Goal: Information Seeking & Learning: Learn about a topic

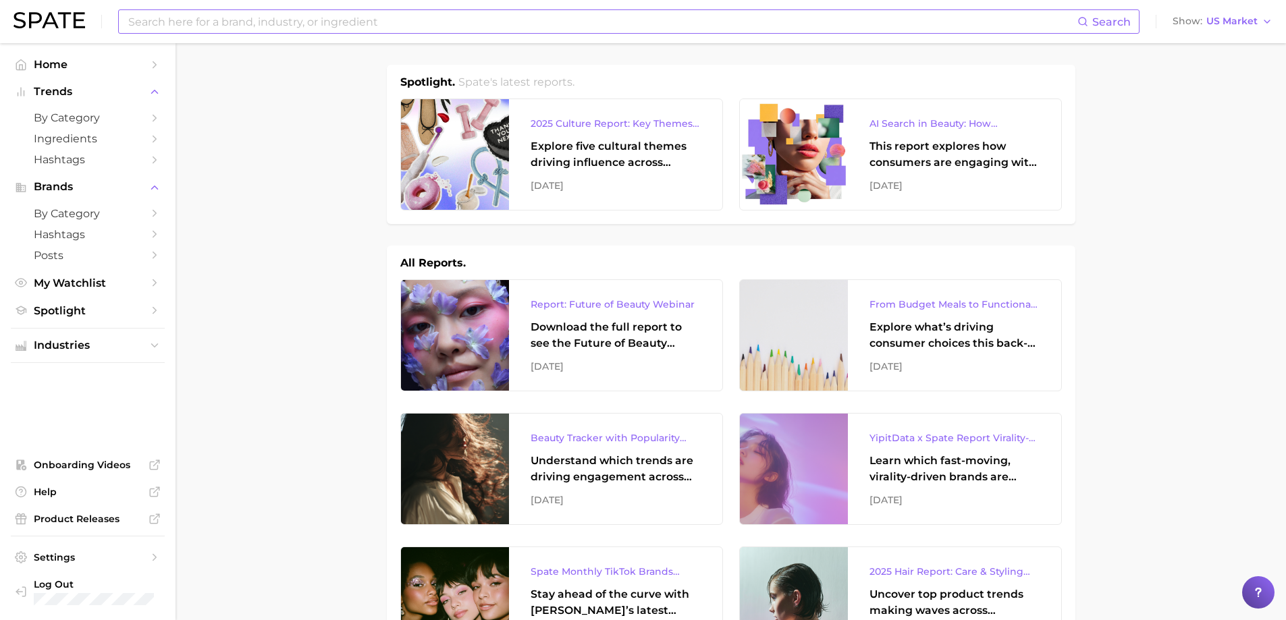
click at [277, 21] on input at bounding box center [602, 21] width 950 height 23
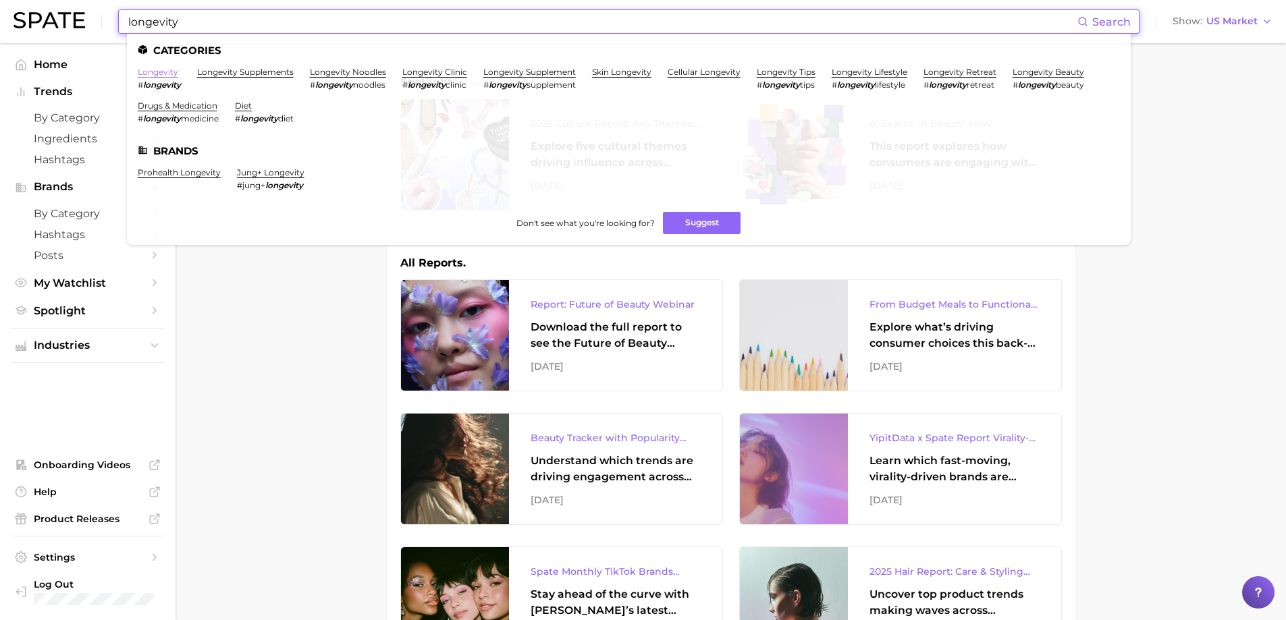
type input "longevity"
click at [165, 72] on link "longevity" at bounding box center [158, 72] width 40 height 10
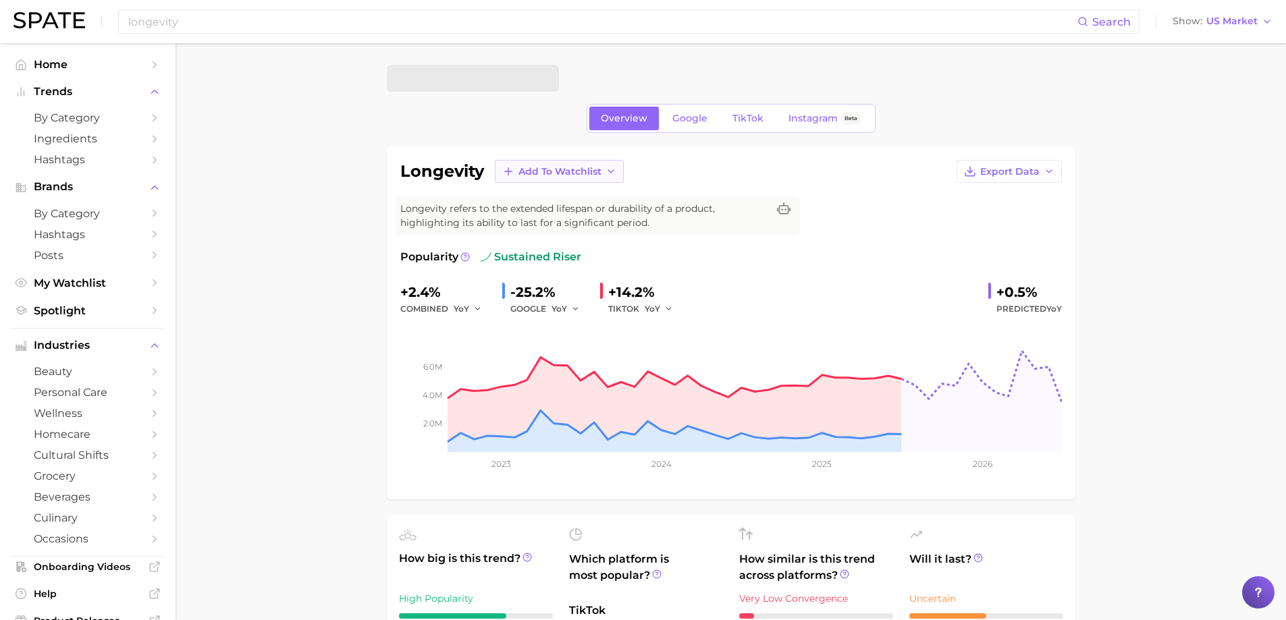
click at [597, 171] on span "Add to Watchlist" at bounding box center [559, 171] width 83 height 11
click at [578, 198] on span "New Watchlist" at bounding box center [554, 196] width 72 height 11
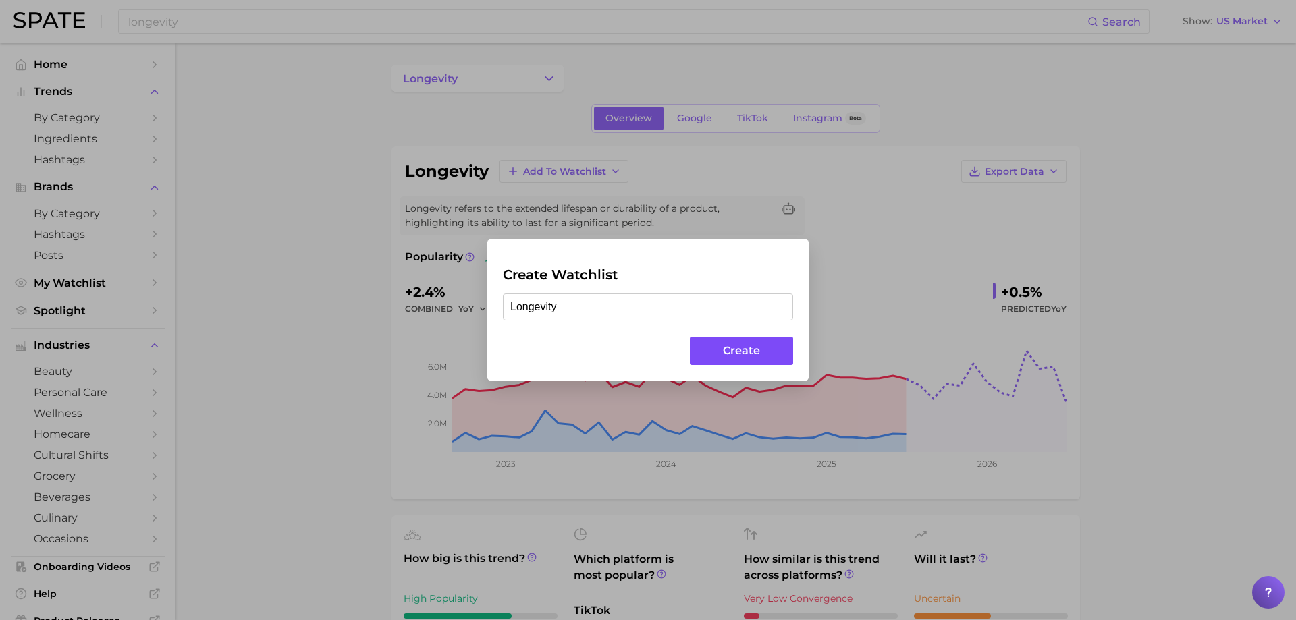
type input "Longevity"
click at [749, 347] on button "Create" at bounding box center [741, 351] width 103 height 29
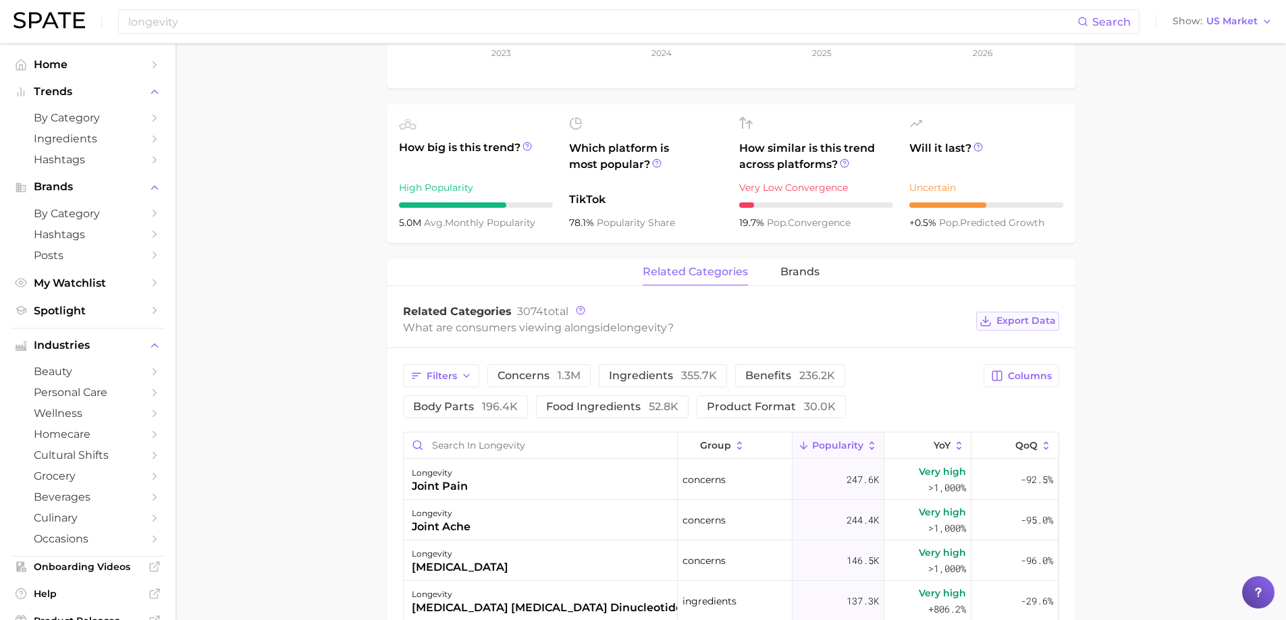
scroll to position [675, 0]
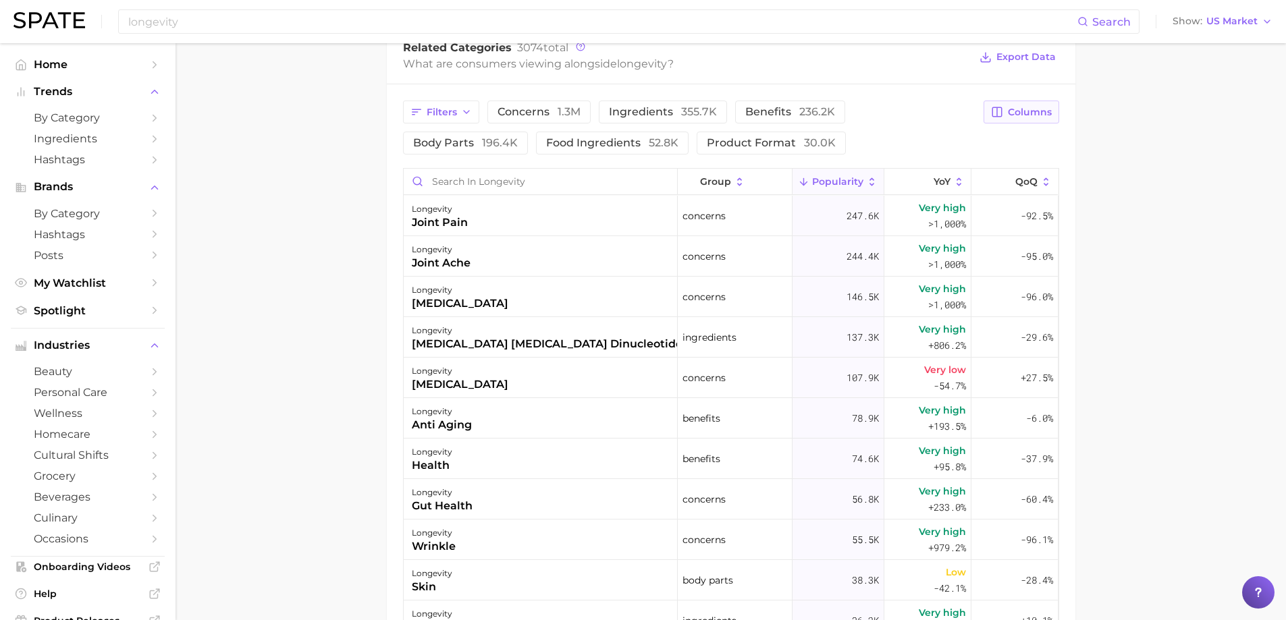
click at [1038, 105] on button "Columns" at bounding box center [1020, 112] width 75 height 23
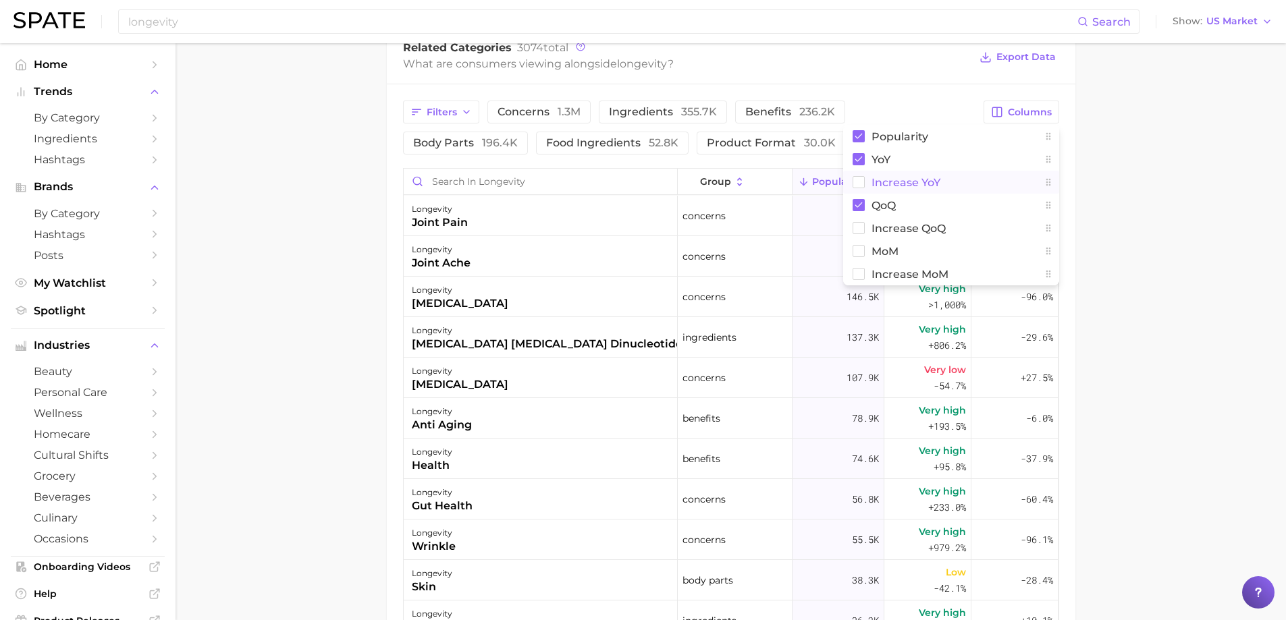
click at [912, 179] on span "Increase YoY" at bounding box center [905, 182] width 69 height 11
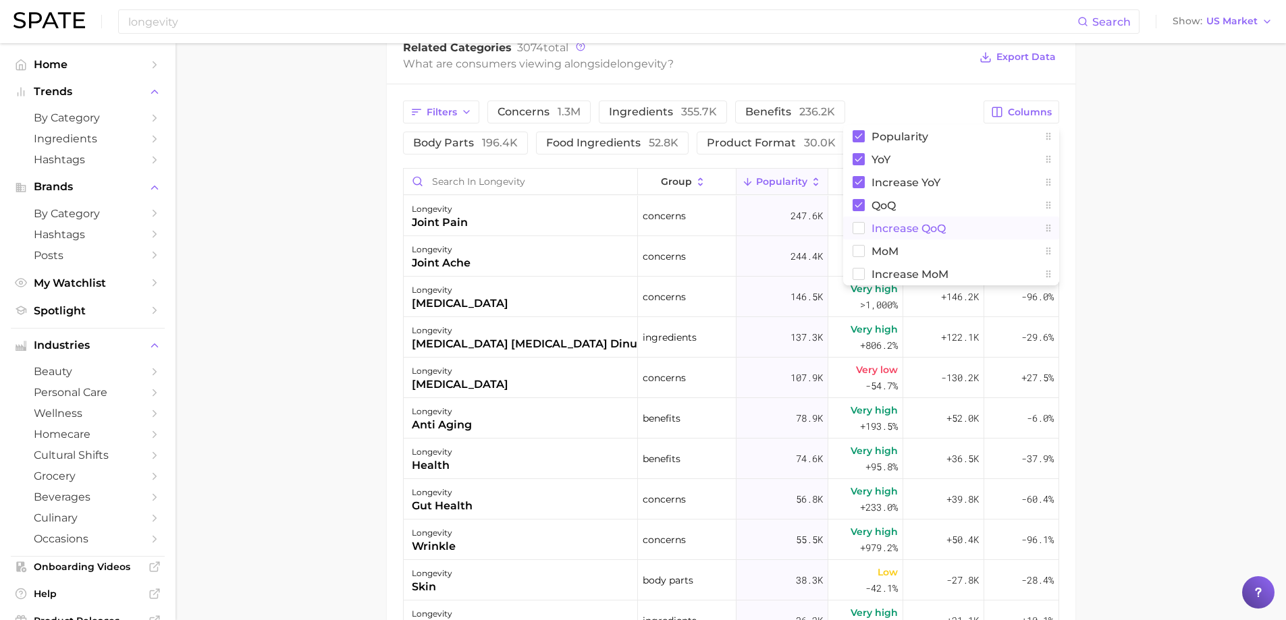
click at [894, 227] on span "Increase QoQ" at bounding box center [908, 228] width 74 height 11
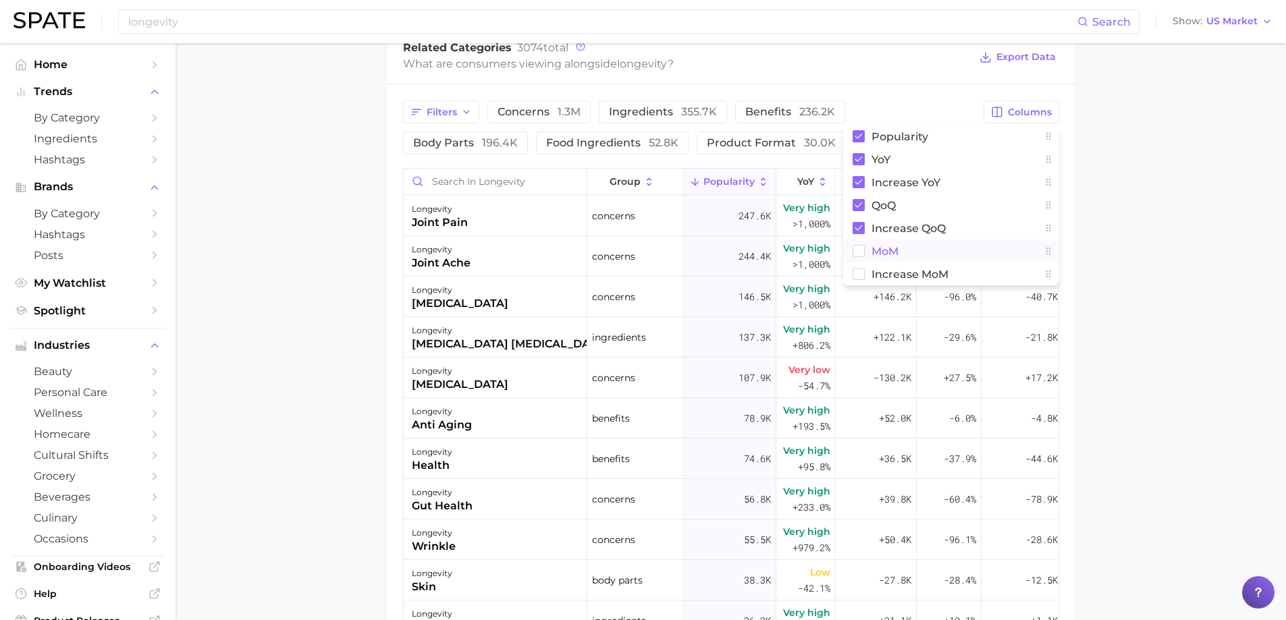
click at [880, 249] on span "MoM" at bounding box center [884, 251] width 27 height 11
click at [889, 271] on span "Increase MoM" at bounding box center [909, 274] width 77 height 11
click at [1027, 56] on span "Export Data" at bounding box center [1025, 56] width 59 height 11
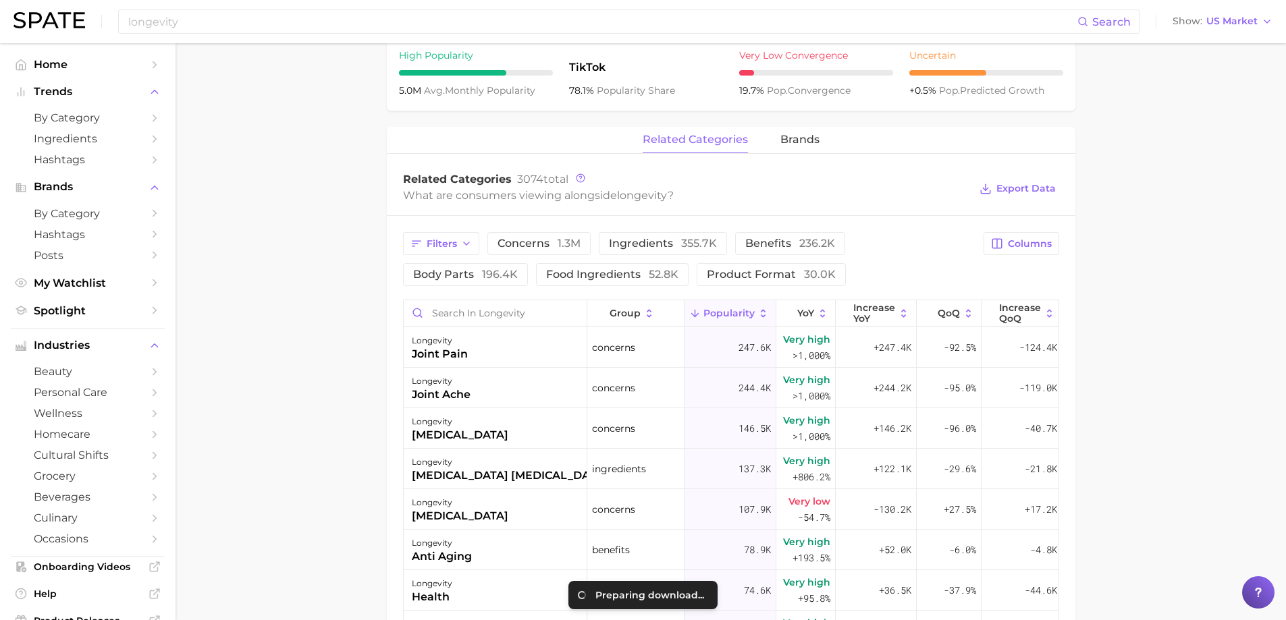
scroll to position [540, 0]
click at [782, 146] on span "brands" at bounding box center [799, 143] width 39 height 12
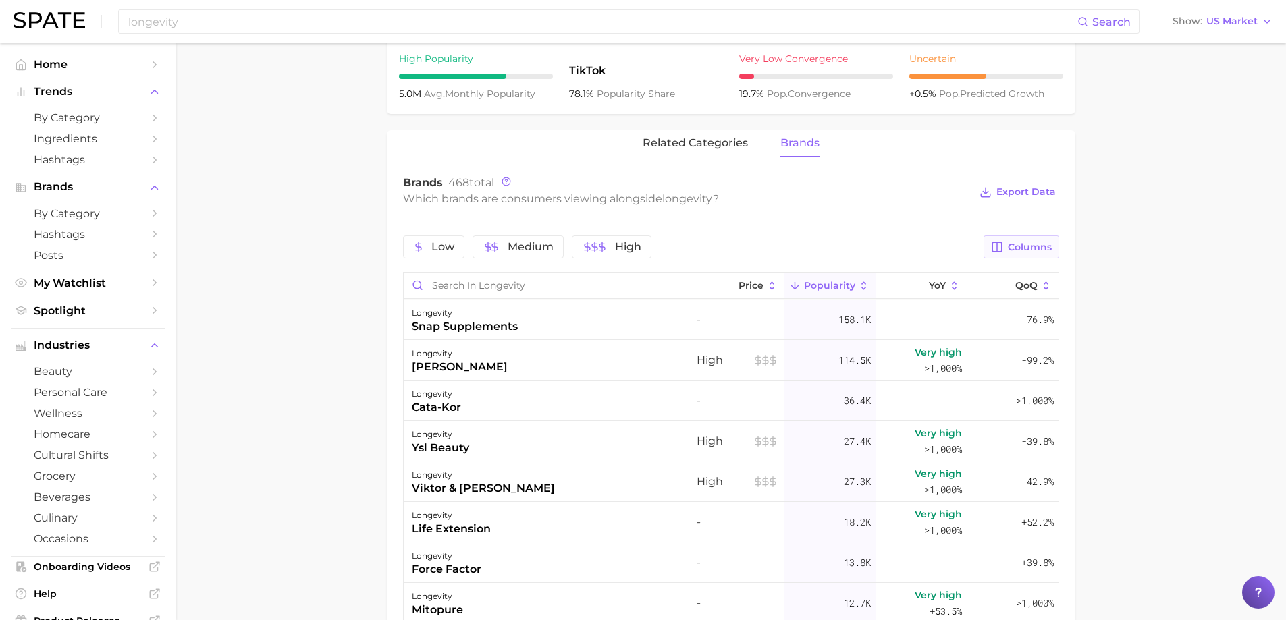
click at [1002, 245] on icon "button" at bounding box center [997, 247] width 9 height 9
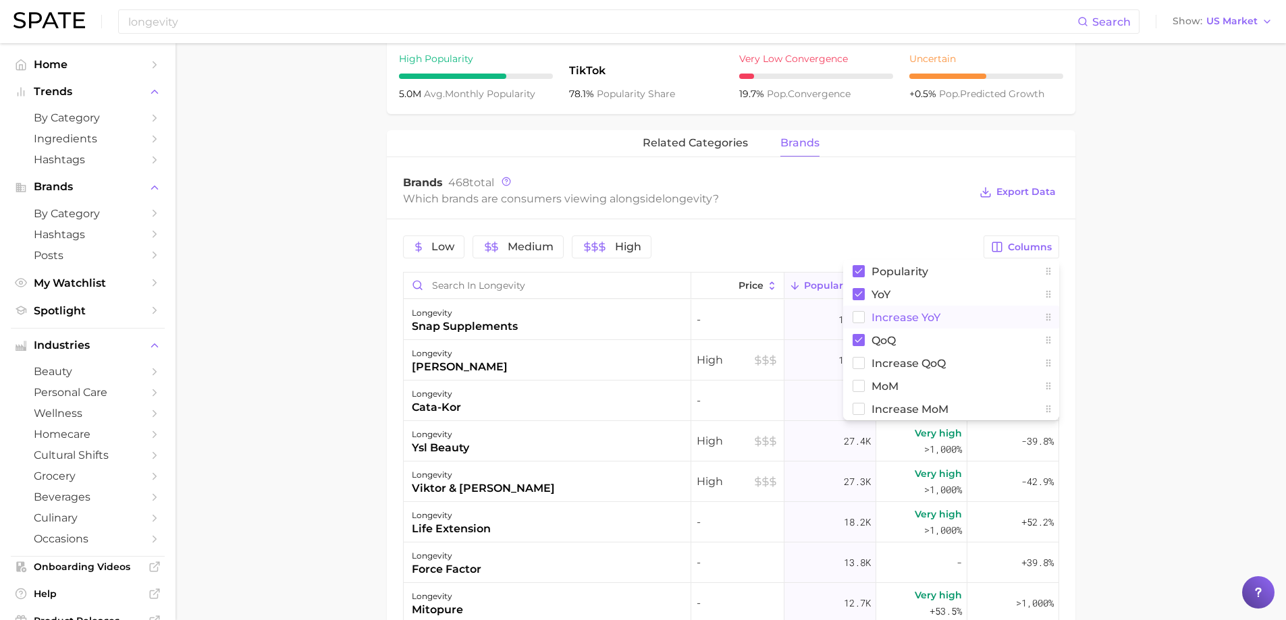
click at [914, 321] on span "Increase YoY" at bounding box center [905, 317] width 69 height 11
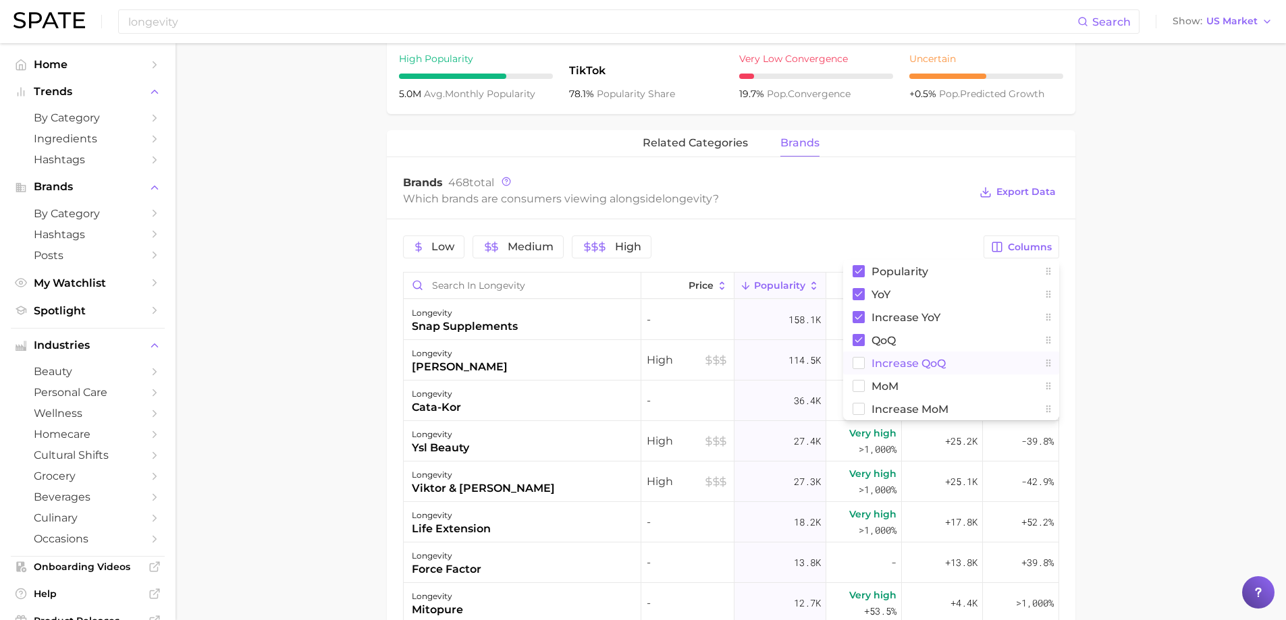
click at [904, 364] on span "Increase QoQ" at bounding box center [908, 363] width 74 height 11
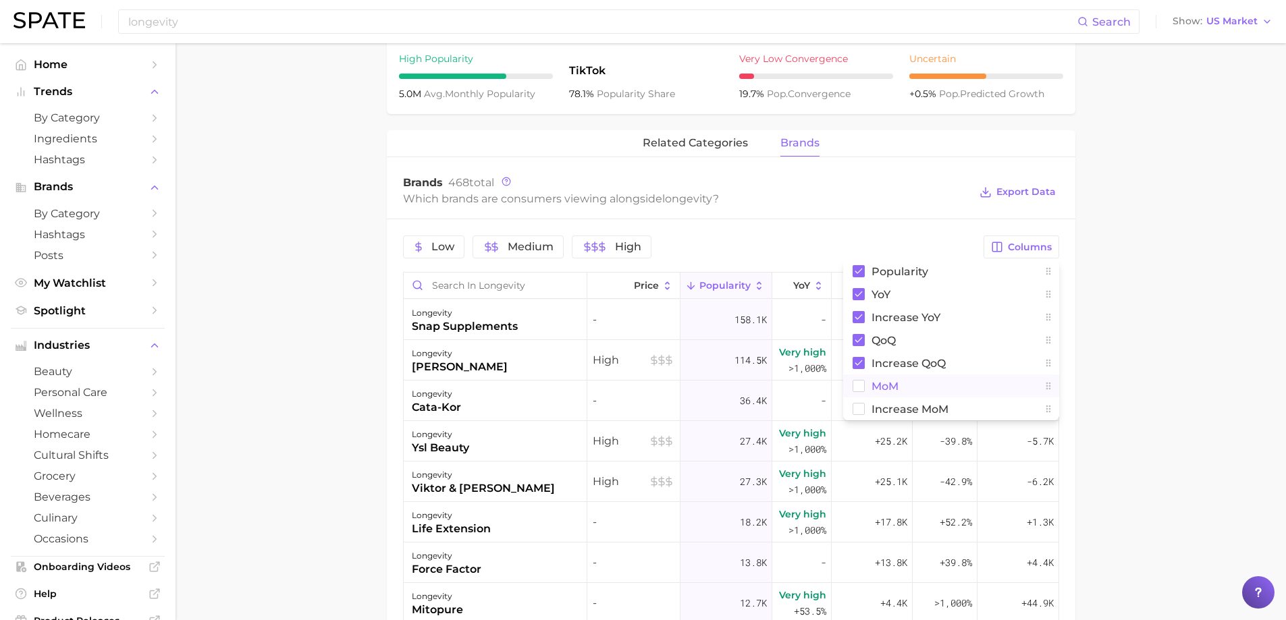
click at [880, 386] on span "MoM" at bounding box center [884, 386] width 27 height 11
click at [882, 408] on span "Increase MoM" at bounding box center [909, 409] width 77 height 11
click at [1027, 196] on span "Export Data" at bounding box center [1025, 191] width 59 height 11
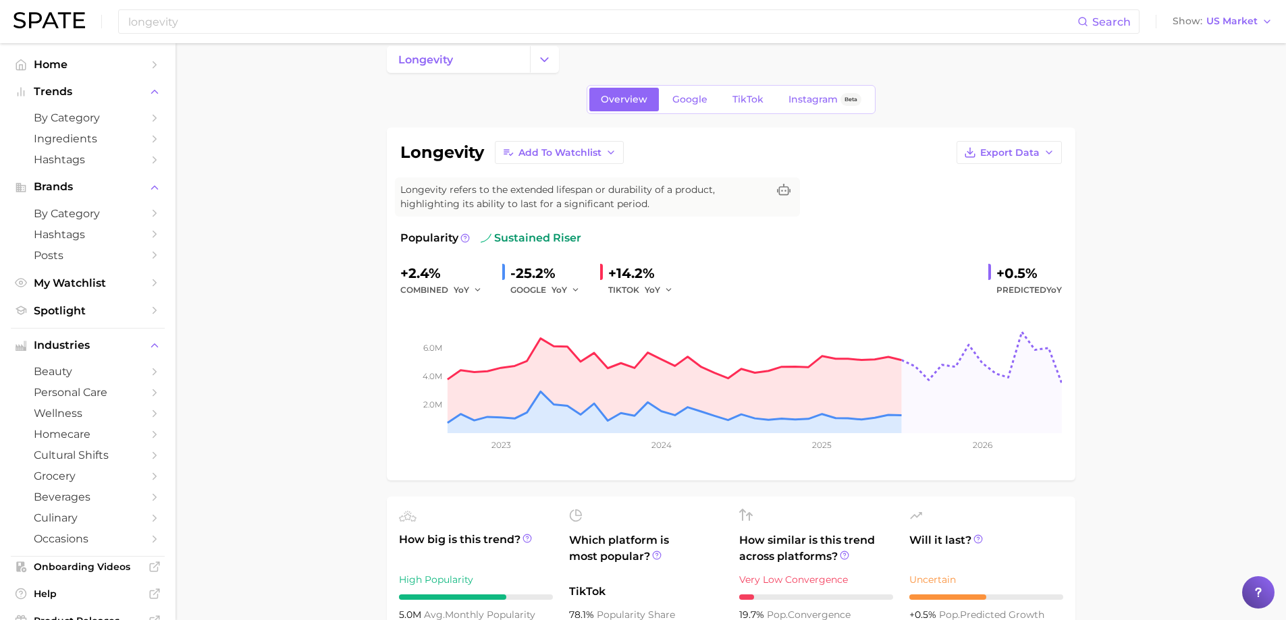
scroll to position [0, 0]
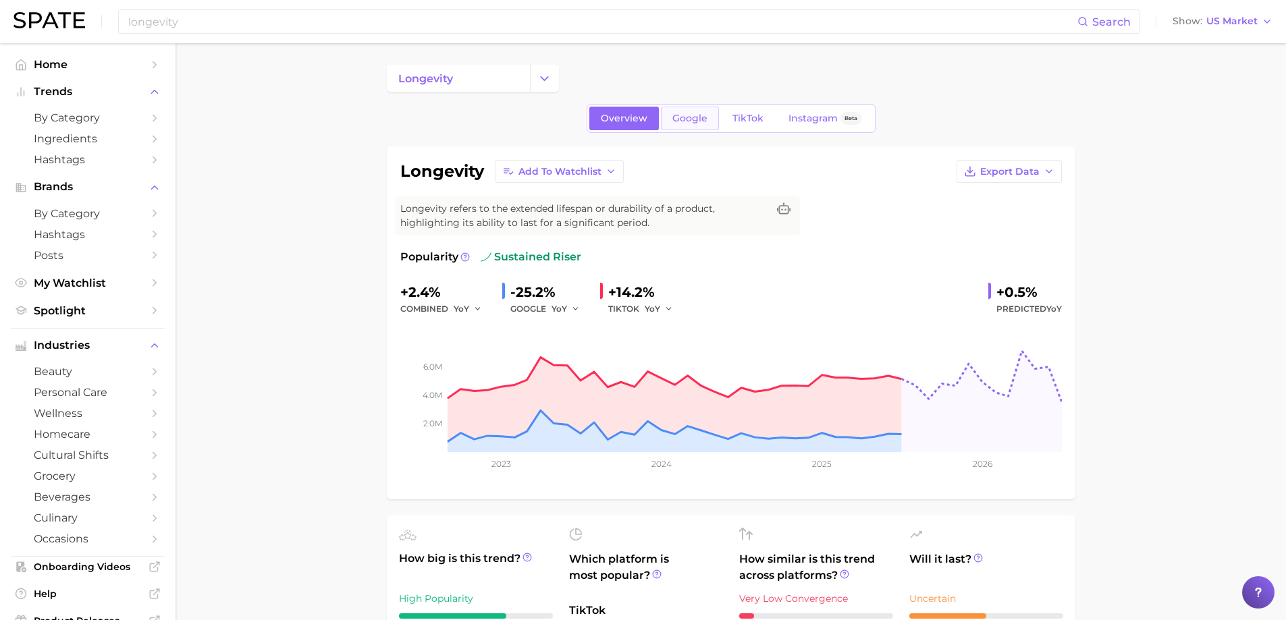
click at [701, 126] on link "Google" at bounding box center [690, 119] width 58 height 24
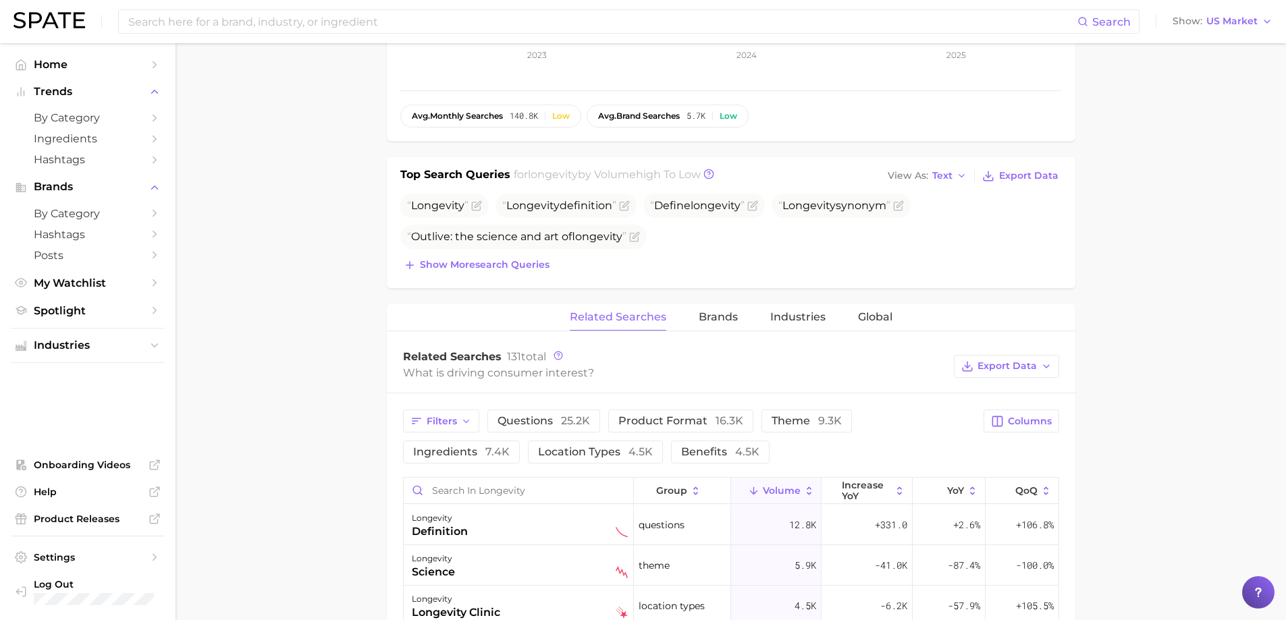
scroll to position [472, 0]
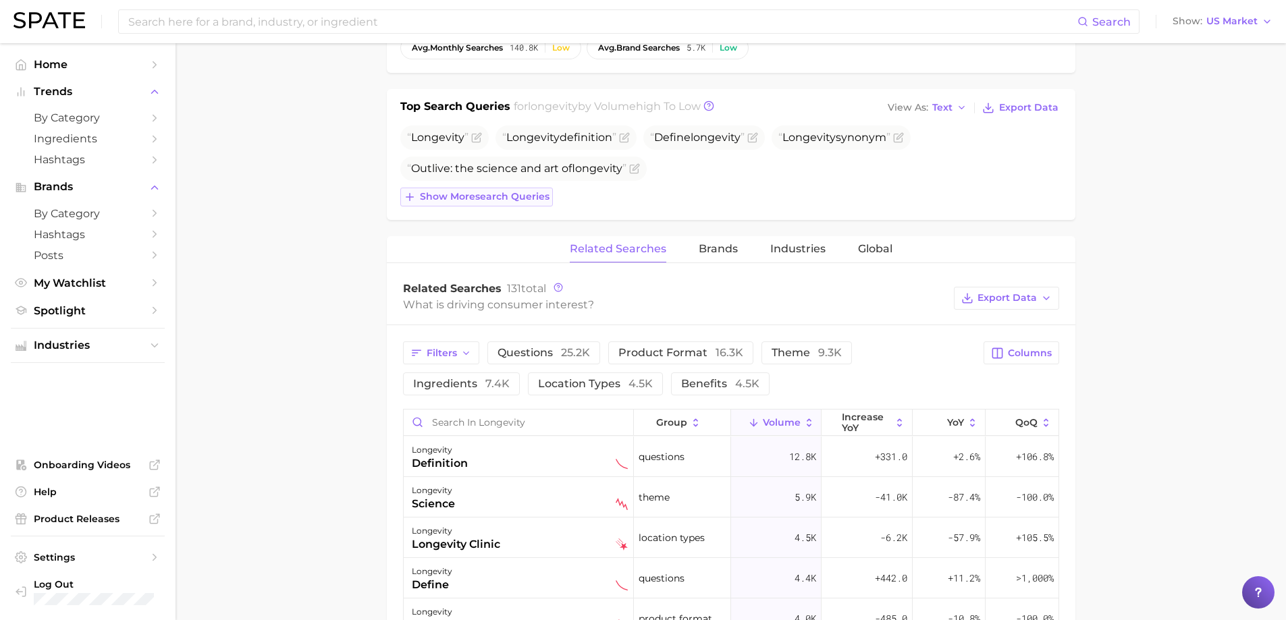
click at [452, 196] on span "Show more search queries" at bounding box center [485, 196] width 130 height 11
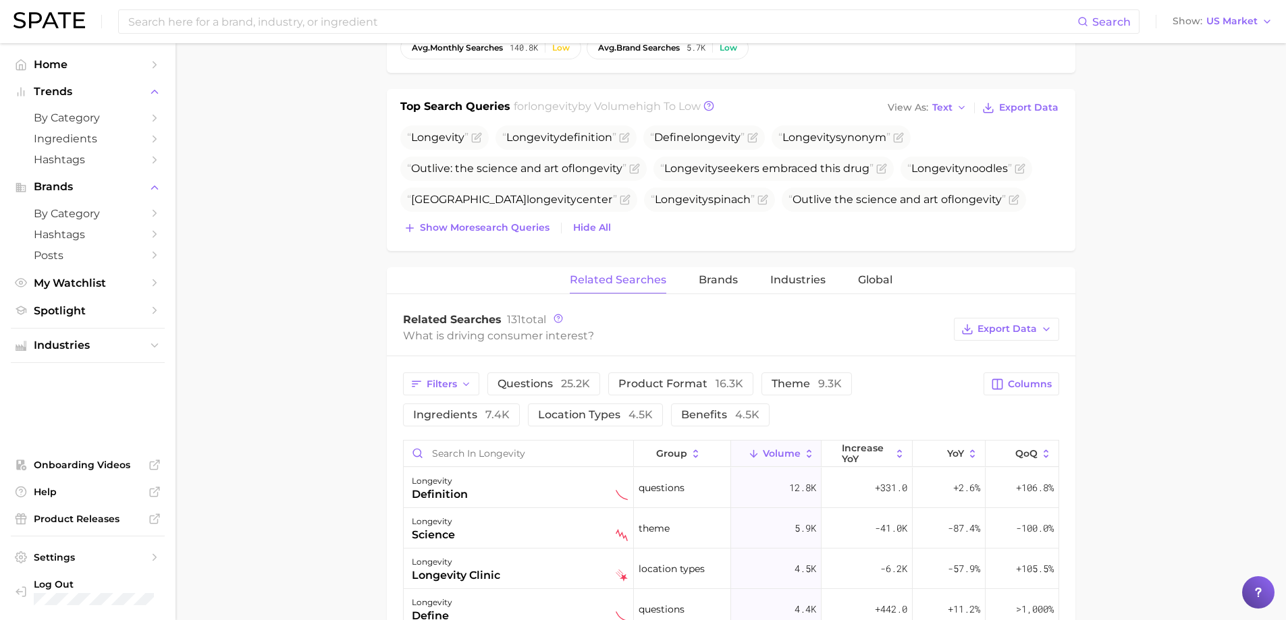
click at [460, 239] on div "Top Search Queries for longevity by Volume high to low View As Text Export Data…" at bounding box center [731, 170] width 688 height 162
click at [461, 232] on span "Show more search queries" at bounding box center [485, 227] width 130 height 11
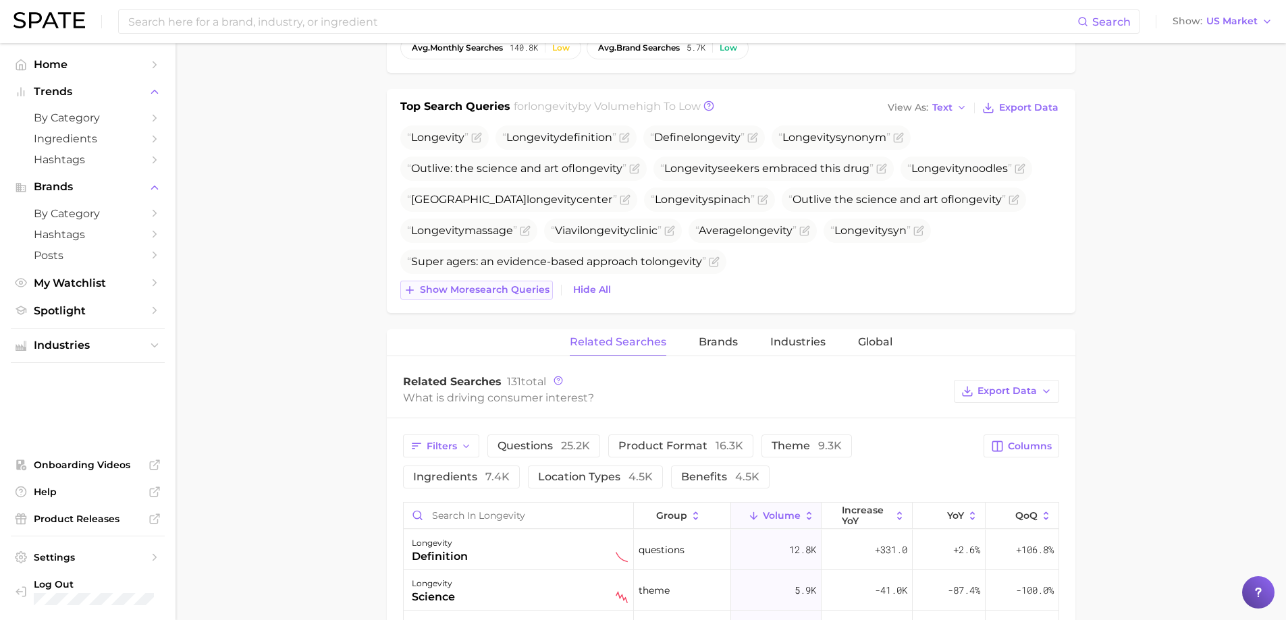
click at [454, 296] on button "Show more search queries" at bounding box center [476, 290] width 153 height 19
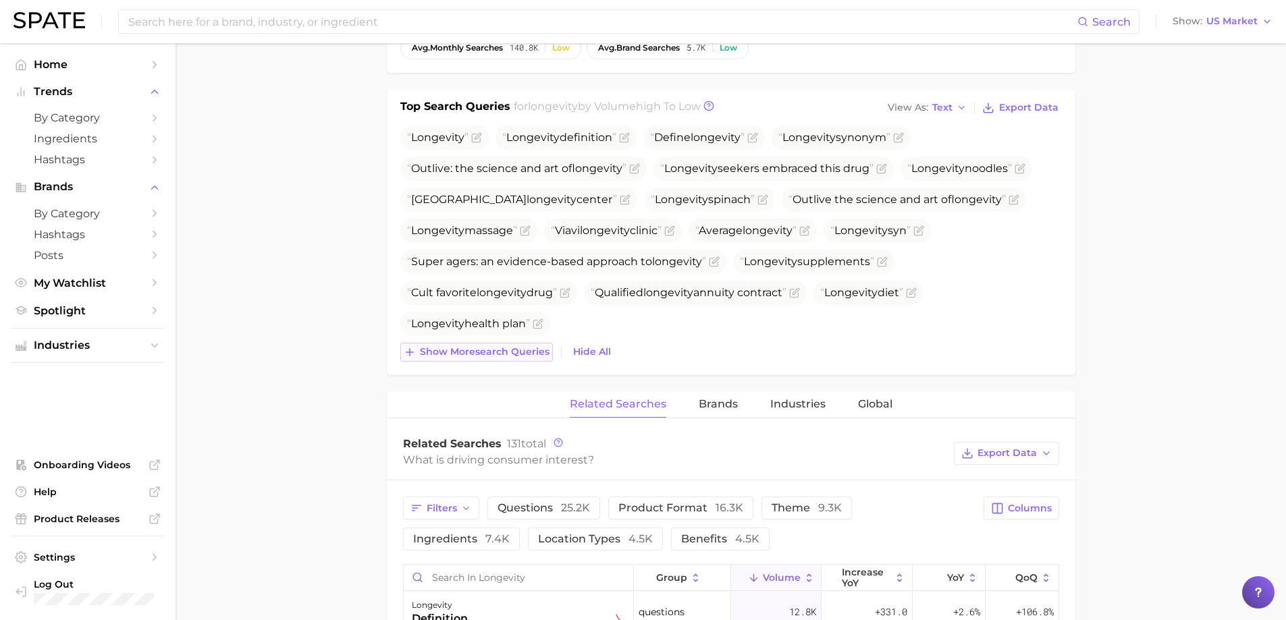
click at [452, 357] on span "Show more search queries" at bounding box center [485, 351] width 130 height 11
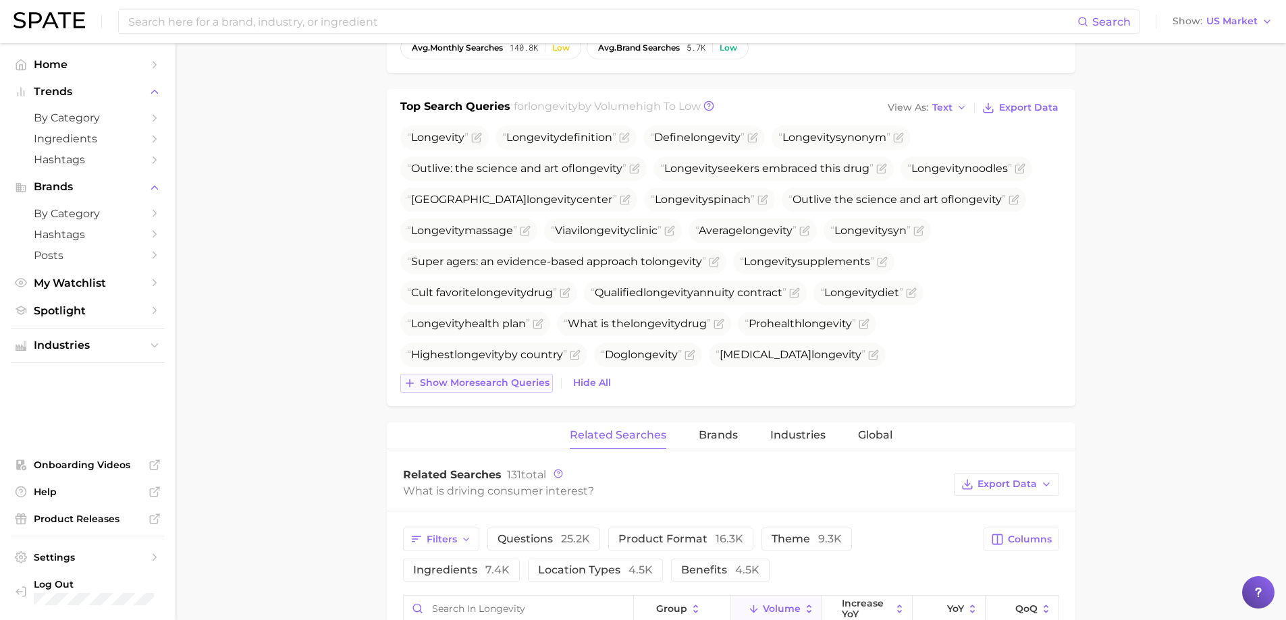
click at [447, 391] on button "Show more search queries" at bounding box center [476, 383] width 153 height 19
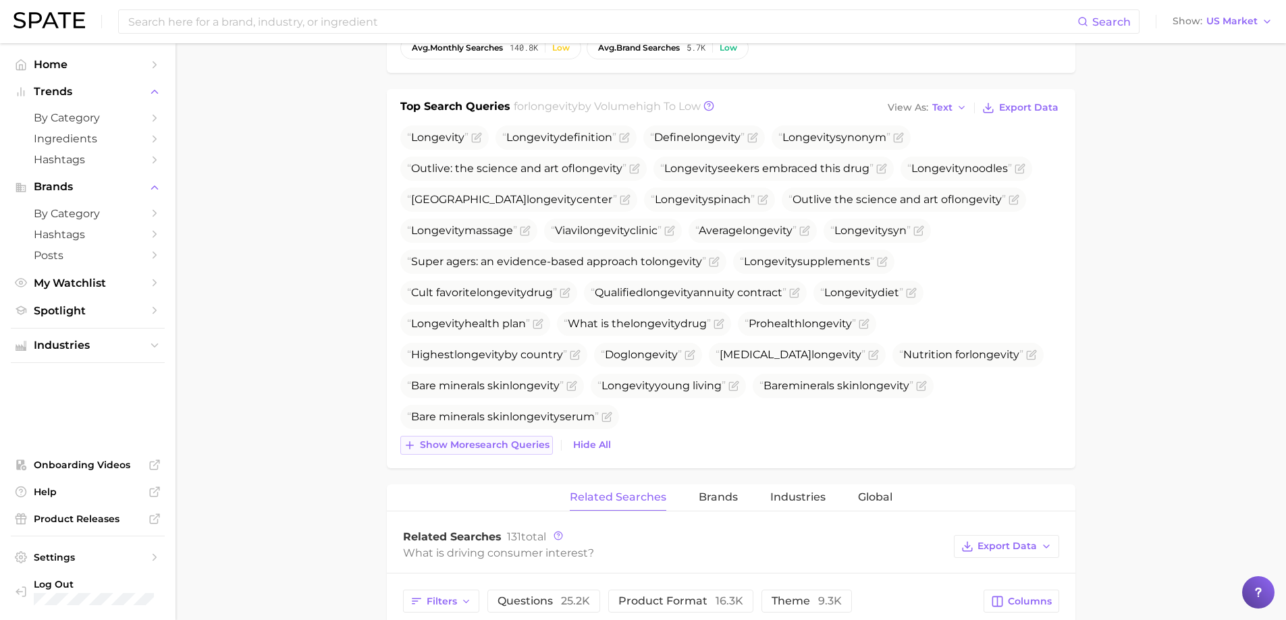
click at [440, 446] on span "Show more search queries" at bounding box center [485, 444] width 130 height 11
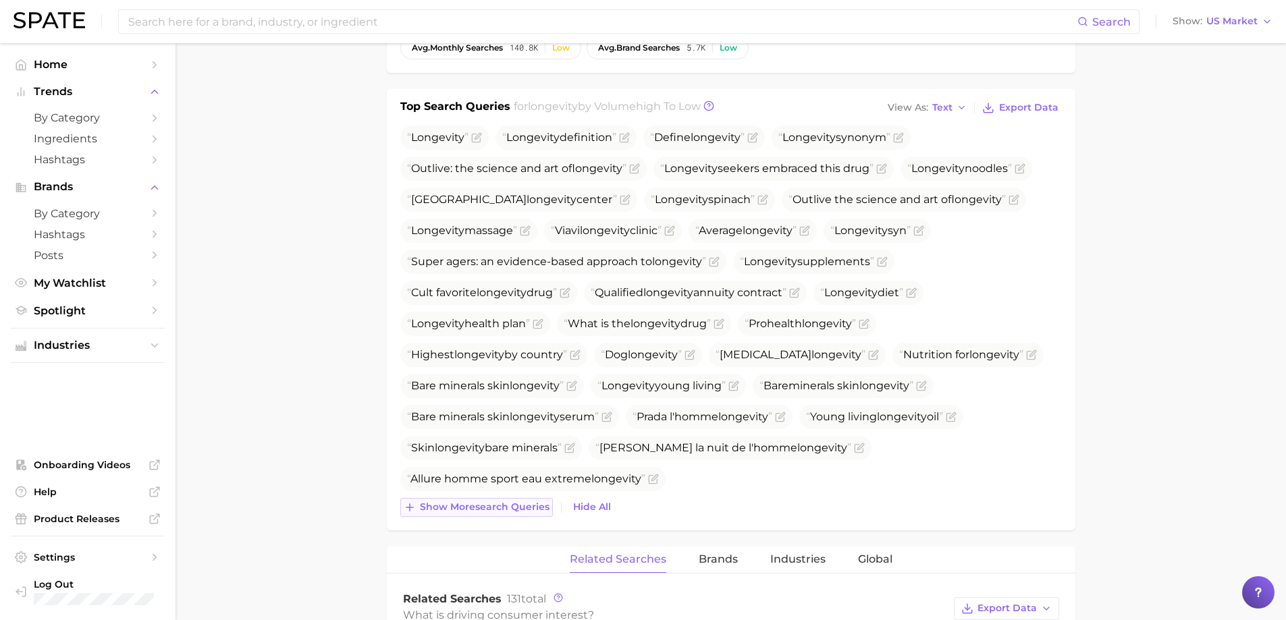
click at [444, 503] on span "Show more search queries" at bounding box center [485, 506] width 130 height 11
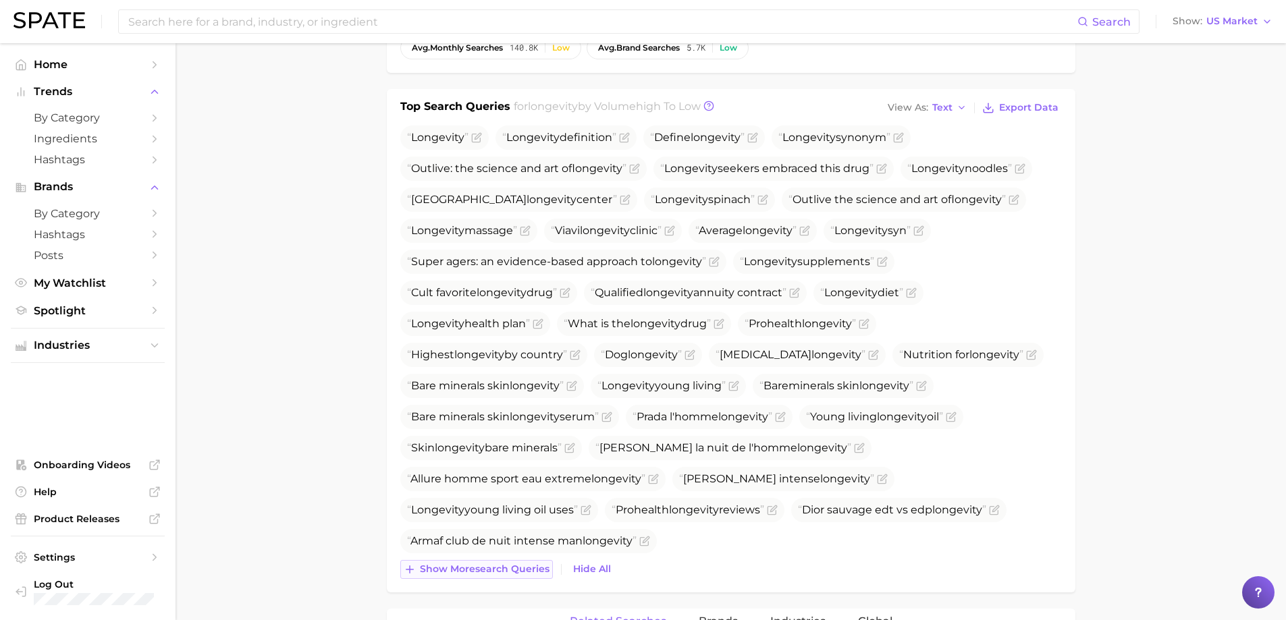
click at [434, 578] on button "Show more search queries" at bounding box center [476, 569] width 153 height 19
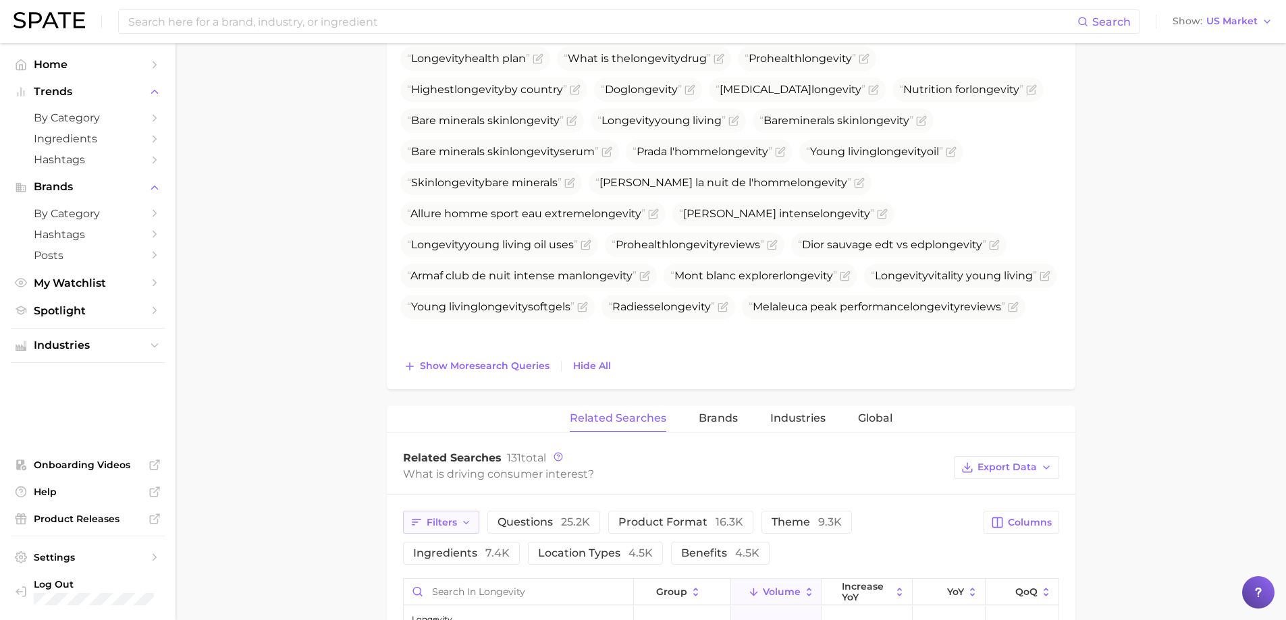
scroll to position [742, 0]
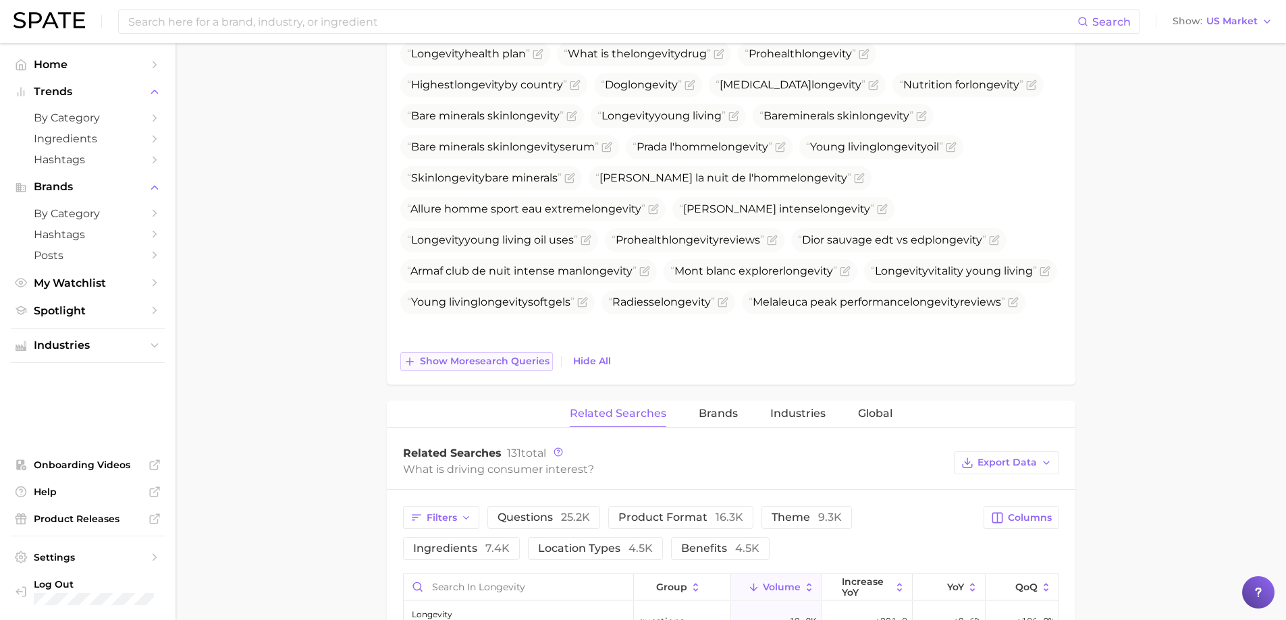
click at [462, 368] on button "Show more search queries" at bounding box center [476, 361] width 153 height 19
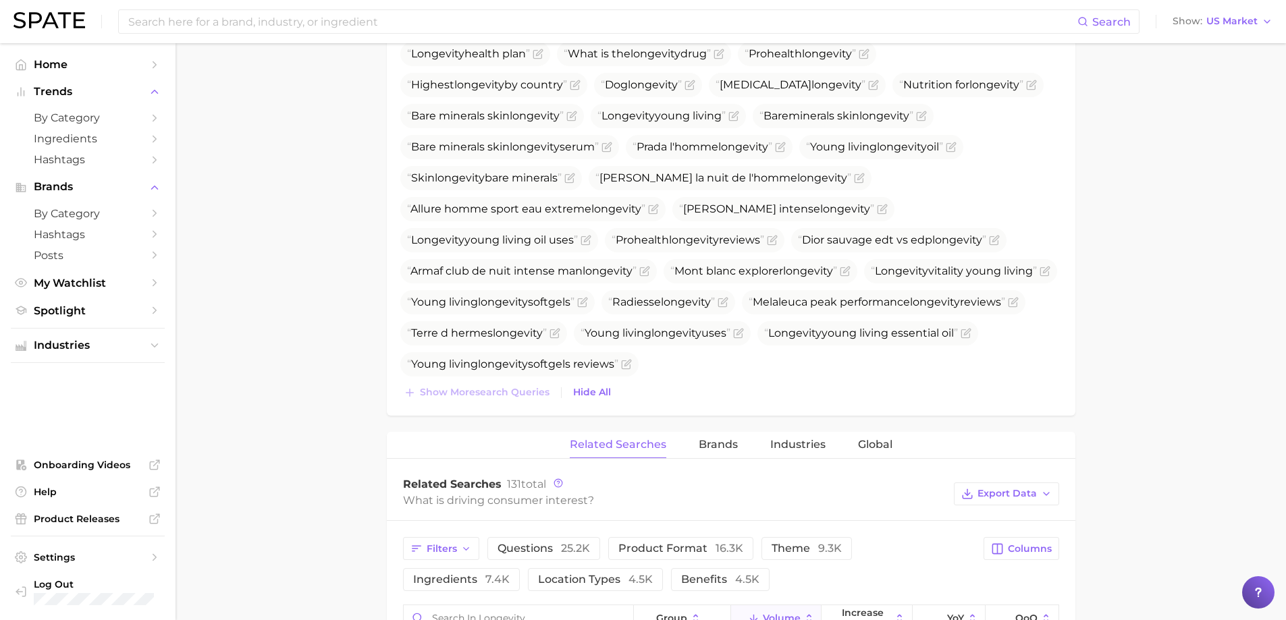
click at [462, 402] on div "Top Search Queries for longevity by Volume high to low View As Text Export Data…" at bounding box center [731, 117] width 688 height 597
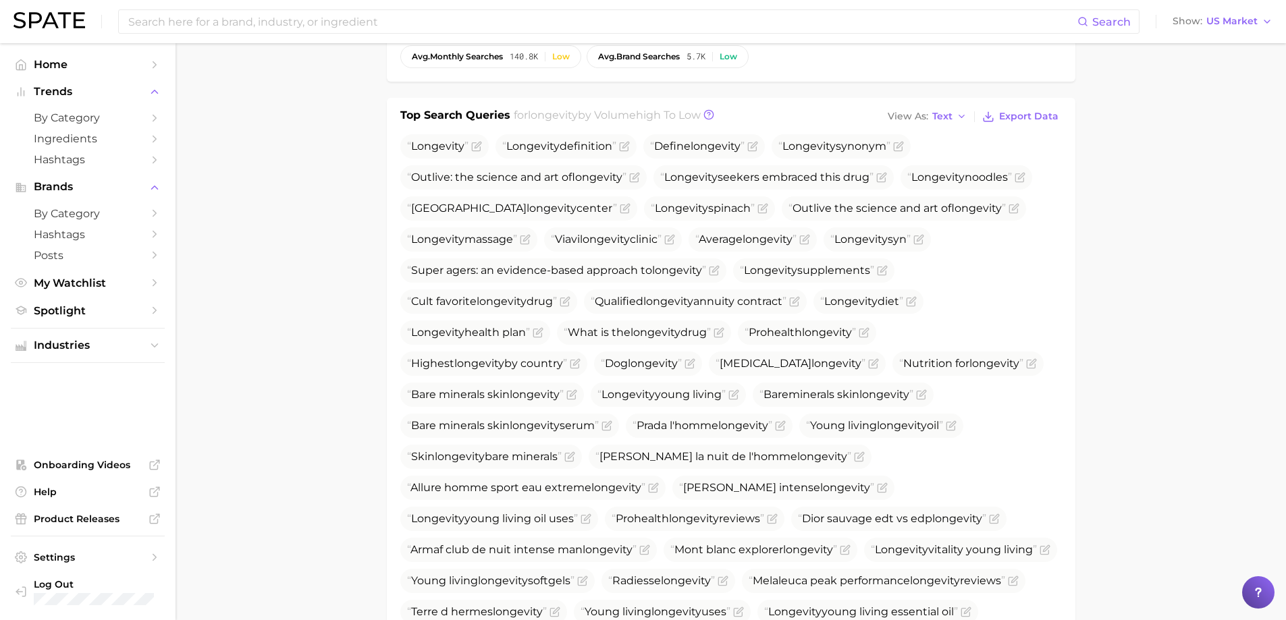
scroll to position [405, 0]
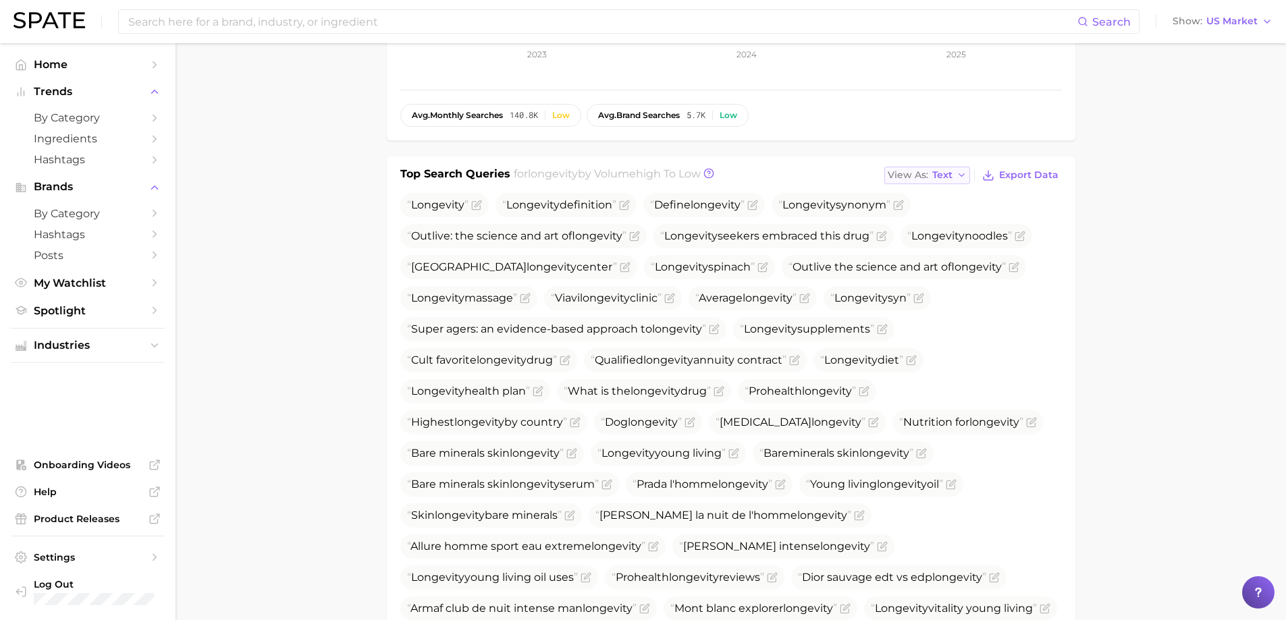
click at [942, 171] on span "Text" at bounding box center [942, 174] width 20 height 7
click at [936, 223] on button "Table" at bounding box center [958, 222] width 148 height 24
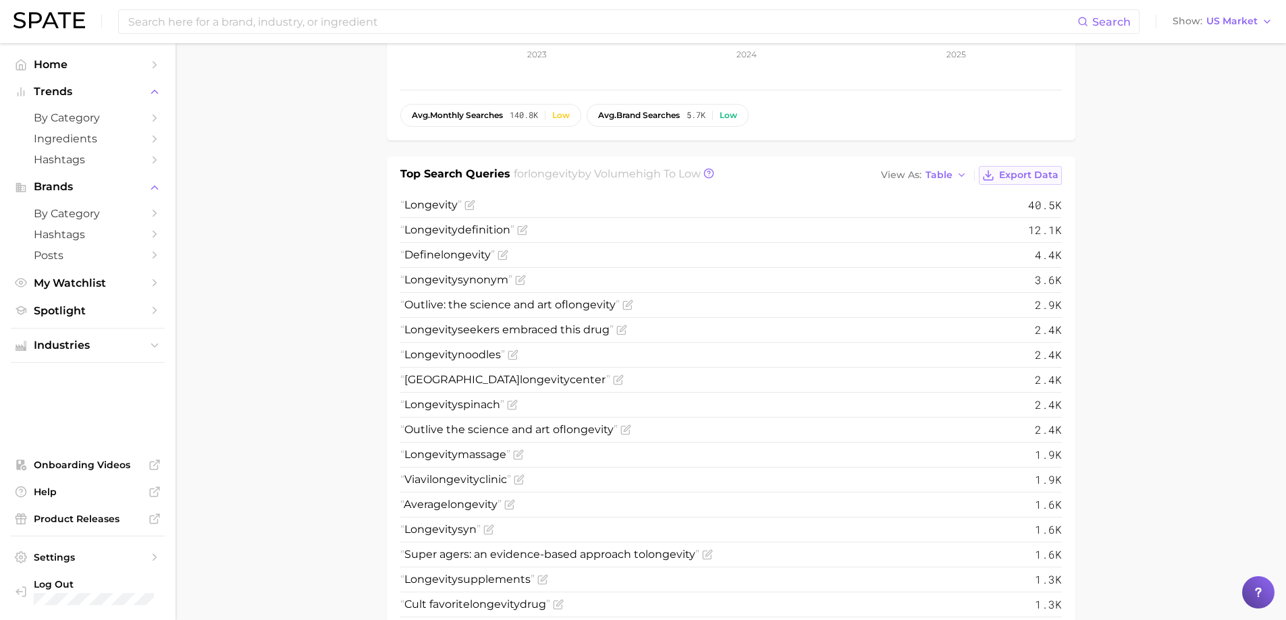
click at [1032, 171] on span "Export Data" at bounding box center [1028, 174] width 59 height 11
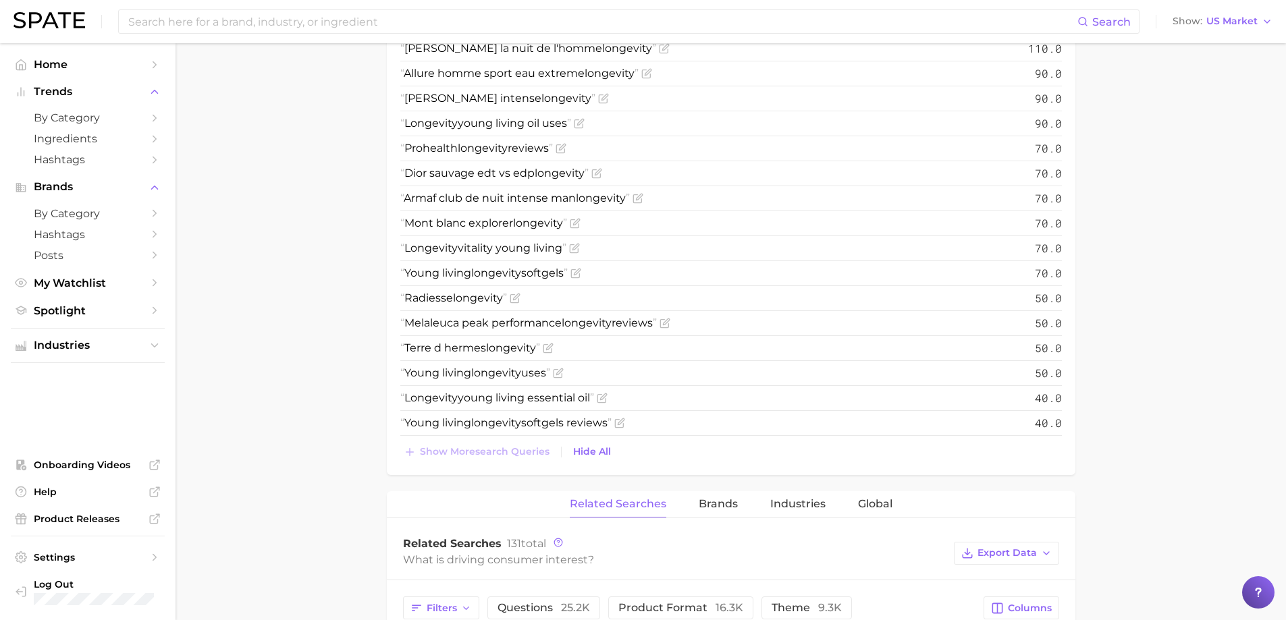
scroll to position [1620, 0]
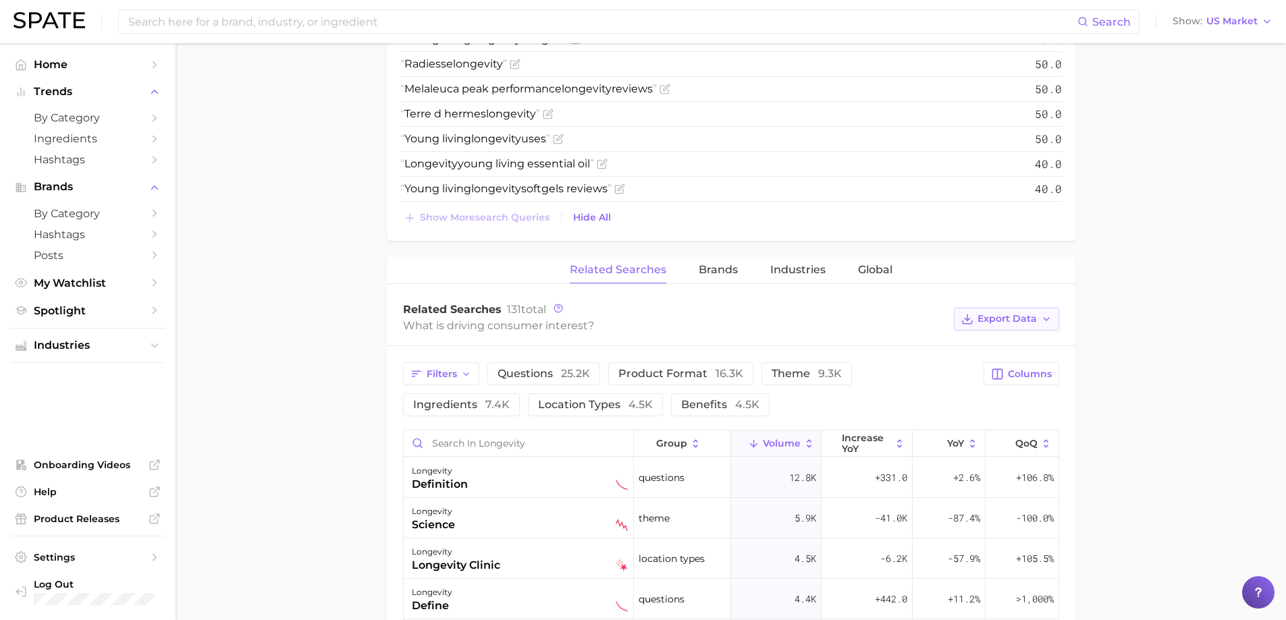
click at [1044, 319] on polyline "button" at bounding box center [1045, 319] width 5 height 3
click at [990, 395] on div "Filters questions 25.2k product format 16.3k theme 9.3k ingredients 7.4k locati…" at bounding box center [731, 389] width 656 height 54
click at [1016, 377] on span "Columns" at bounding box center [1030, 374] width 44 height 11
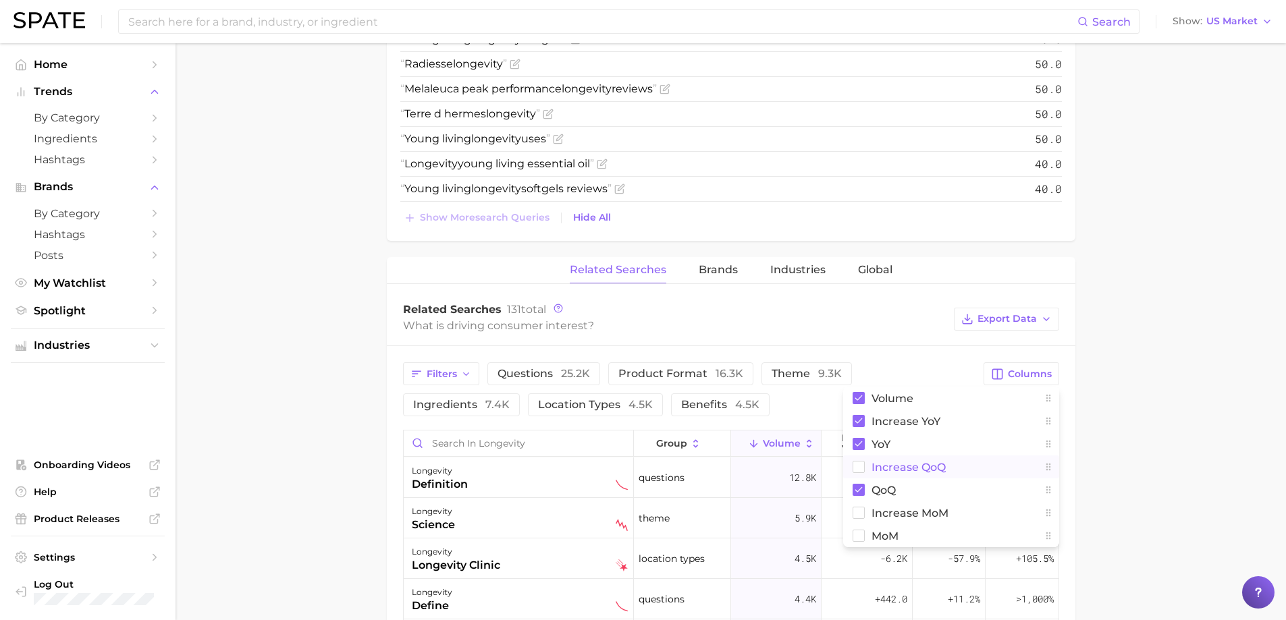
click at [900, 469] on span "increase QoQ" at bounding box center [908, 467] width 74 height 11
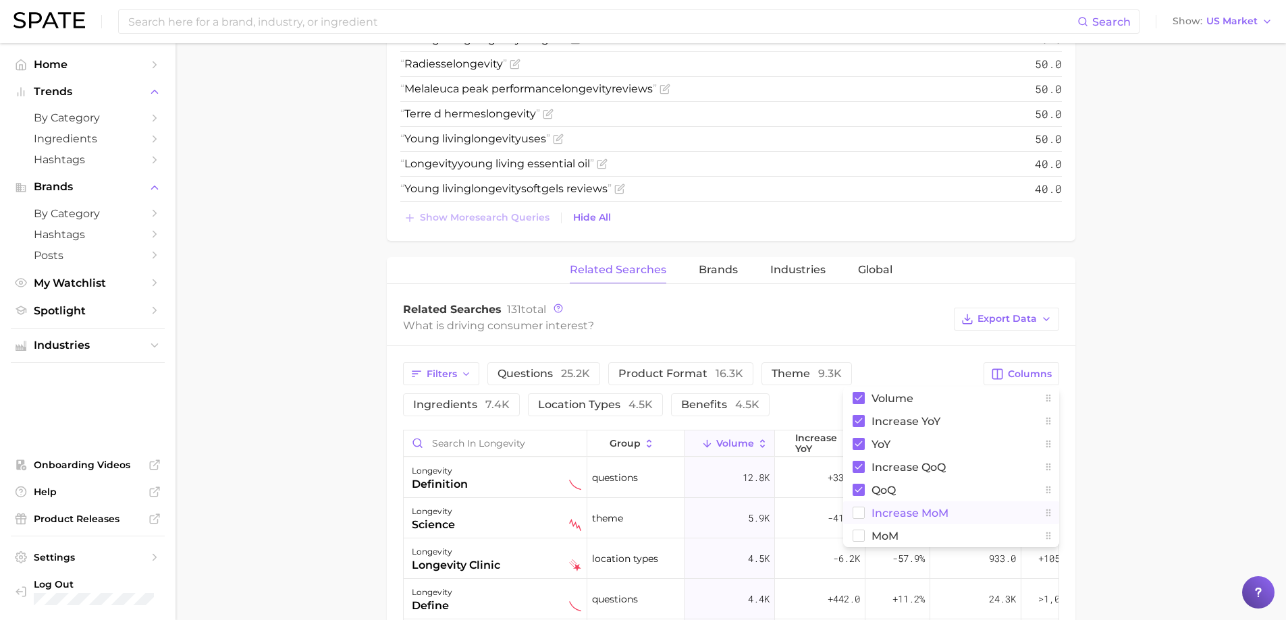
click at [886, 518] on span "increase MoM" at bounding box center [909, 513] width 77 height 11
click at [883, 540] on span "MoM" at bounding box center [884, 535] width 27 height 11
click at [1010, 311] on button "Export Data" at bounding box center [1006, 319] width 105 height 23
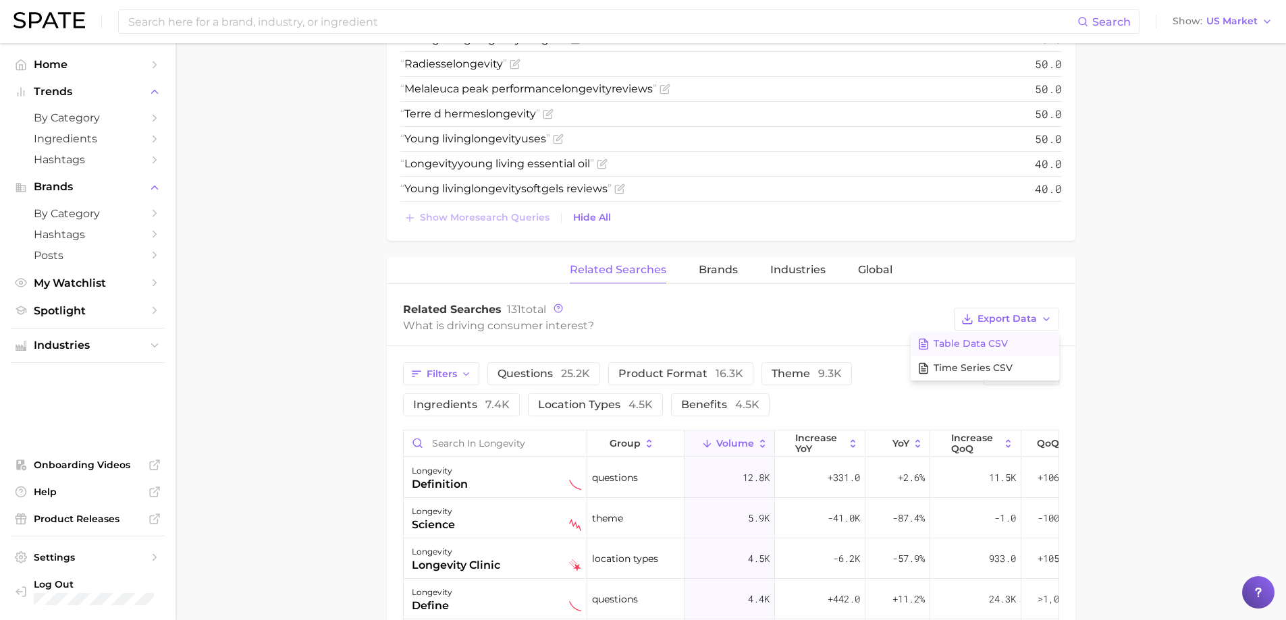
click at [976, 344] on span "Table Data CSV" at bounding box center [970, 343] width 74 height 11
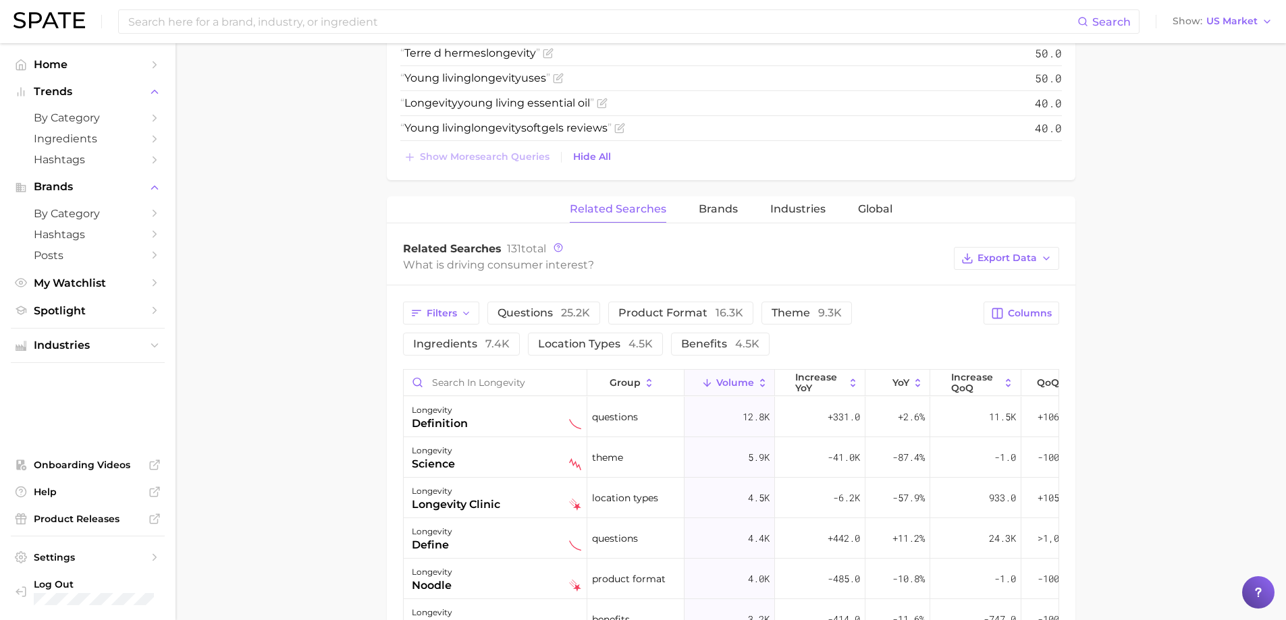
scroll to position [1552, 0]
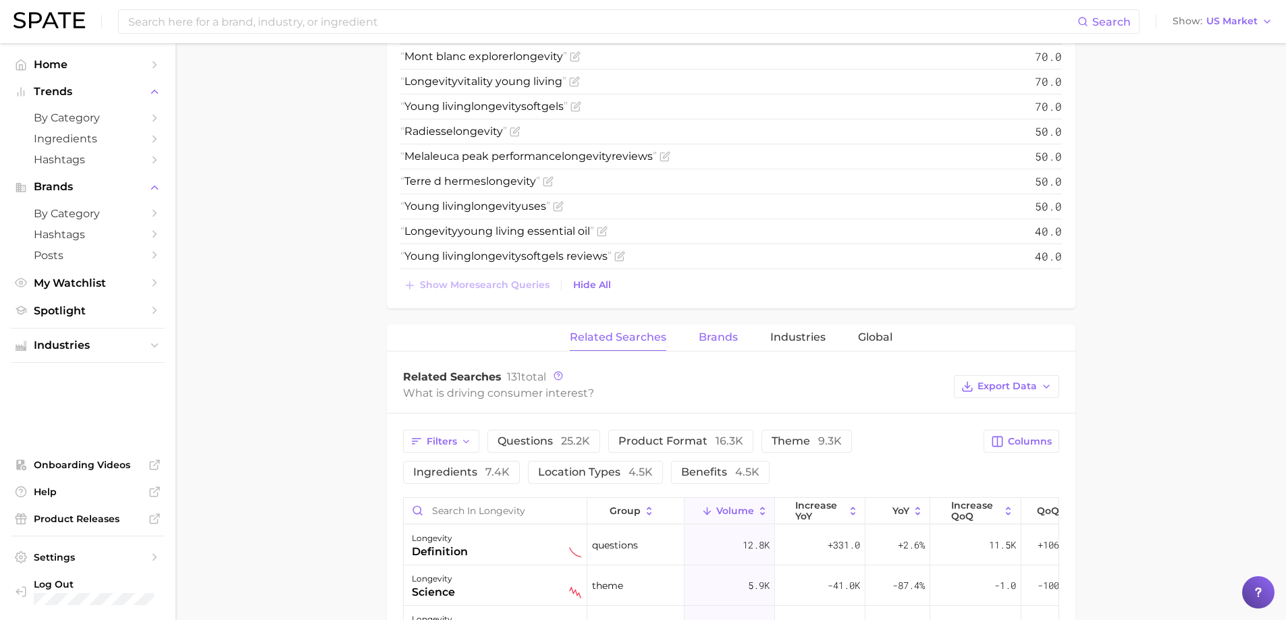
click at [721, 337] on span "Brands" at bounding box center [718, 337] width 39 height 12
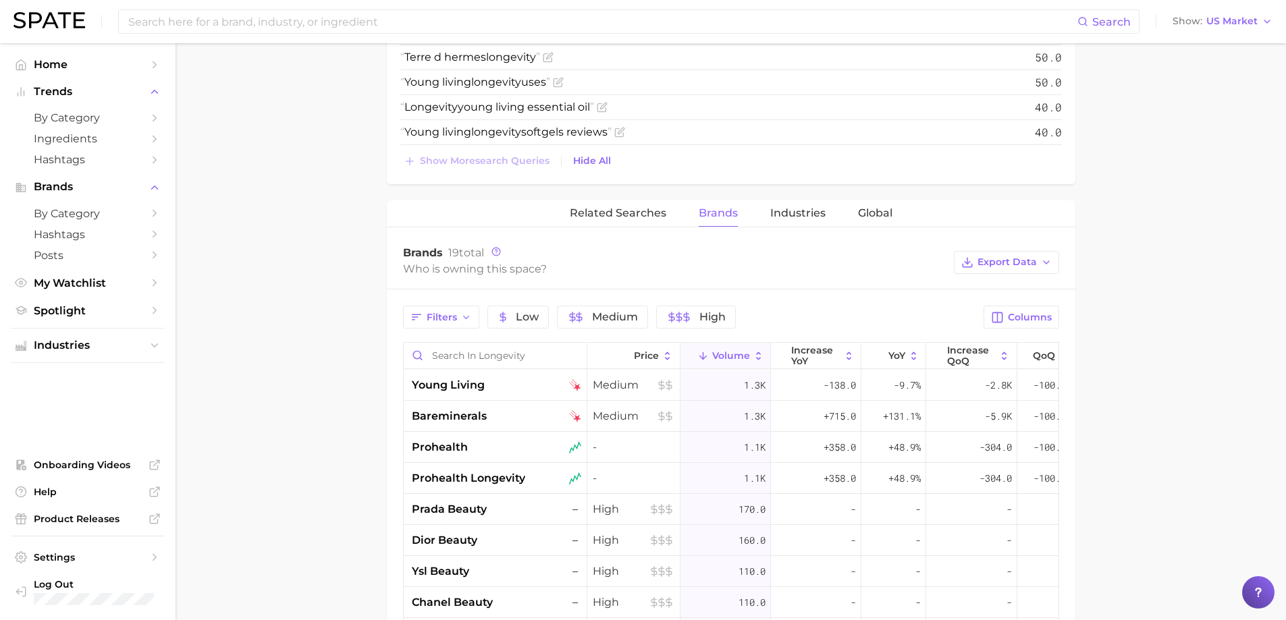
scroll to position [1822, 0]
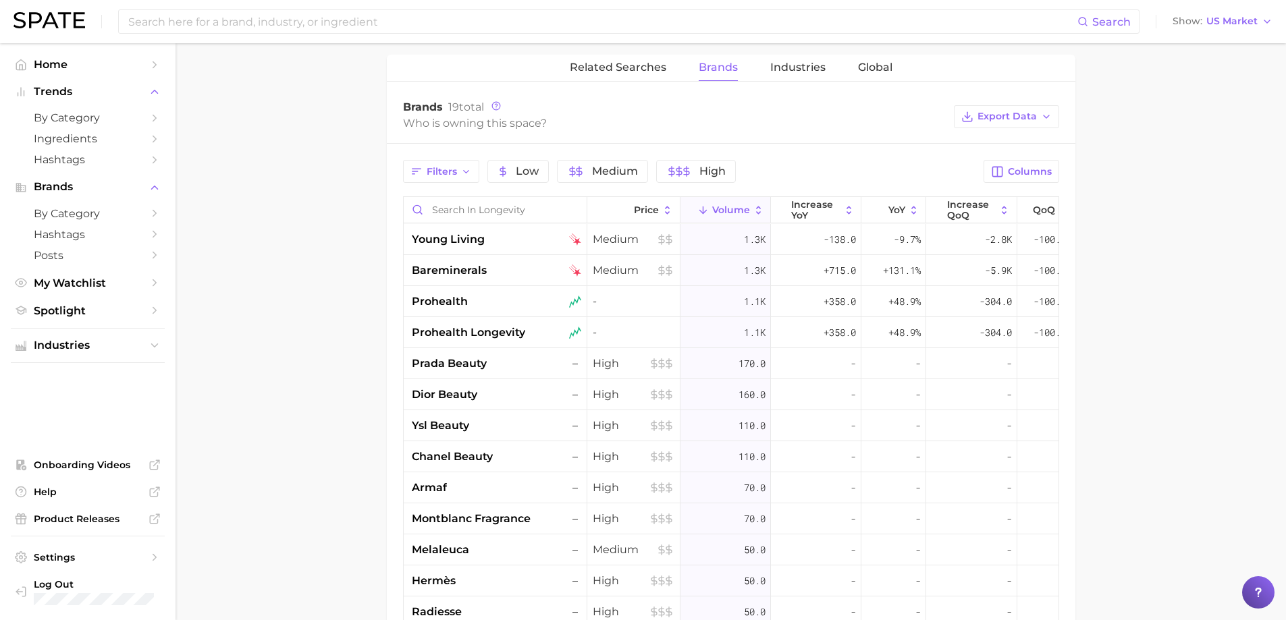
click at [1020, 157] on div "Filters Low Medium High Columns Price Volume increase YoY YoY increase QoQ QoQ …" at bounding box center [731, 487] width 688 height 687
click at [1011, 190] on div "Filters Low Medium High Columns Price Volume increase YoY YoY increase QoQ QoQ …" at bounding box center [731, 487] width 688 height 687
click at [1015, 170] on span "Columns" at bounding box center [1030, 171] width 44 height 11
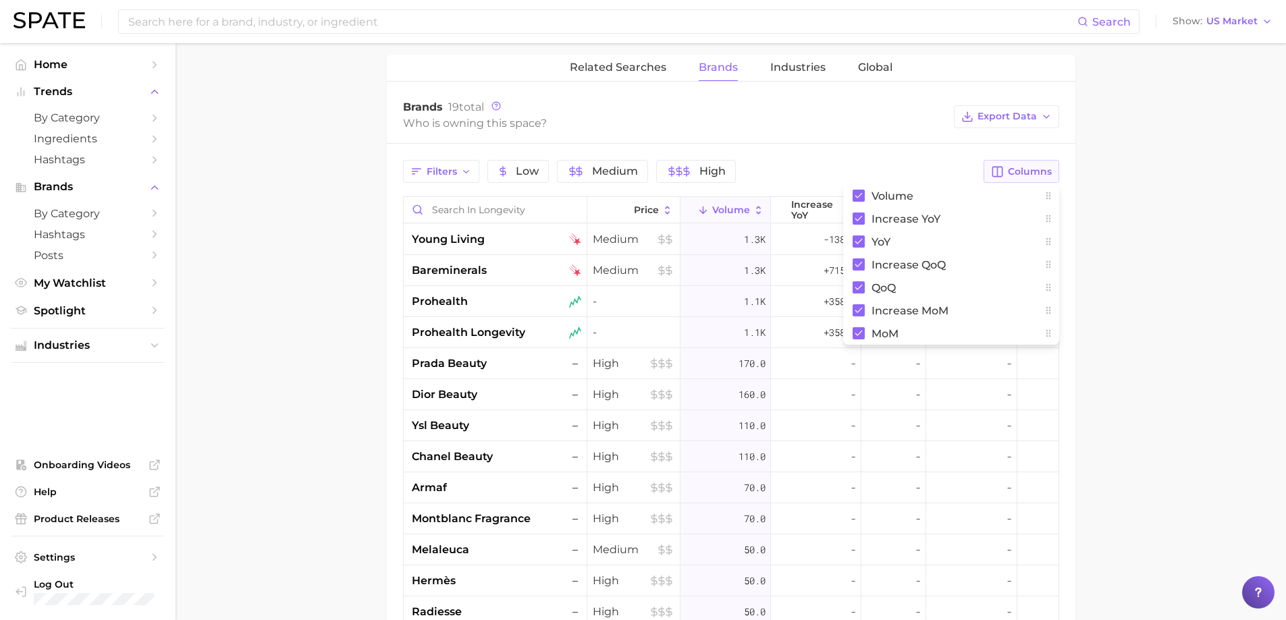
click at [1015, 170] on span "Columns" at bounding box center [1030, 171] width 44 height 11
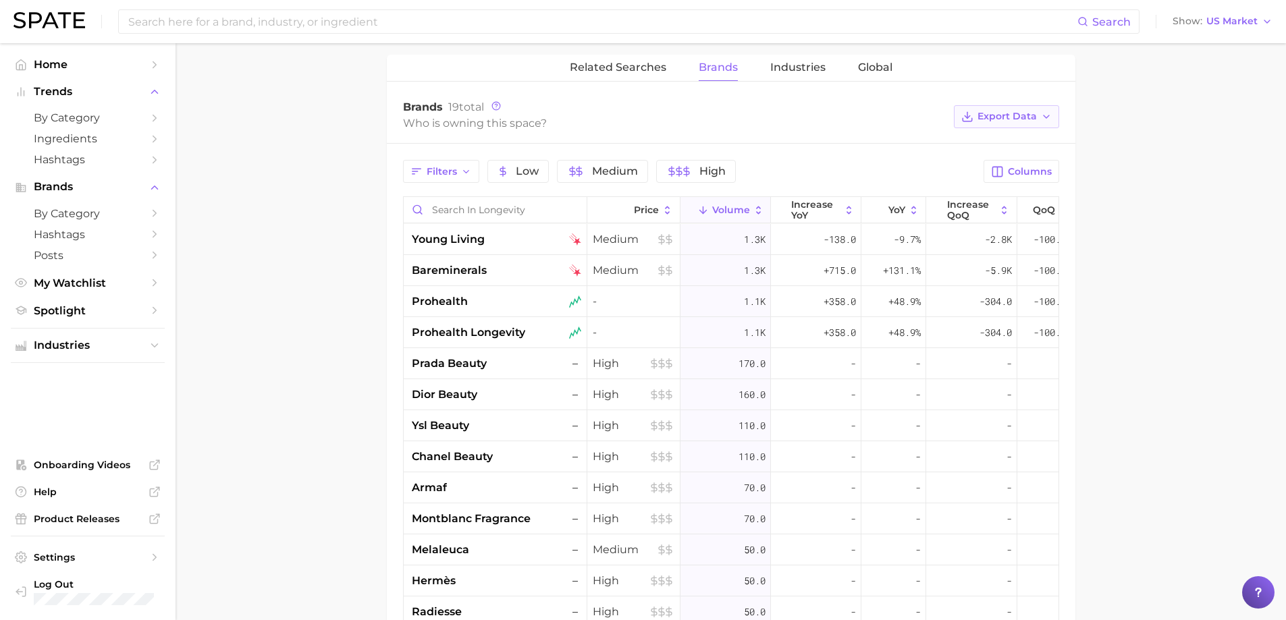
click at [1020, 123] on button "Export Data" at bounding box center [1006, 116] width 105 height 23
click at [991, 146] on span "Table Data CSV" at bounding box center [970, 141] width 74 height 11
click at [793, 66] on span "Industries" at bounding box center [797, 67] width 55 height 12
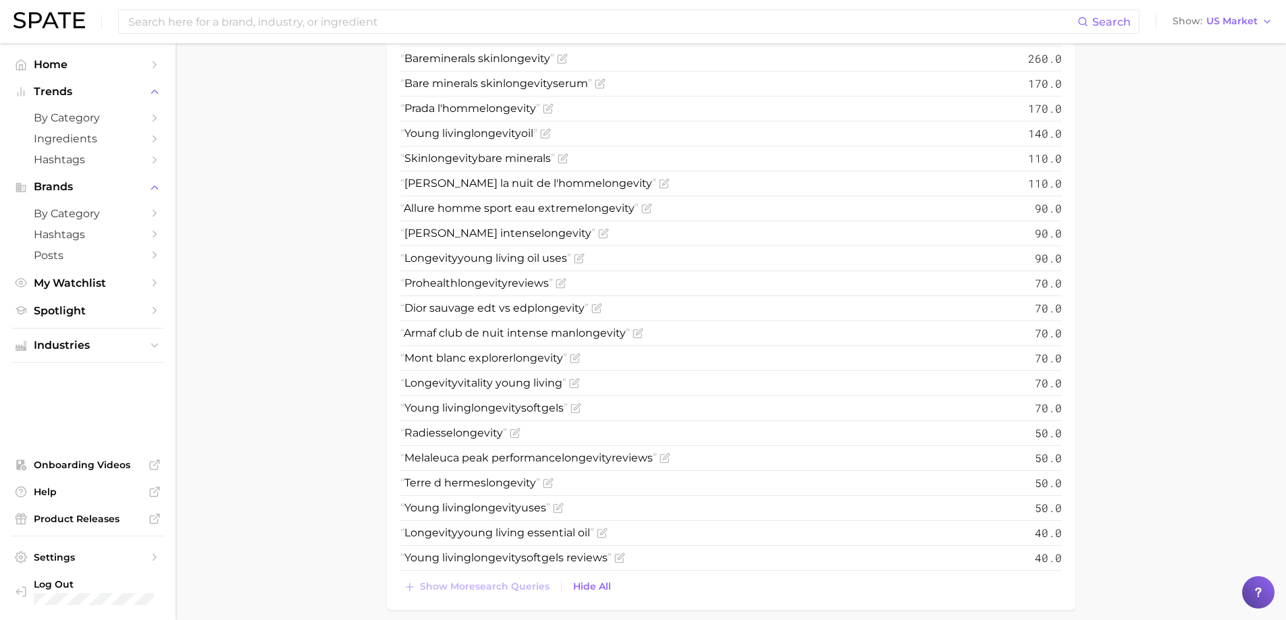
scroll to position [0, 0]
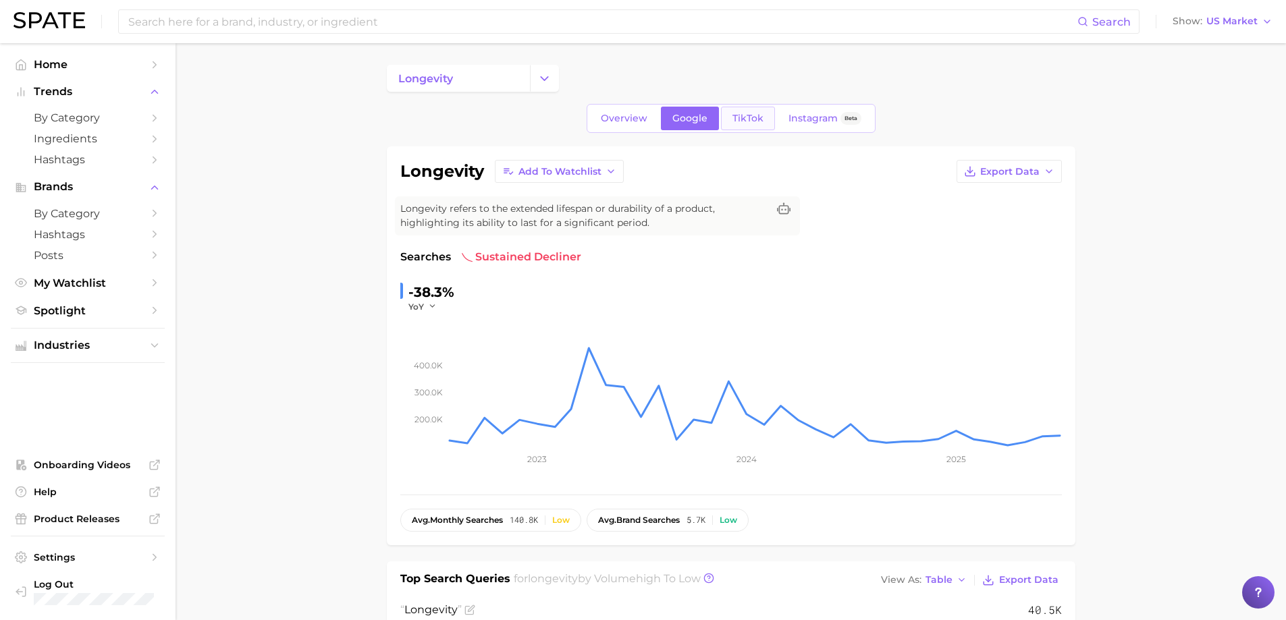
click at [763, 115] on link "TikTok" at bounding box center [748, 119] width 54 height 24
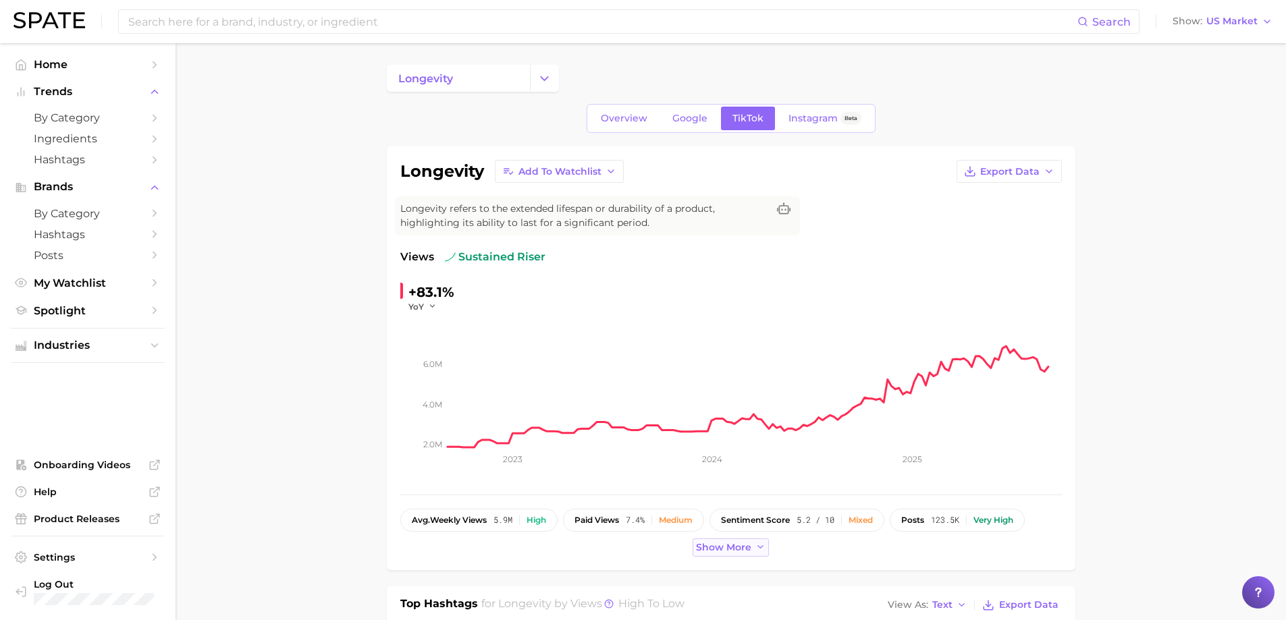
click at [738, 539] on button "Show more" at bounding box center [730, 548] width 77 height 18
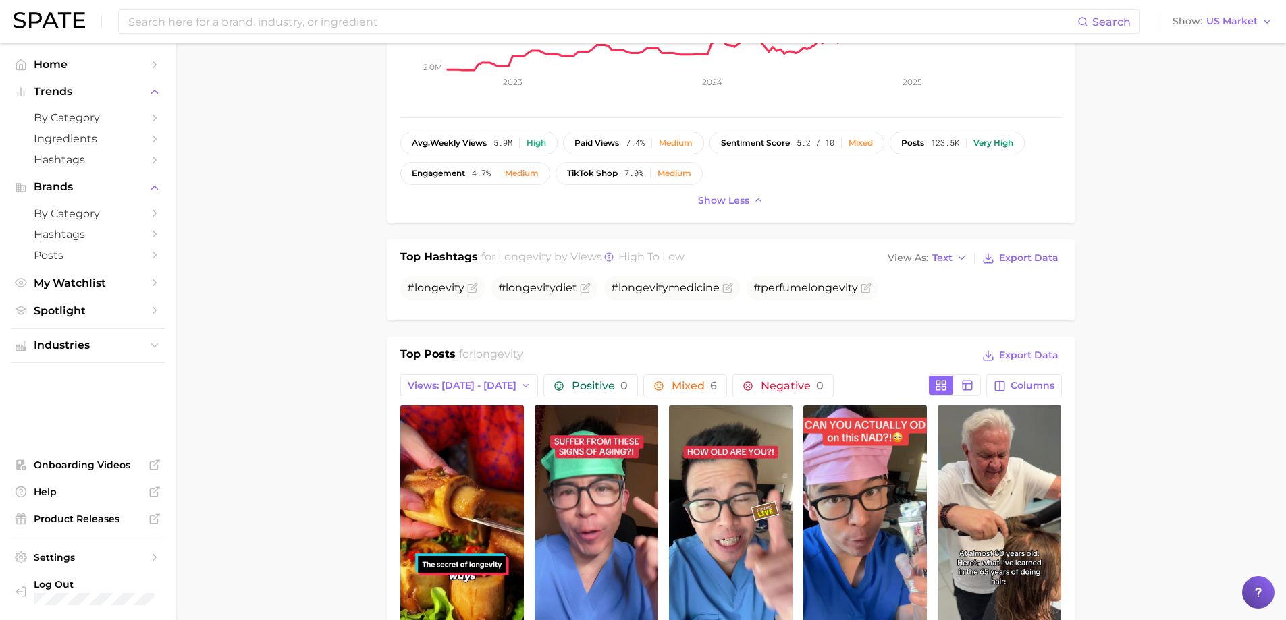
scroll to position [379, 0]
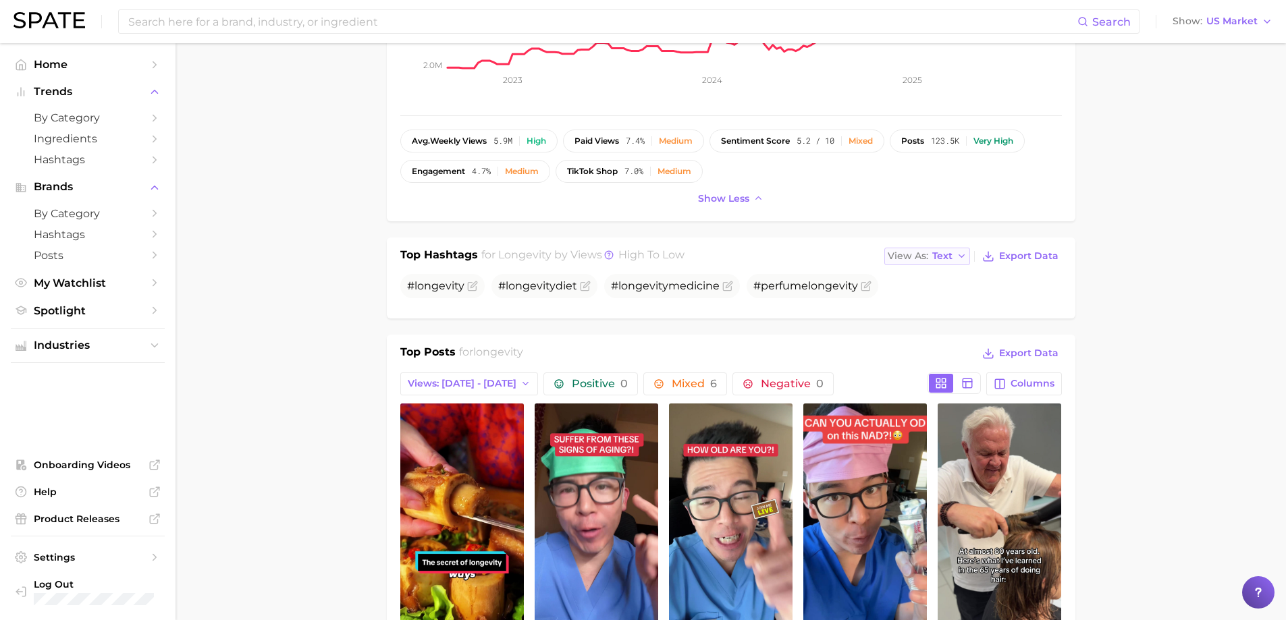
click at [958, 257] on icon "button" at bounding box center [961, 256] width 11 height 11
click at [936, 300] on button "Table" at bounding box center [958, 303] width 148 height 24
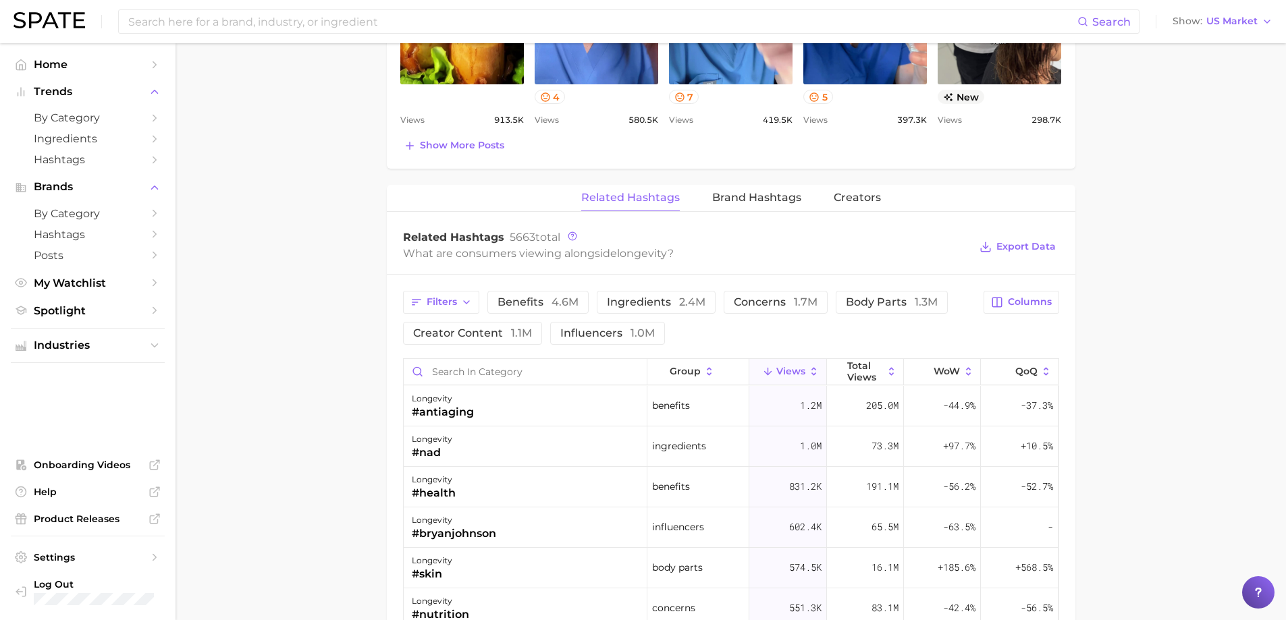
scroll to position [1122, 0]
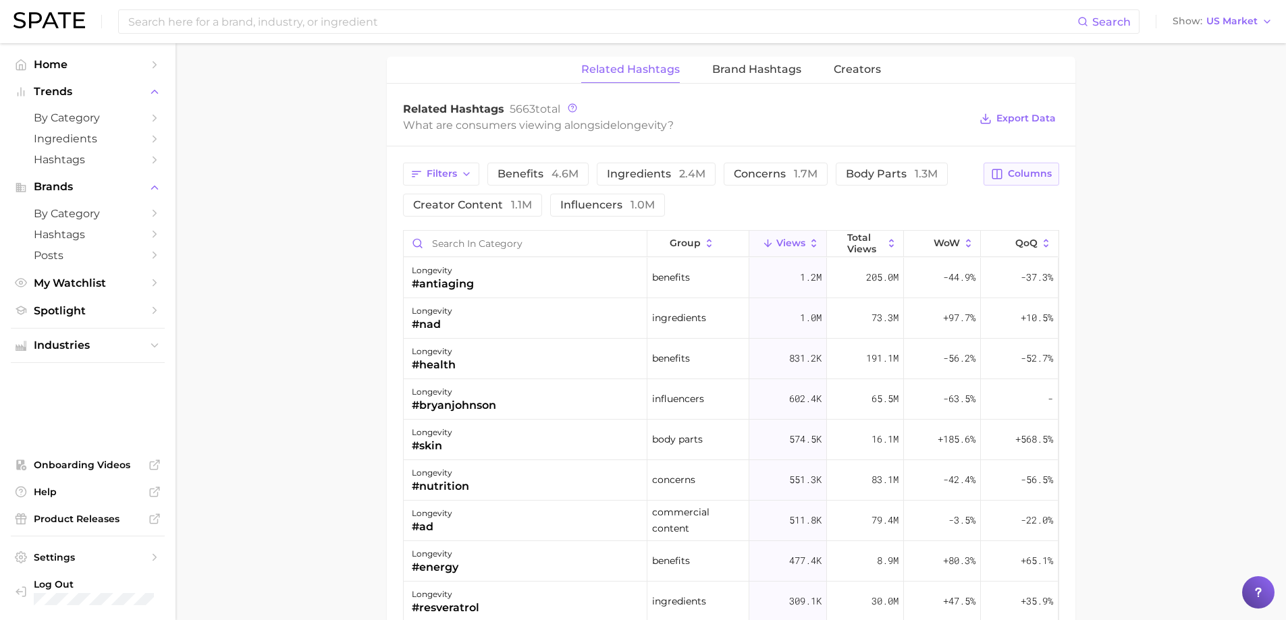
click at [1021, 182] on button "Columns" at bounding box center [1020, 174] width 75 height 23
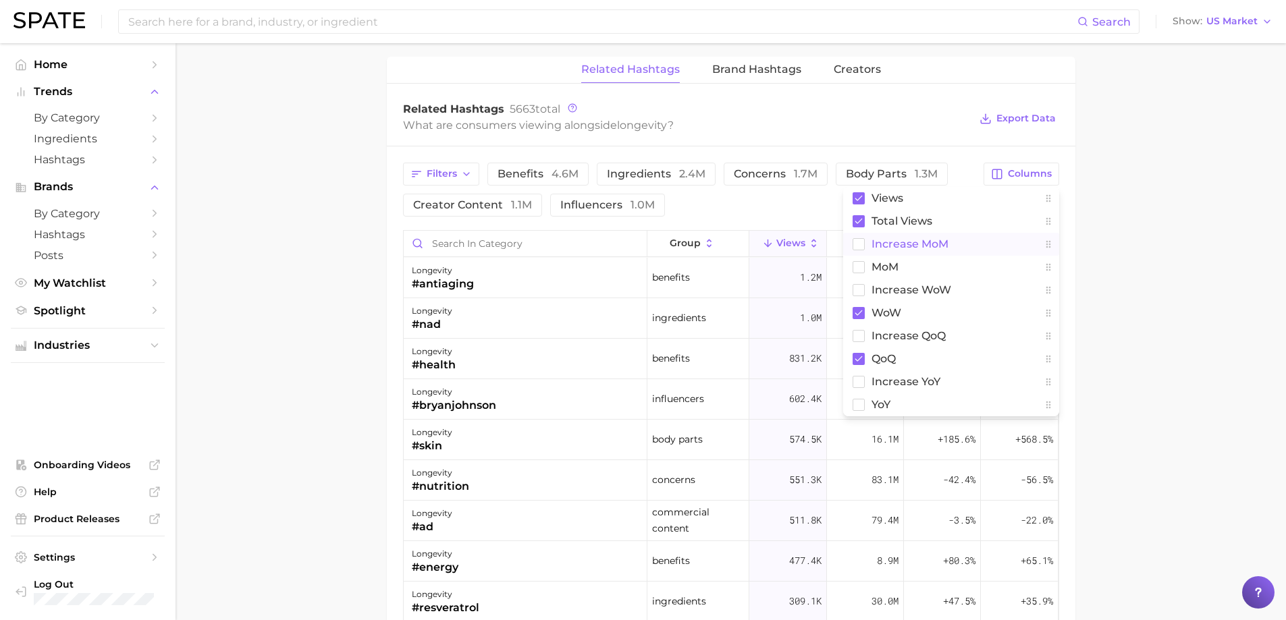
click at [897, 247] on span "increase MoM" at bounding box center [909, 243] width 77 height 11
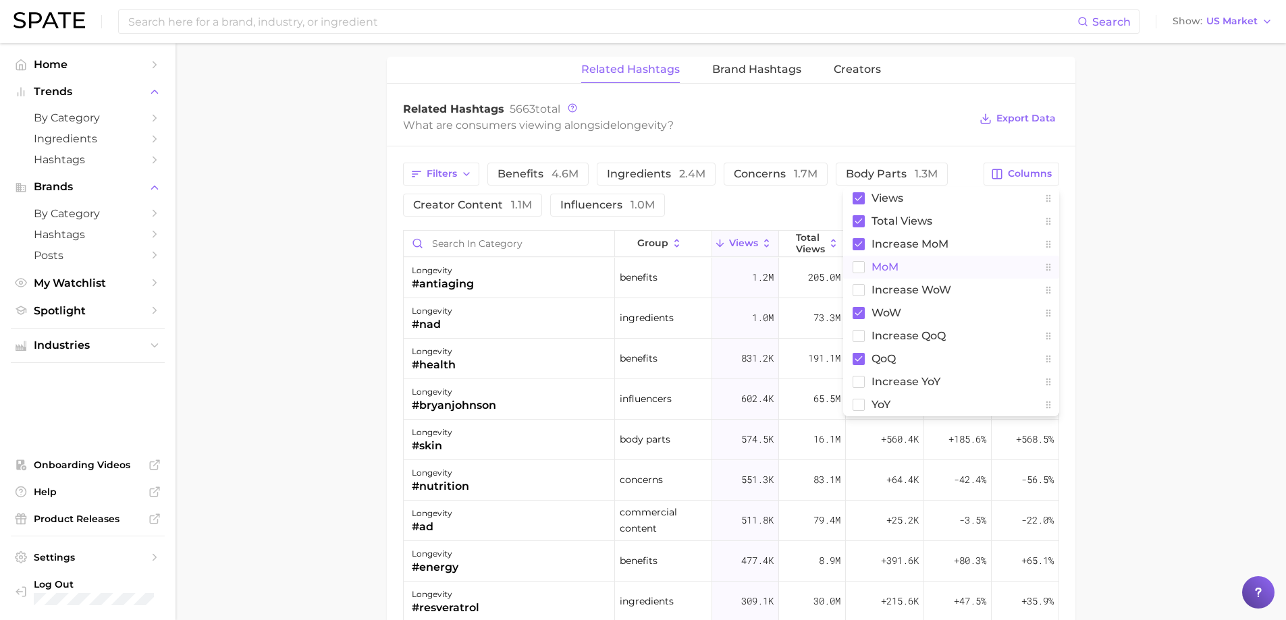
click at [892, 265] on span "MoM" at bounding box center [884, 266] width 27 height 11
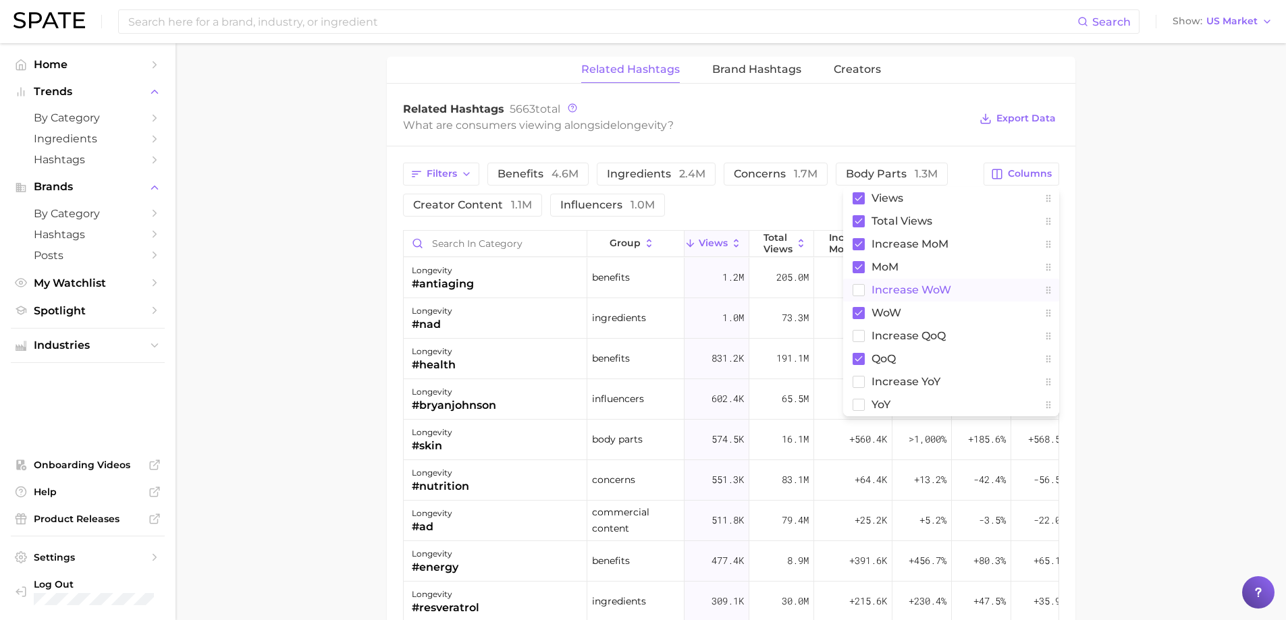
click at [893, 290] on span "Increase WoW" at bounding box center [911, 289] width 80 height 11
click at [893, 337] on span "increase QoQ" at bounding box center [908, 335] width 74 height 11
click at [892, 376] on span "increase YoY" at bounding box center [905, 381] width 69 height 11
click at [881, 404] on span "YoY" at bounding box center [880, 404] width 19 height 11
click at [1033, 118] on span "Export Data" at bounding box center [1025, 118] width 59 height 11
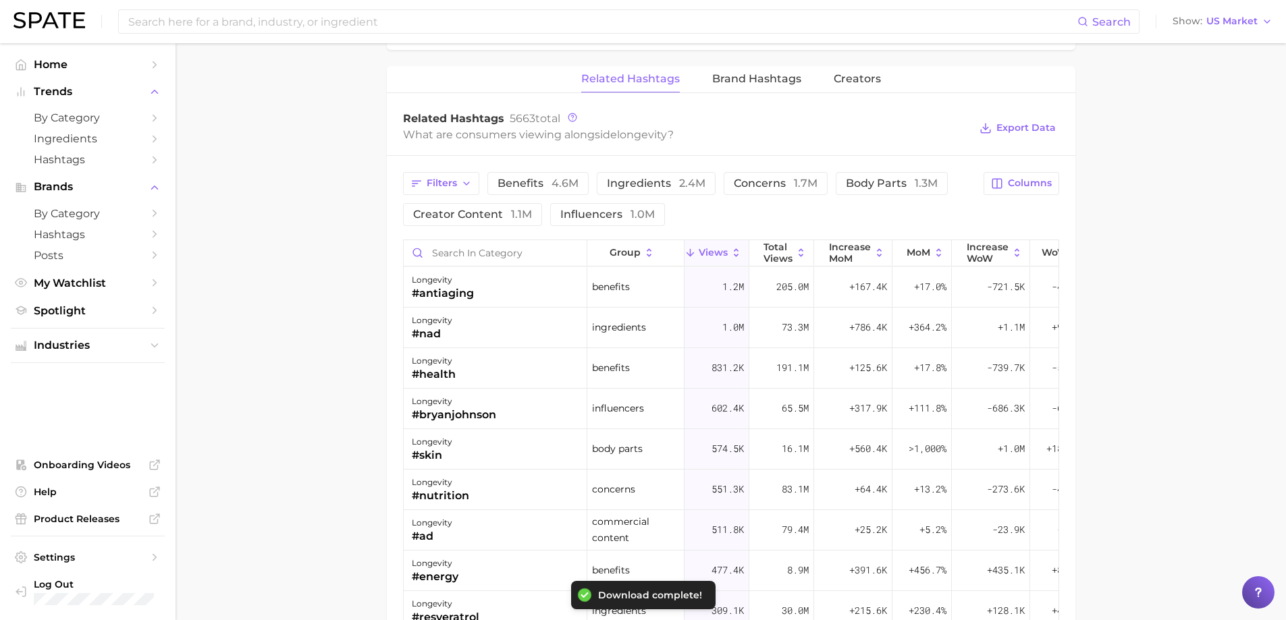
scroll to position [852, 0]
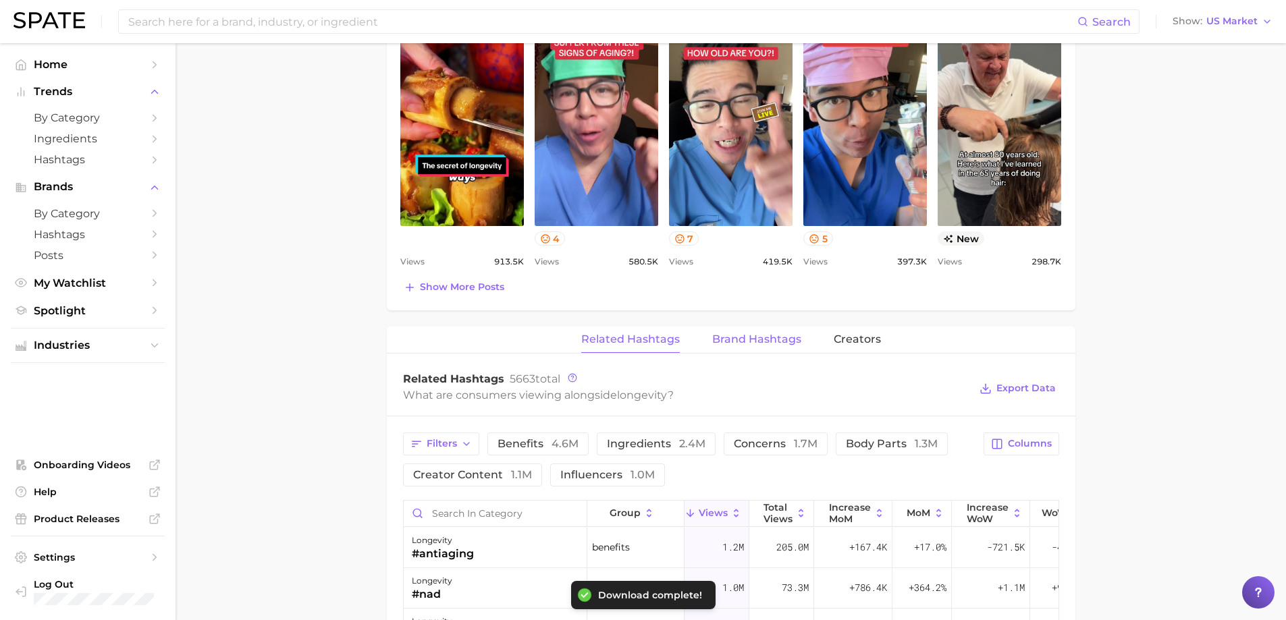
click at [771, 345] on span "Brand Hashtags" at bounding box center [756, 339] width 89 height 12
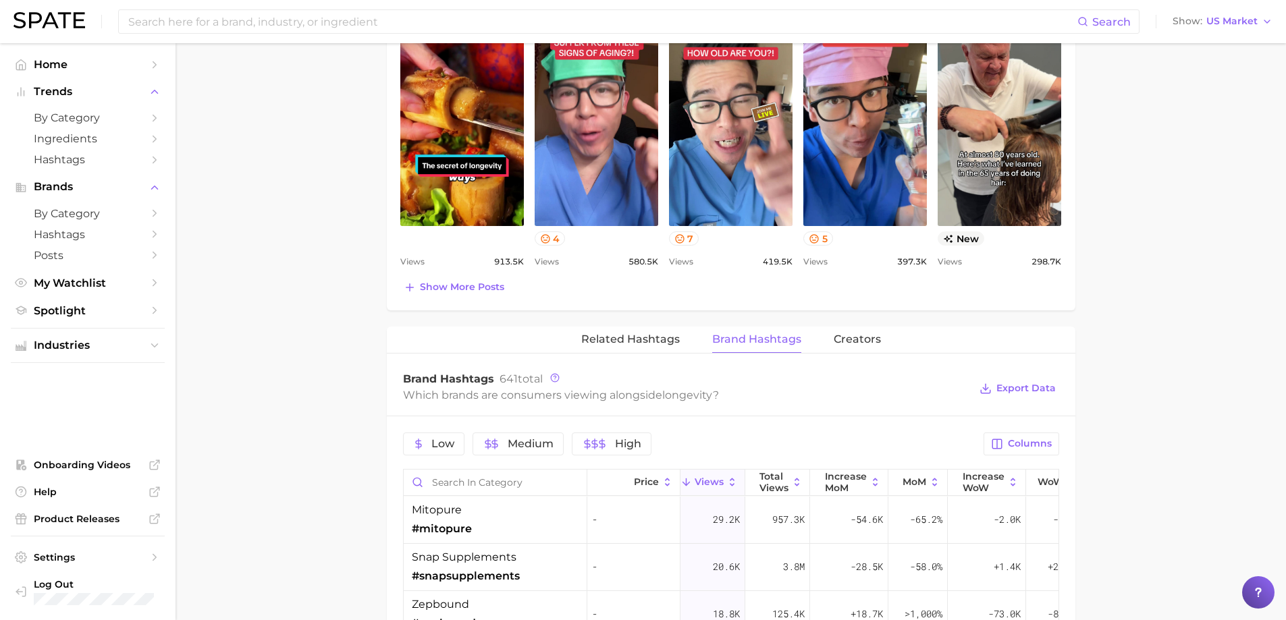
scroll to position [1054, 0]
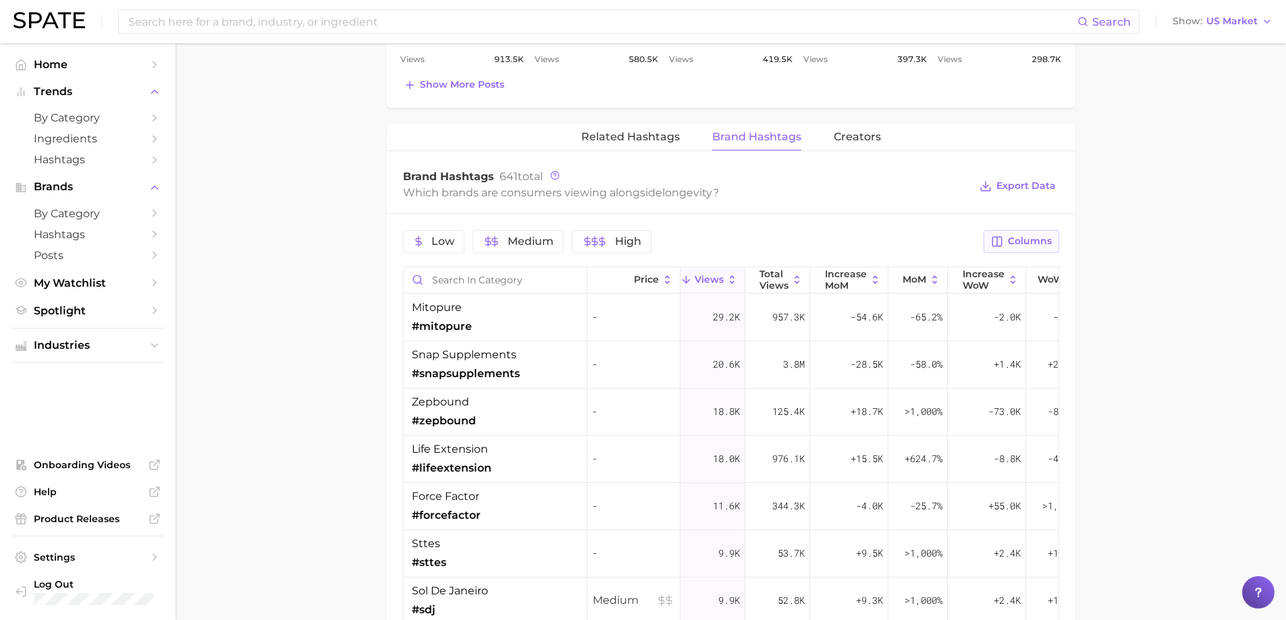
click at [1009, 234] on button "Columns" at bounding box center [1020, 241] width 75 height 23
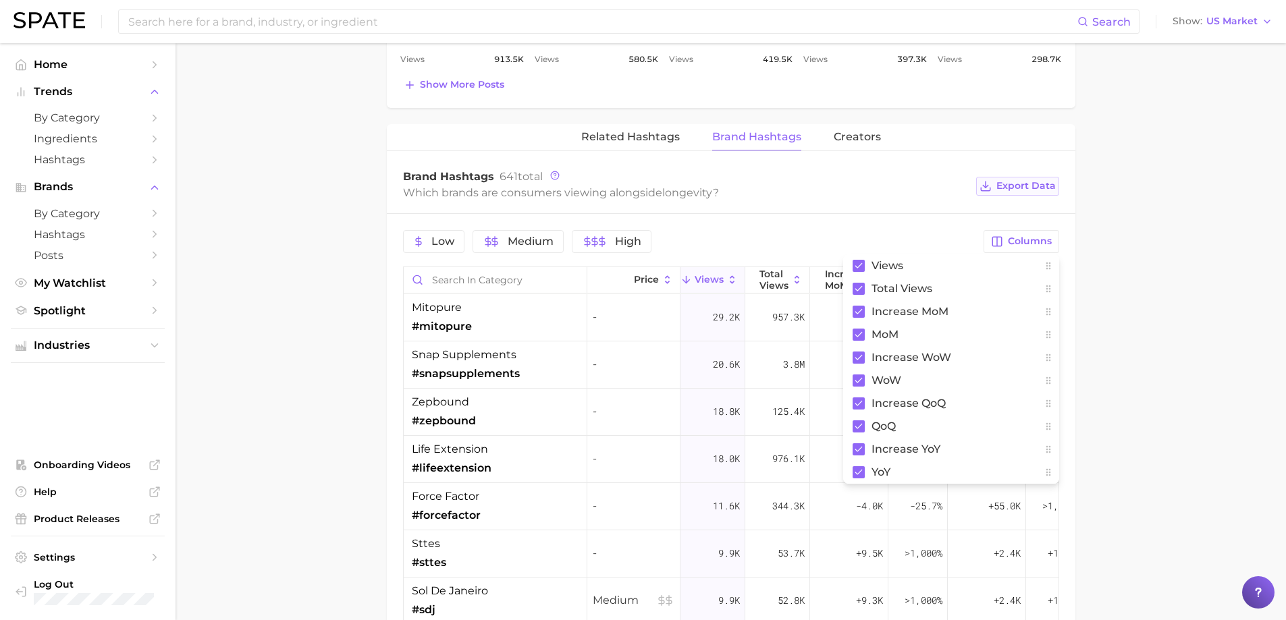
click at [1010, 187] on span "Export Data" at bounding box center [1025, 185] width 59 height 11
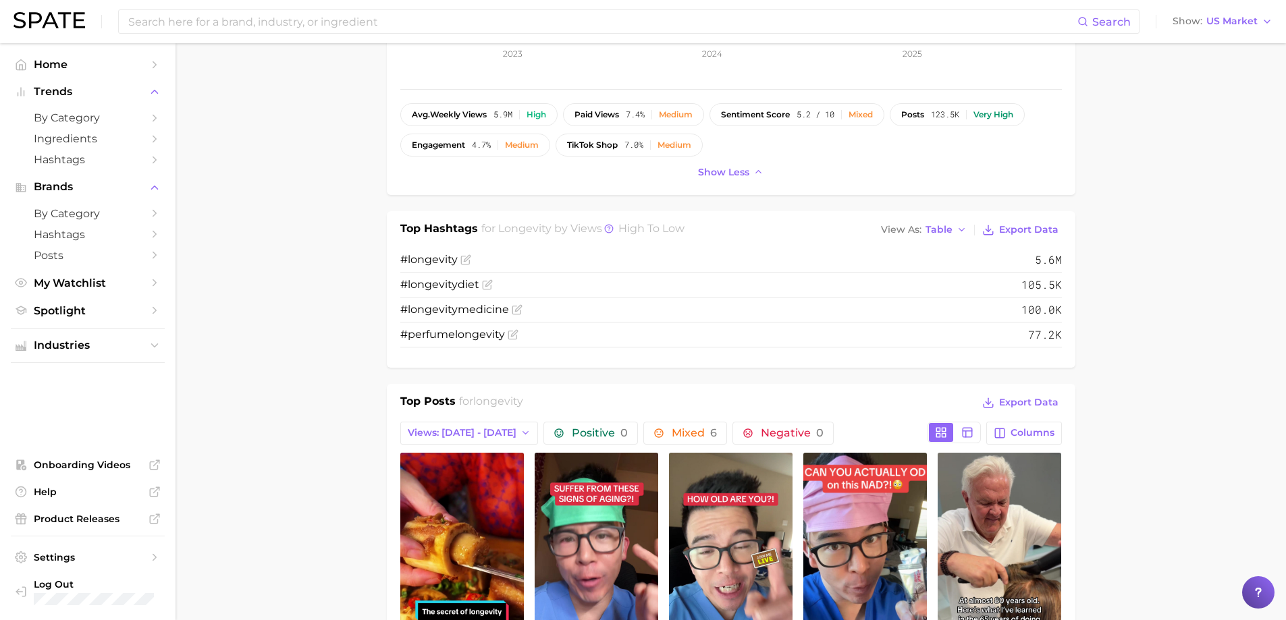
scroll to position [0, 0]
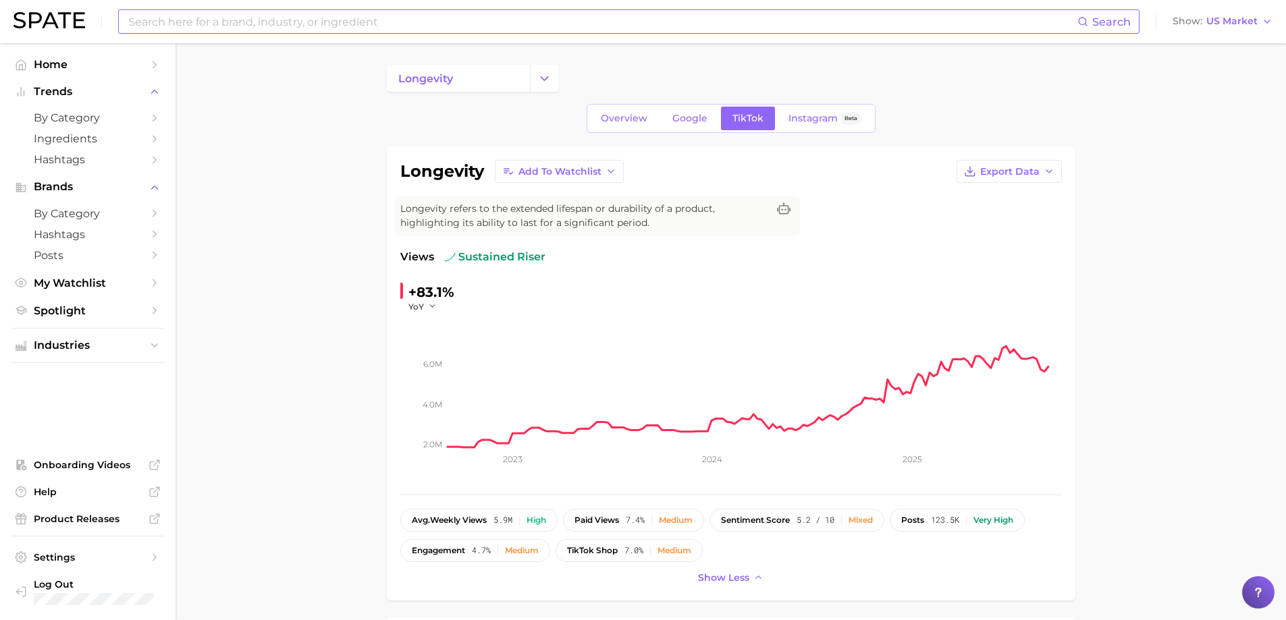
click at [290, 32] on input at bounding box center [602, 21] width 950 height 23
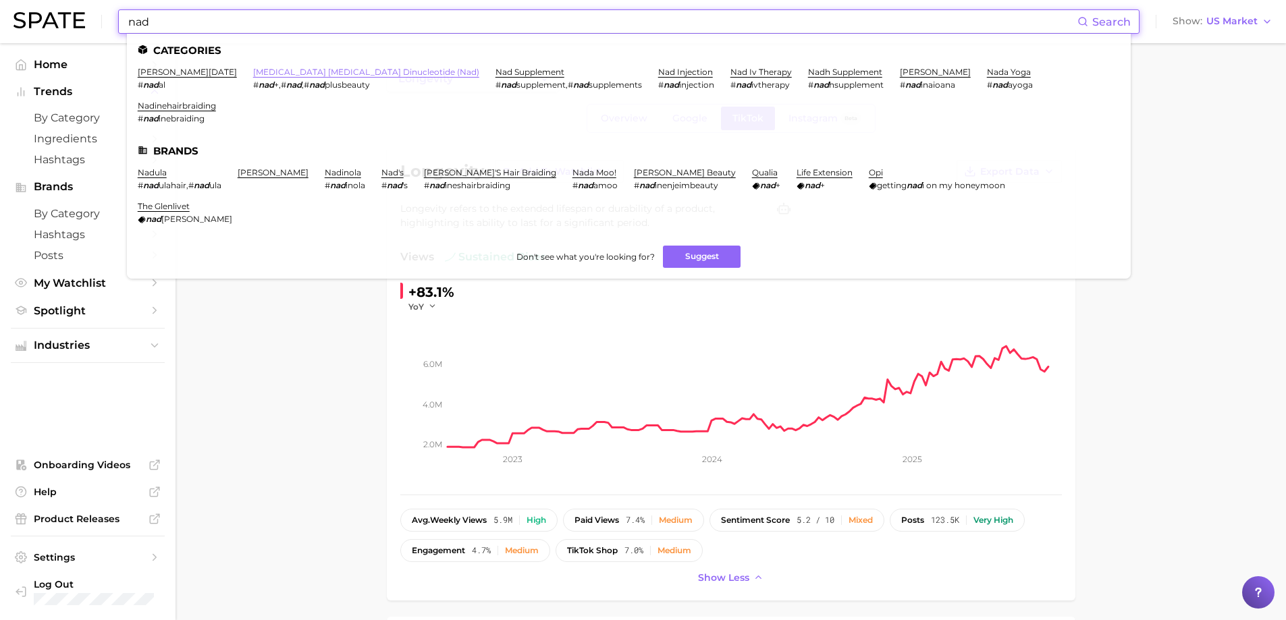
type input "nad"
click at [323, 75] on link "[MEDICAL_DATA] [MEDICAL_DATA] dinucleotide (nad)" at bounding box center [366, 72] width 226 height 10
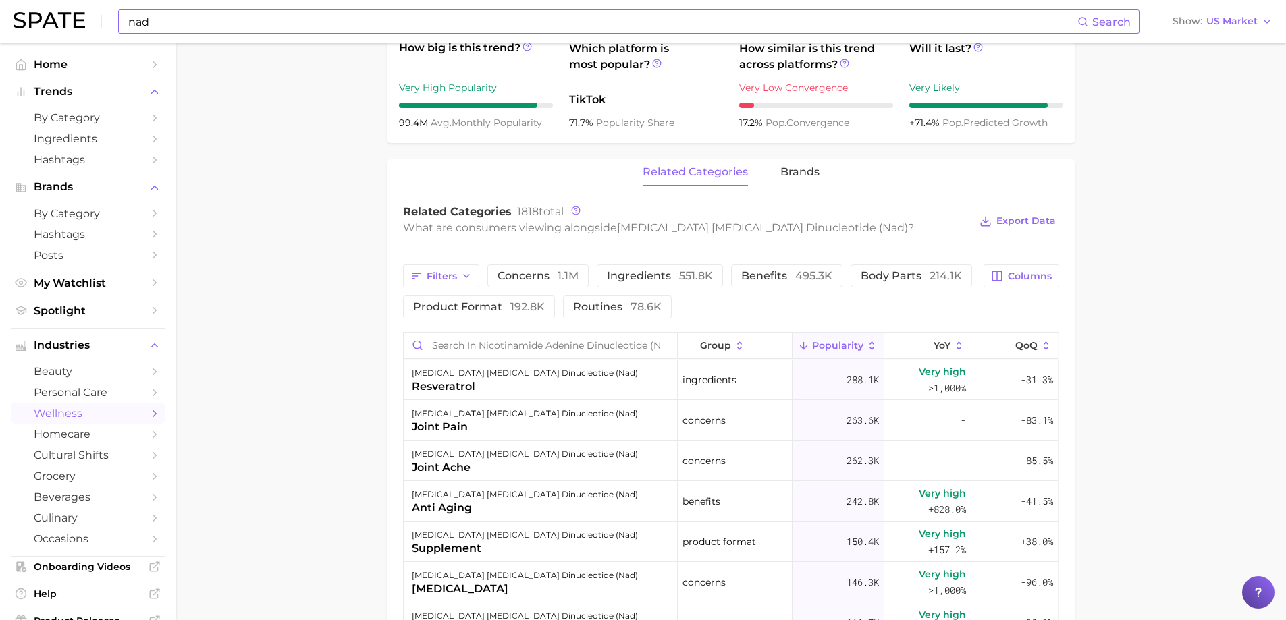
scroll to position [540, 0]
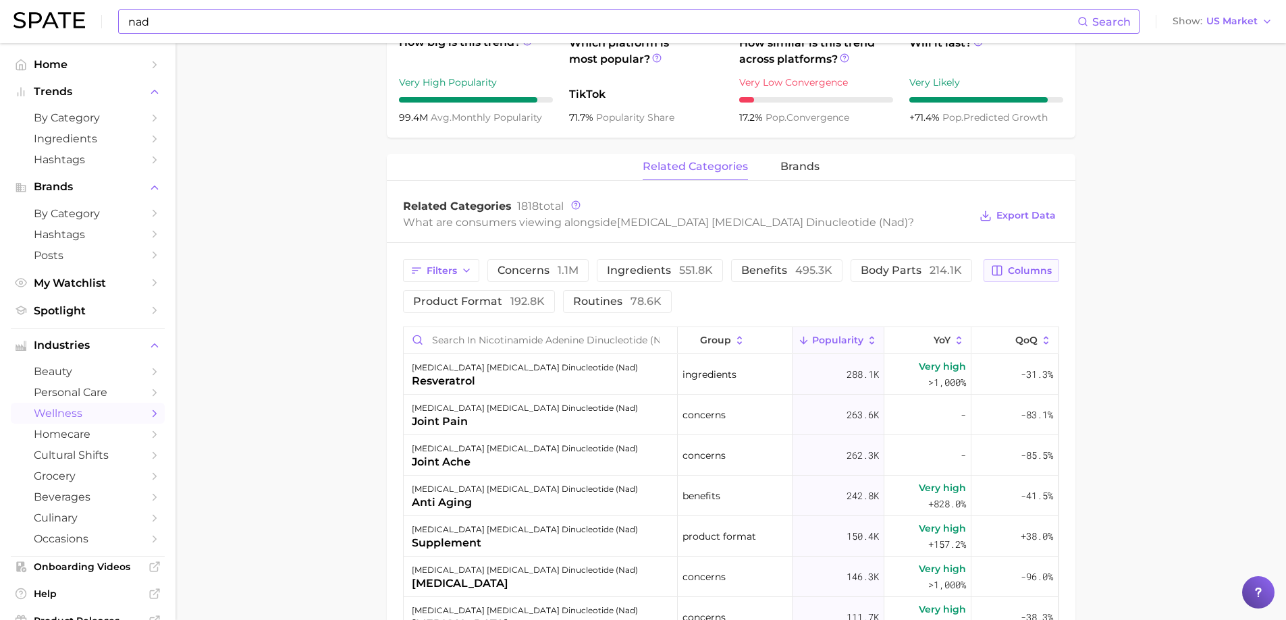
click at [1020, 259] on button "Columns" at bounding box center [1020, 270] width 75 height 23
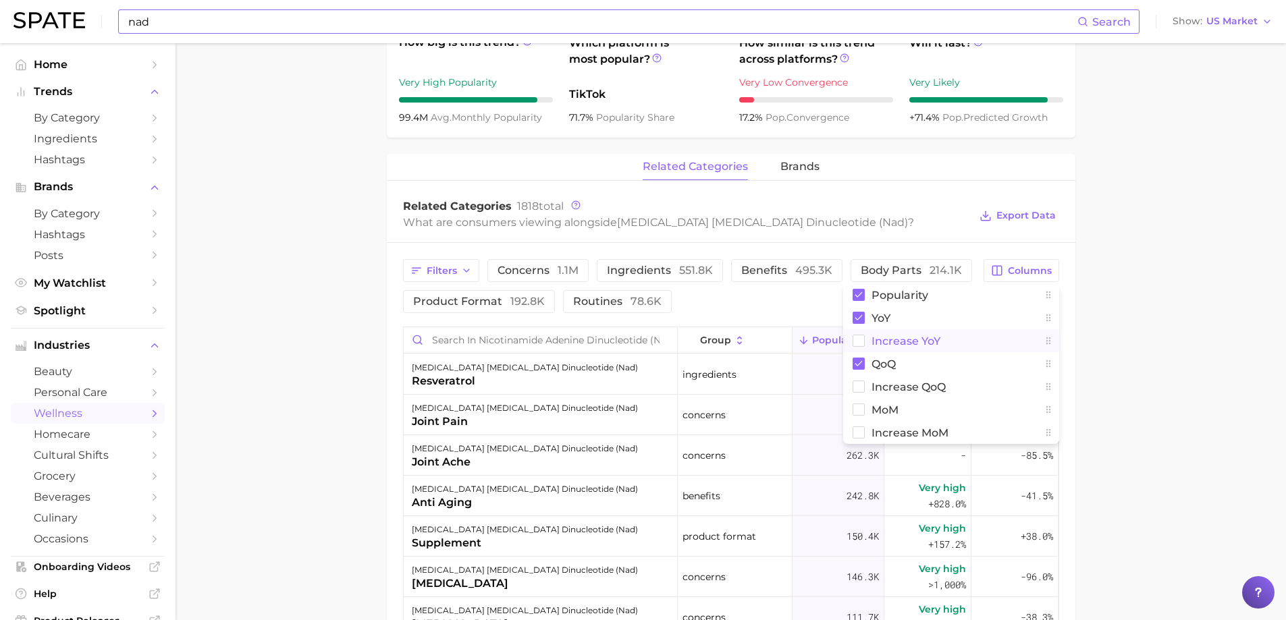
click at [924, 335] on span "Increase YoY" at bounding box center [905, 340] width 69 height 11
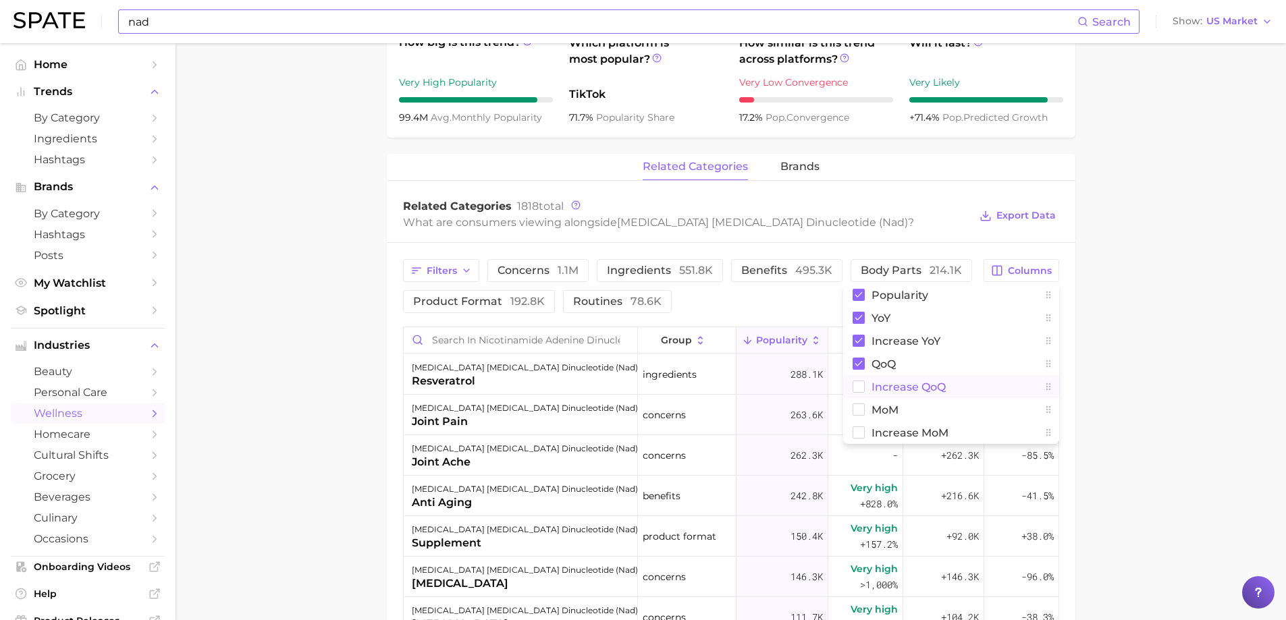
click at [894, 381] on span "Increase QoQ" at bounding box center [908, 386] width 74 height 11
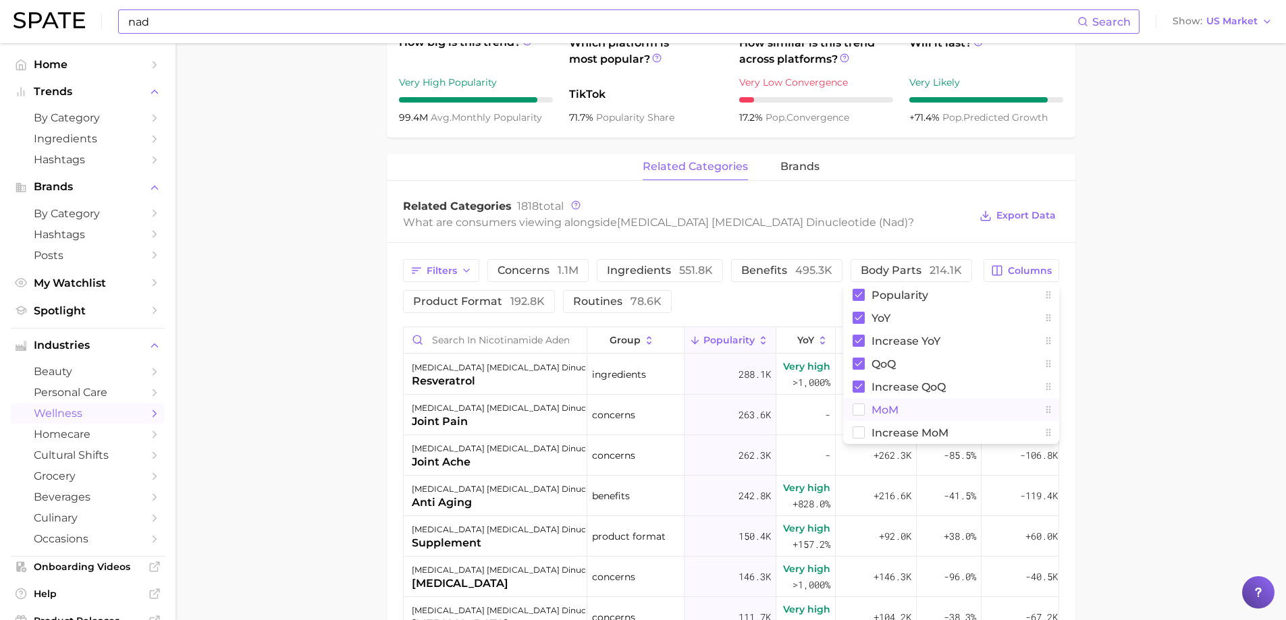
click at [886, 404] on span "MoM" at bounding box center [884, 409] width 27 height 11
click at [881, 427] on span "Increase MoM" at bounding box center [909, 432] width 77 height 11
click at [1045, 210] on span "Export Data" at bounding box center [1025, 215] width 59 height 11
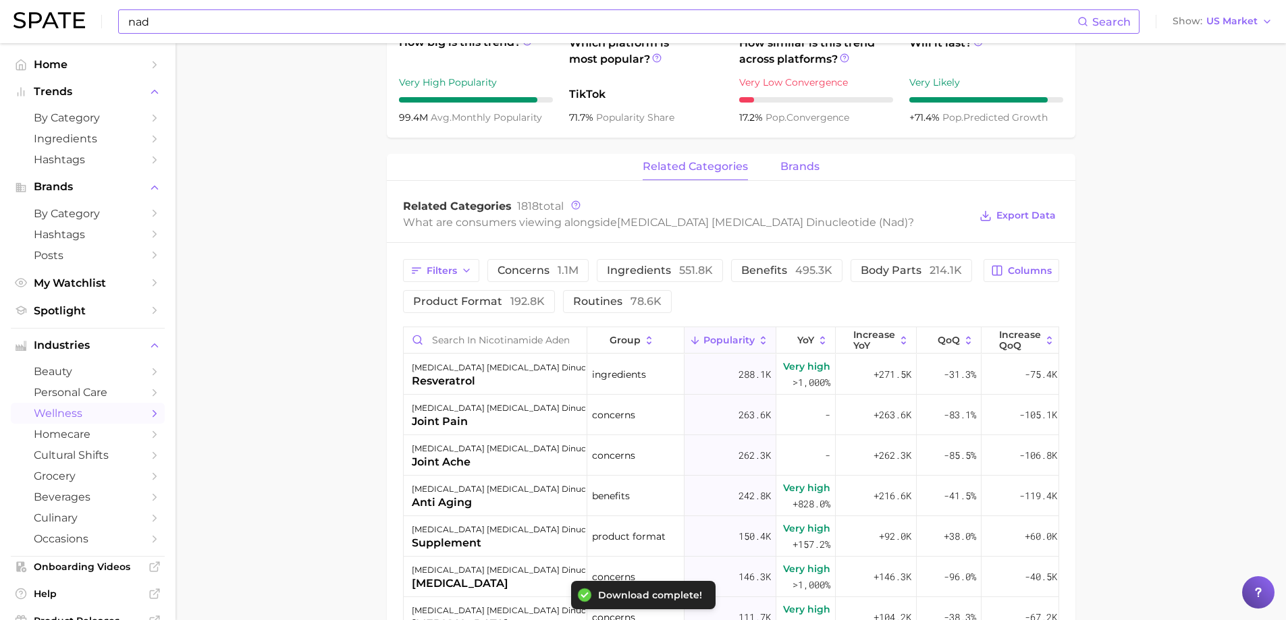
click at [801, 161] on span "brands" at bounding box center [799, 167] width 39 height 12
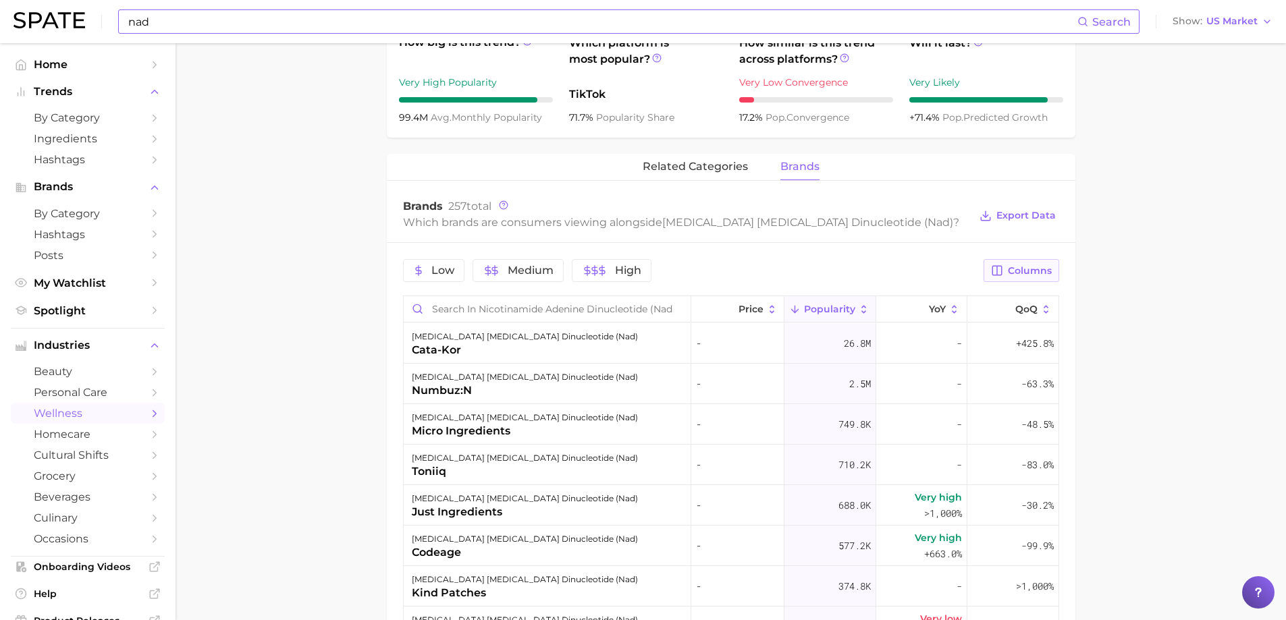
click at [1027, 265] on span "Columns" at bounding box center [1030, 270] width 44 height 11
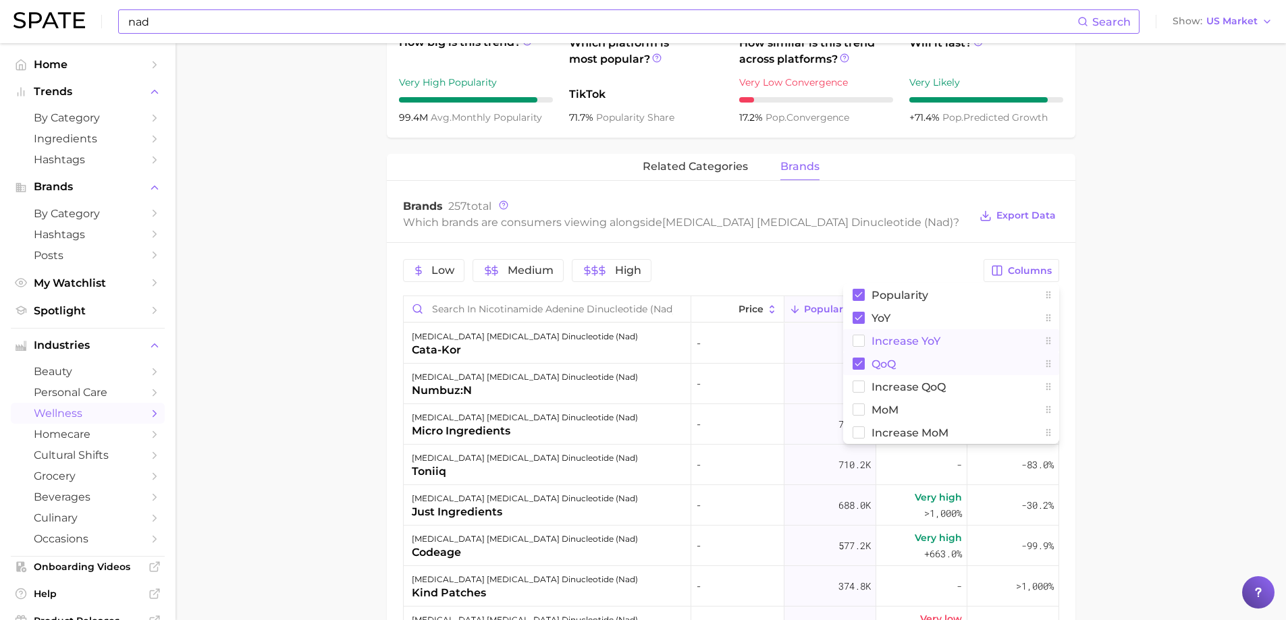
click at [917, 335] on span "Increase YoY" at bounding box center [905, 340] width 69 height 11
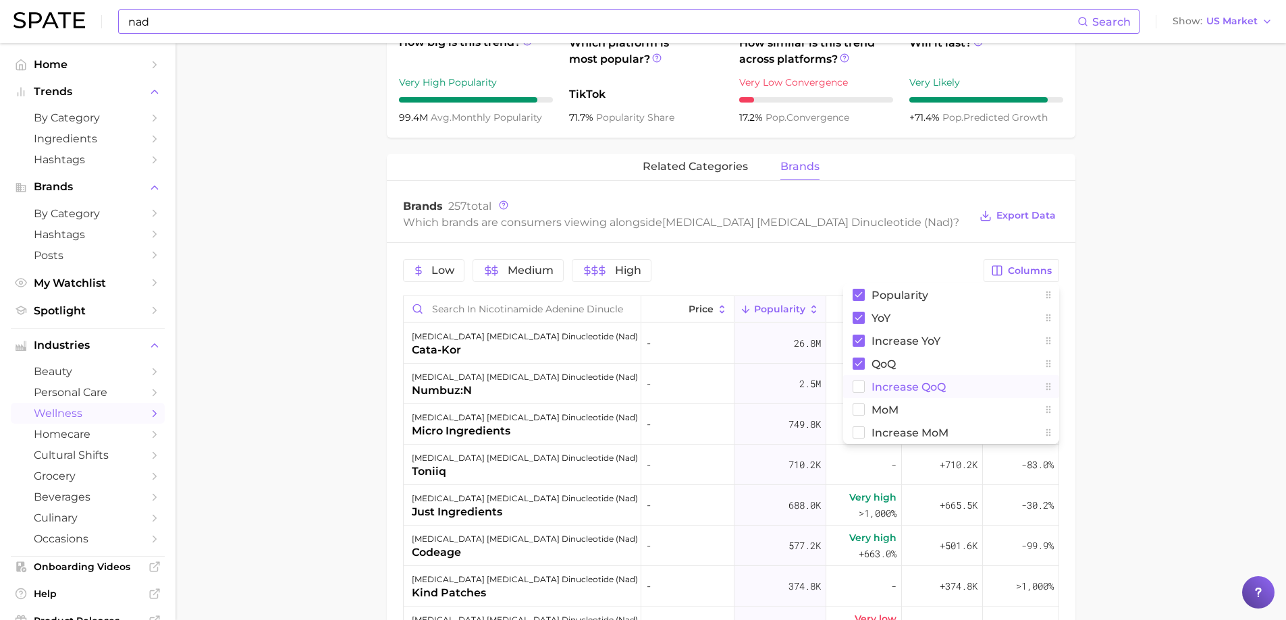
click at [880, 381] on span "Increase QoQ" at bounding box center [908, 386] width 74 height 11
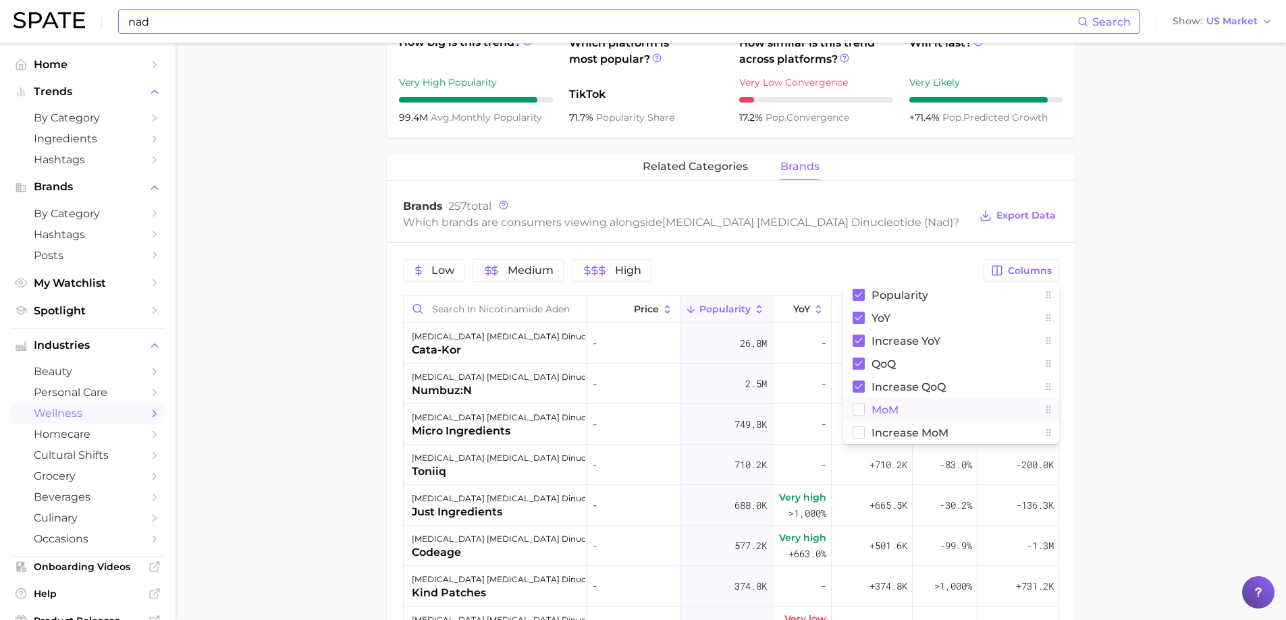
click at [892, 404] on span "MoM" at bounding box center [884, 409] width 27 height 11
click at [898, 427] on span "Increase MoM" at bounding box center [909, 432] width 77 height 11
click at [1027, 210] on span "Export Data" at bounding box center [1025, 215] width 59 height 11
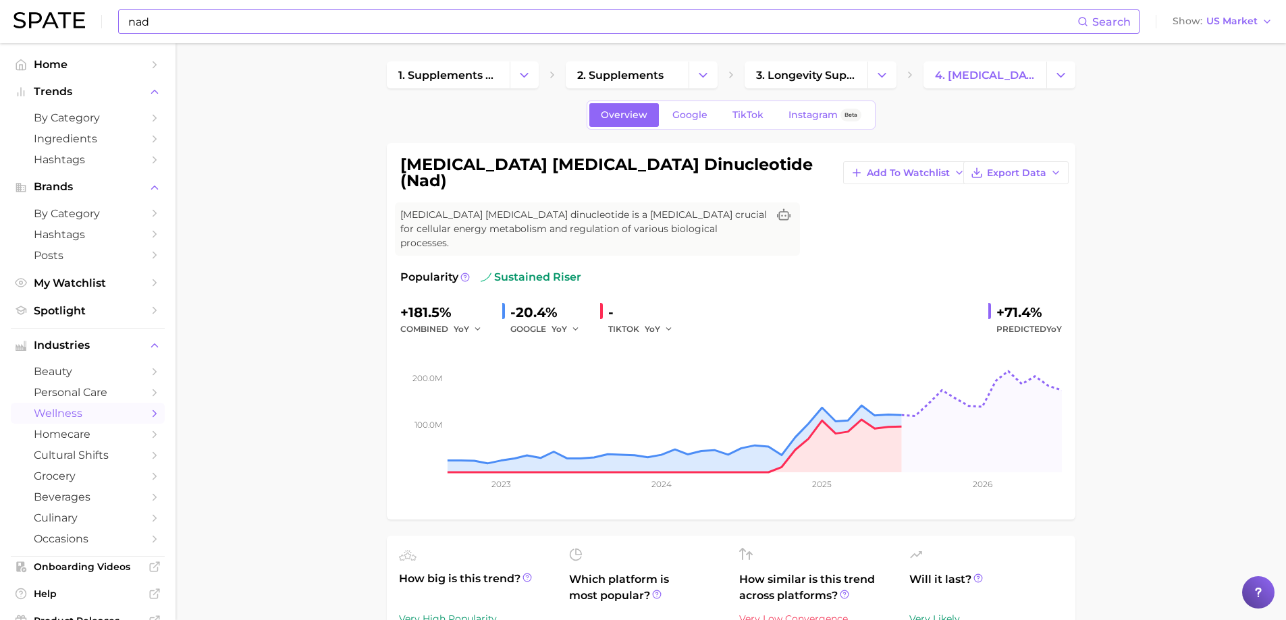
scroll to position [0, 0]
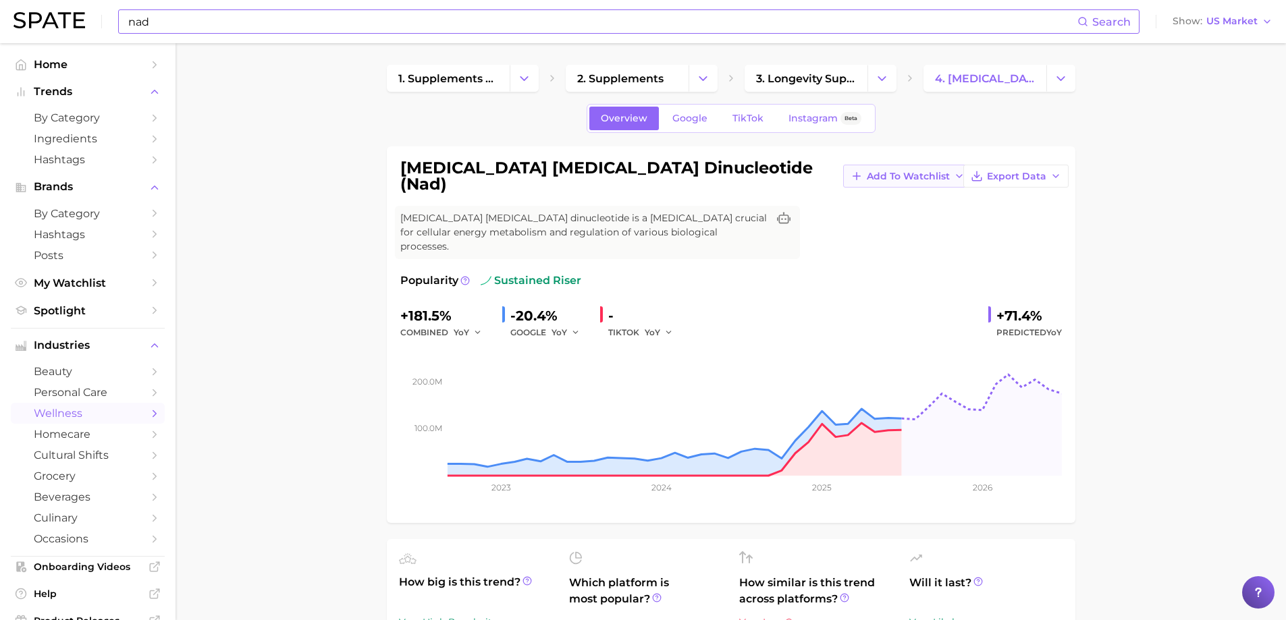
click at [867, 171] on span "Add to Watchlist" at bounding box center [908, 176] width 83 height 11
click at [866, 221] on span "Longevity" at bounding box center [890, 226] width 48 height 11
click at [255, 20] on input "nad" at bounding box center [602, 21] width 950 height 23
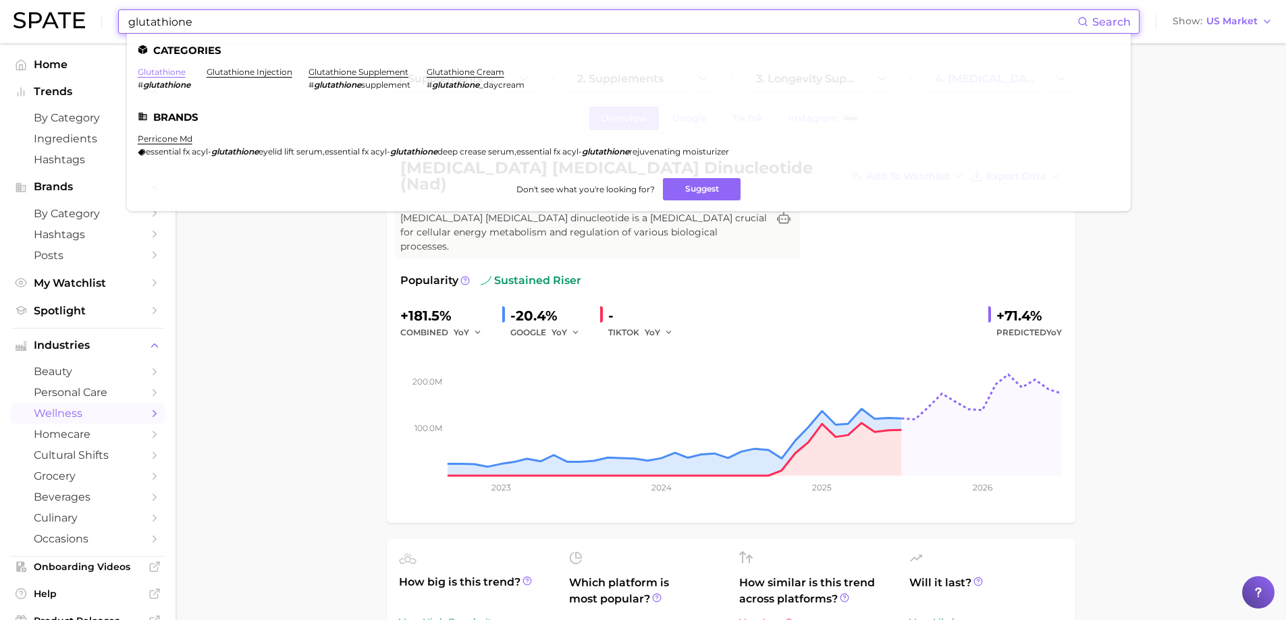
type input "glutathione"
click at [177, 71] on link "glutathione" at bounding box center [162, 72] width 48 height 10
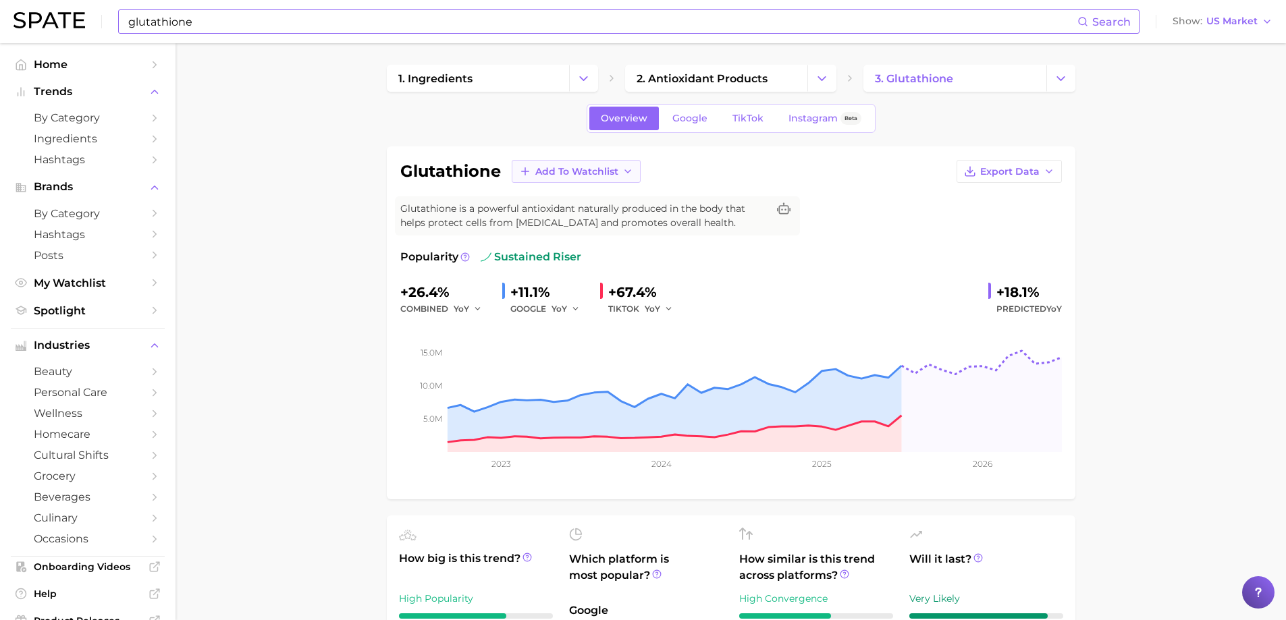
click at [622, 166] on icon "button" at bounding box center [627, 171] width 11 height 11
click at [554, 218] on span "Longevity" at bounding box center [559, 221] width 48 height 11
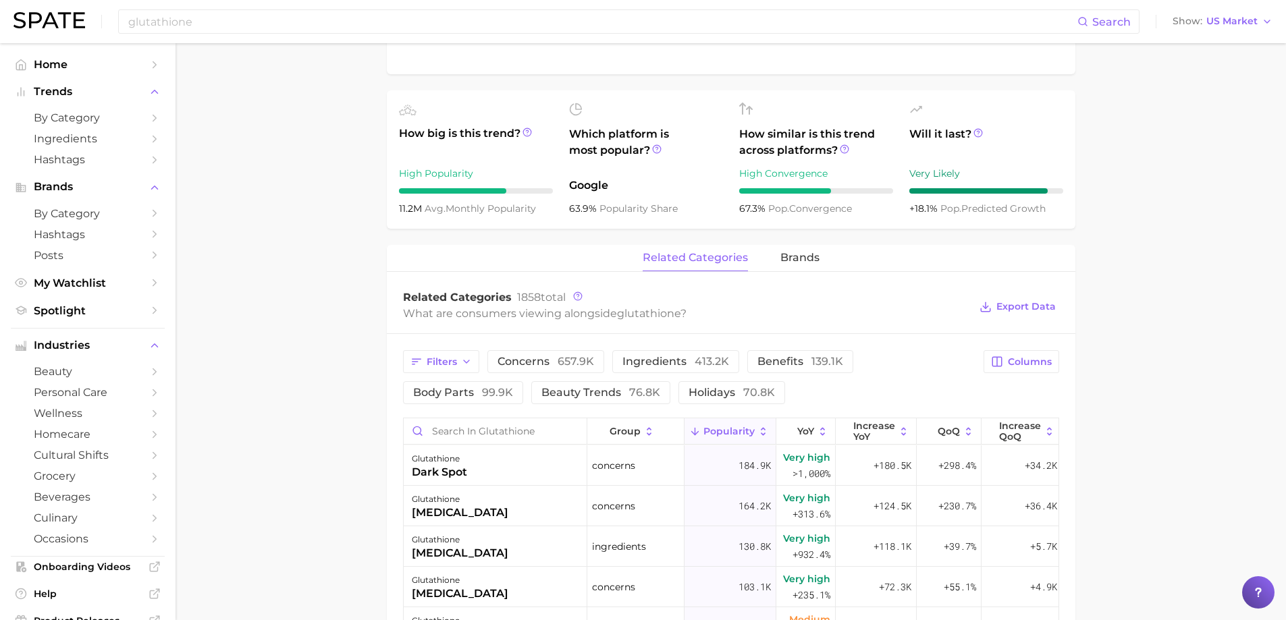
scroll to position [135, 0]
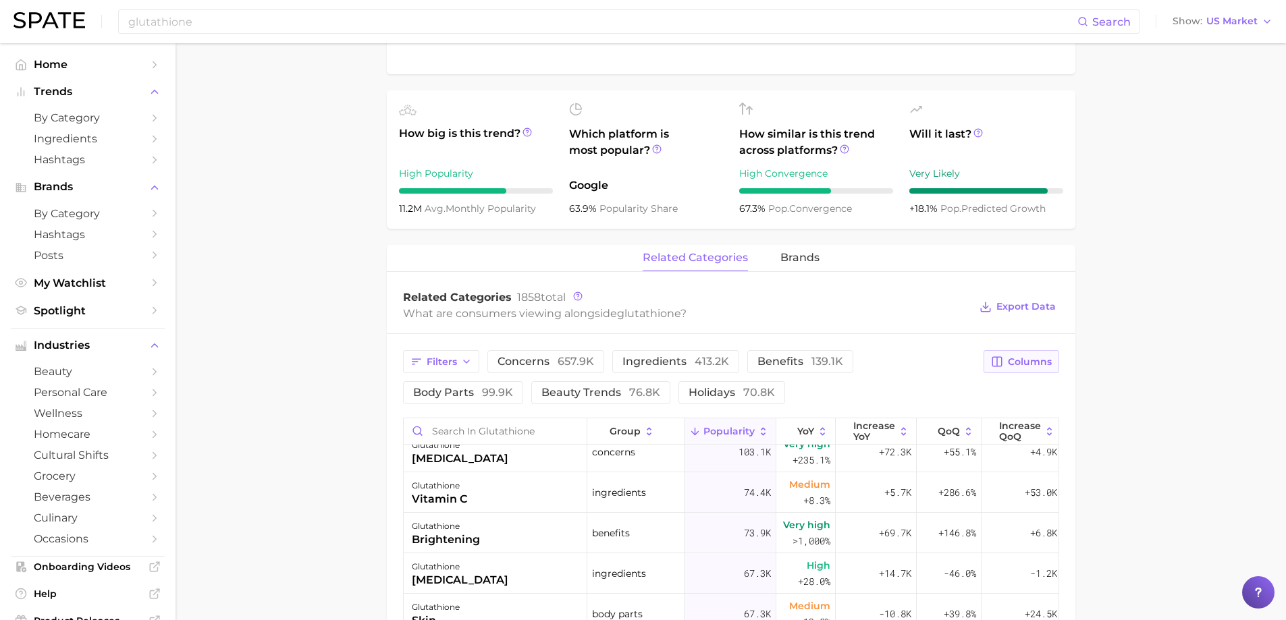
click at [1023, 353] on button "Columns" at bounding box center [1020, 361] width 75 height 23
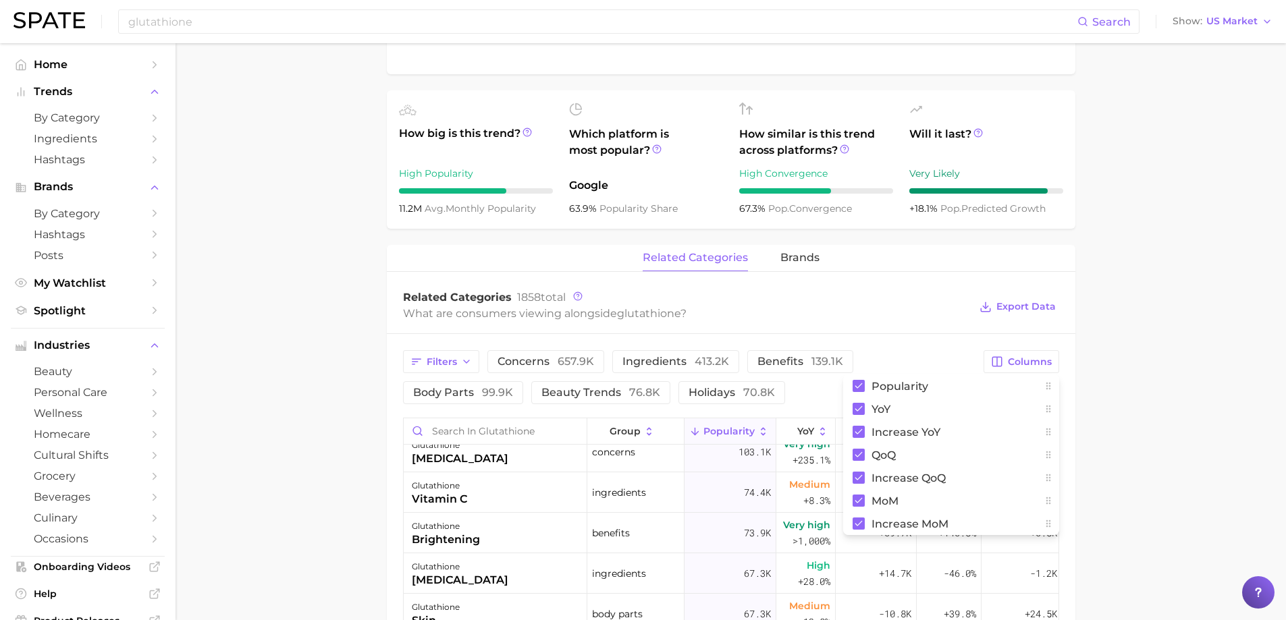
drag, startPoint x: 1168, startPoint y: 371, endPoint x: 1074, endPoint y: 333, distance: 100.9
click at [1169, 369] on main "1. ingredients 2. antioxidant products 3. glutathione Overview Google TikTok In…" at bounding box center [730, 370] width 1110 height 1504
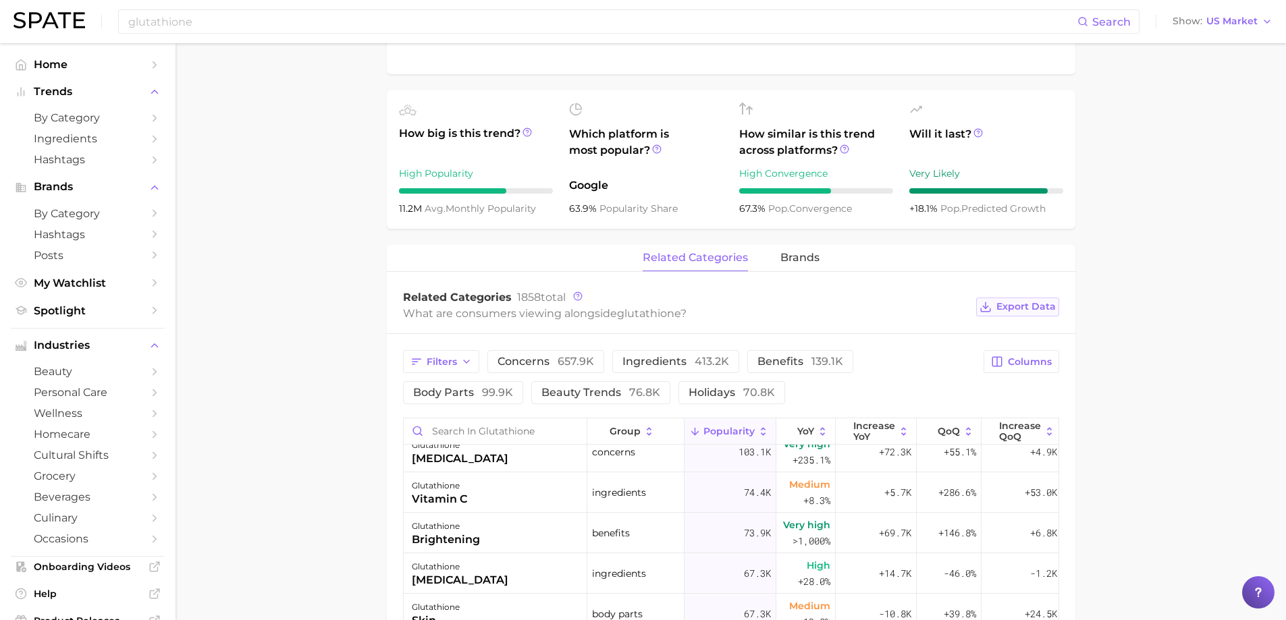
click at [1041, 310] on span "Export Data" at bounding box center [1025, 306] width 59 height 11
click at [790, 257] on span "brands" at bounding box center [799, 258] width 39 height 12
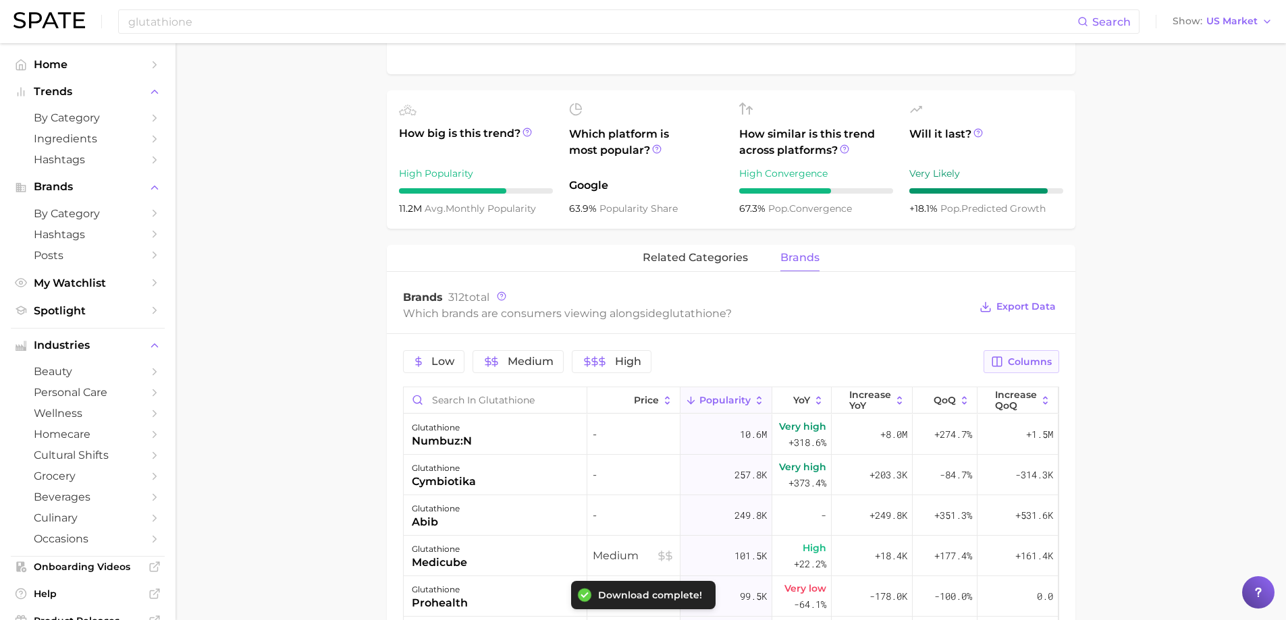
click at [1010, 360] on span "Columns" at bounding box center [1030, 361] width 44 height 11
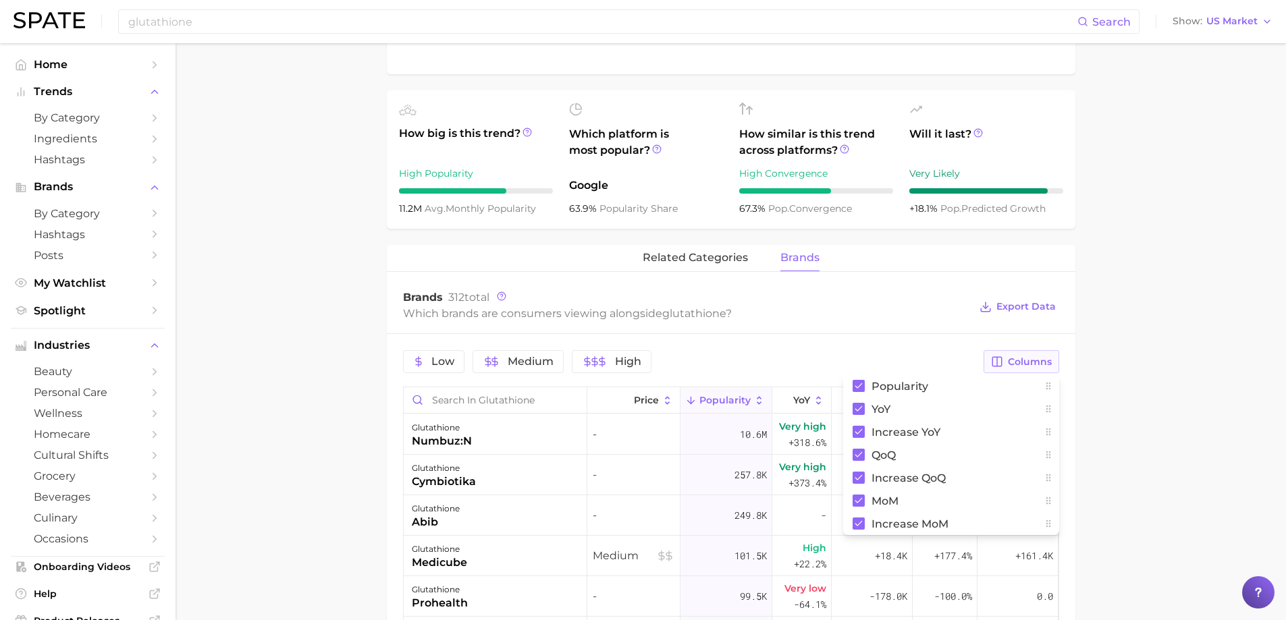
click at [1010, 360] on span "Columns" at bounding box center [1030, 361] width 44 height 11
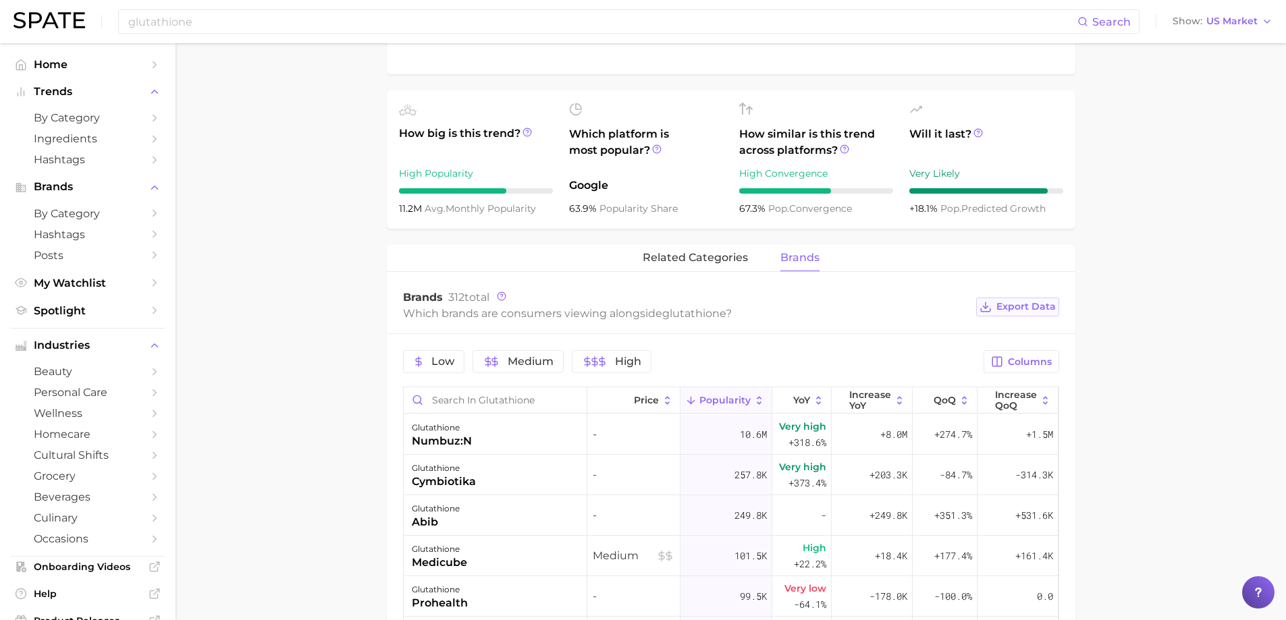
click at [1030, 306] on span "Export Data" at bounding box center [1025, 306] width 59 height 11
click at [254, 20] on input "glutathione" at bounding box center [602, 21] width 950 height 23
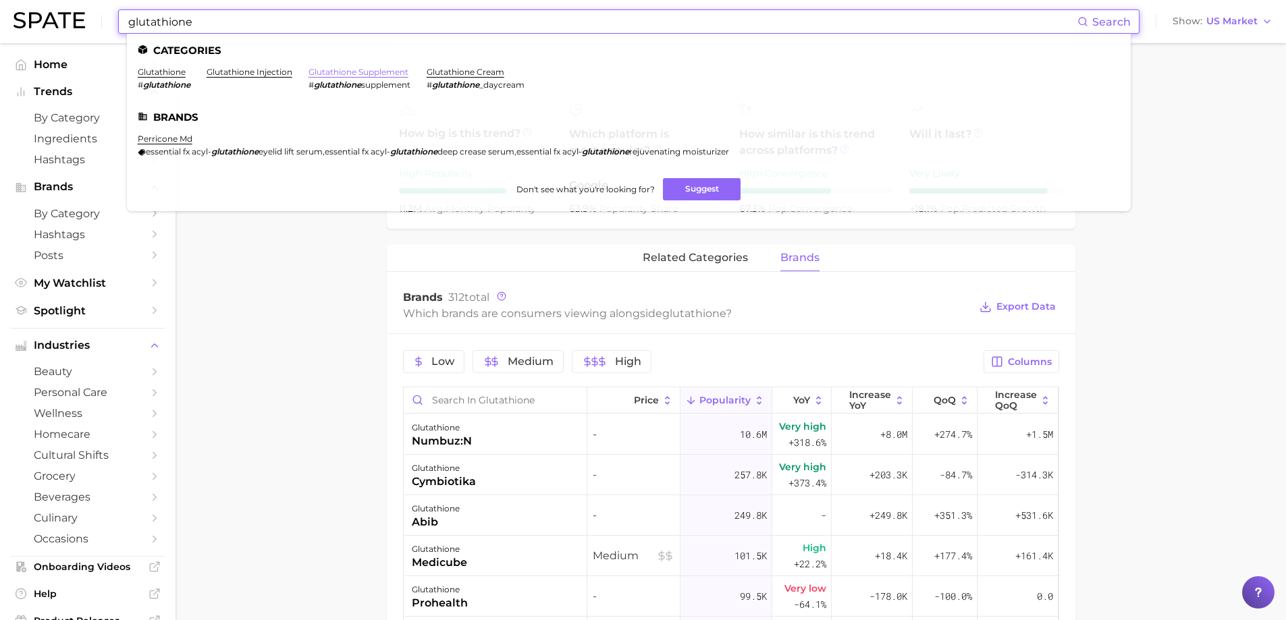
click at [399, 76] on link "glutathione supplement" at bounding box center [358, 72] width 100 height 10
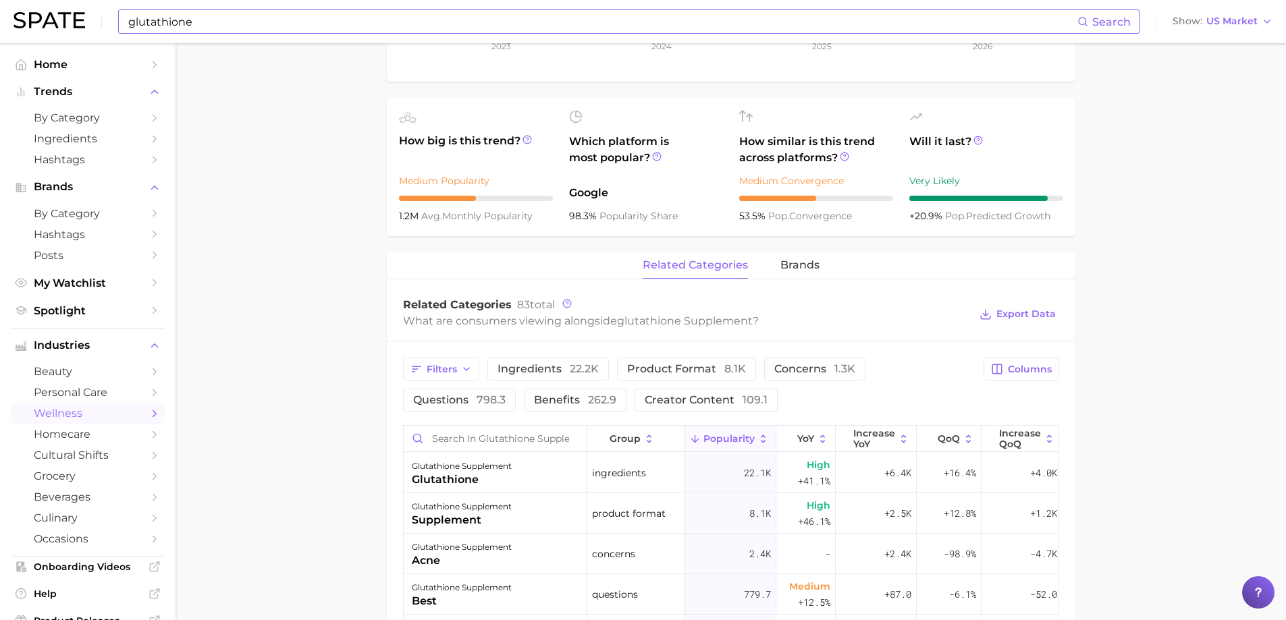
scroll to position [607, 0]
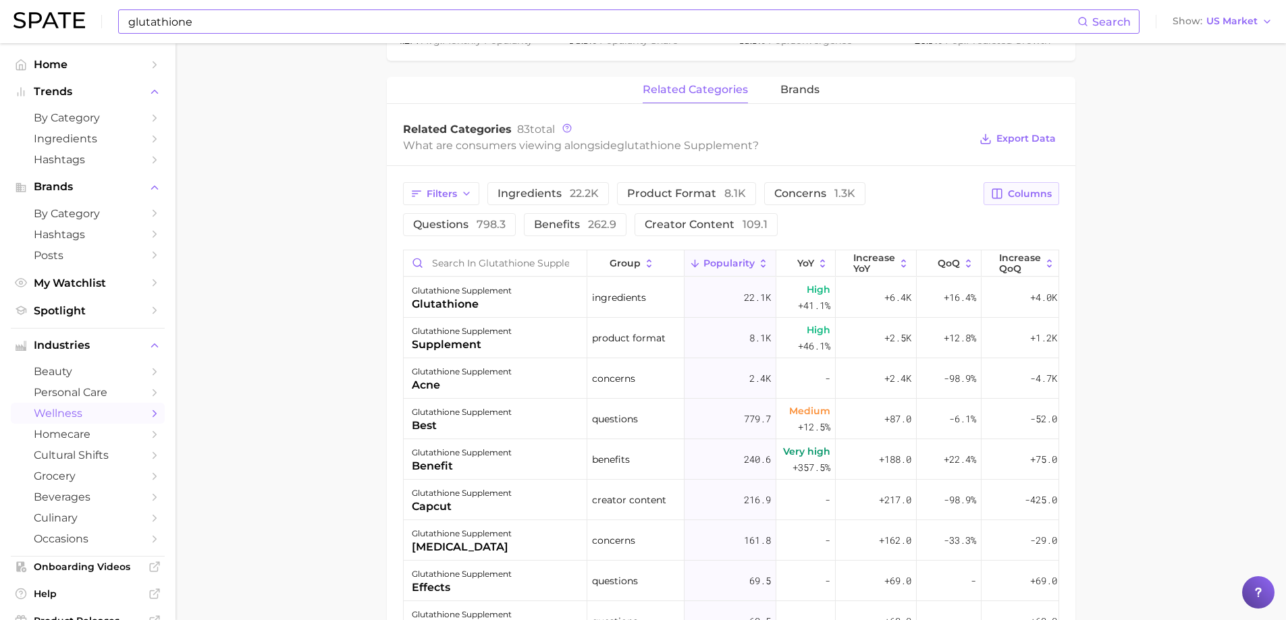
click at [1025, 192] on span "Columns" at bounding box center [1030, 193] width 44 height 11
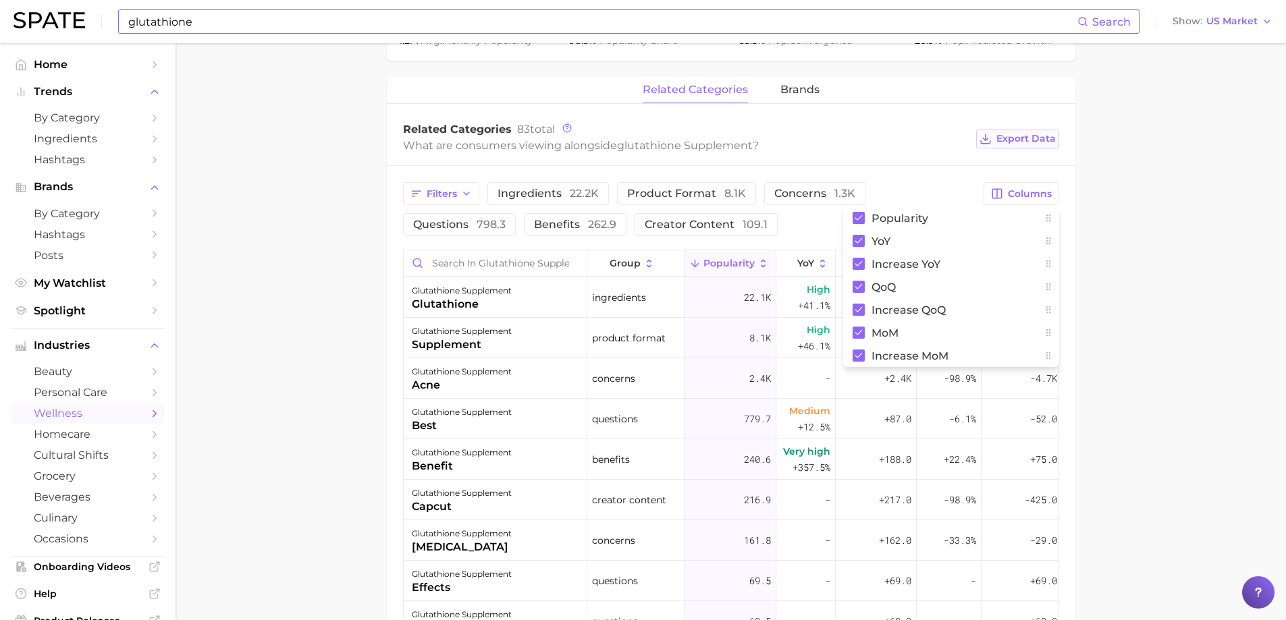
click at [1027, 136] on span "Export Data" at bounding box center [1025, 138] width 59 height 11
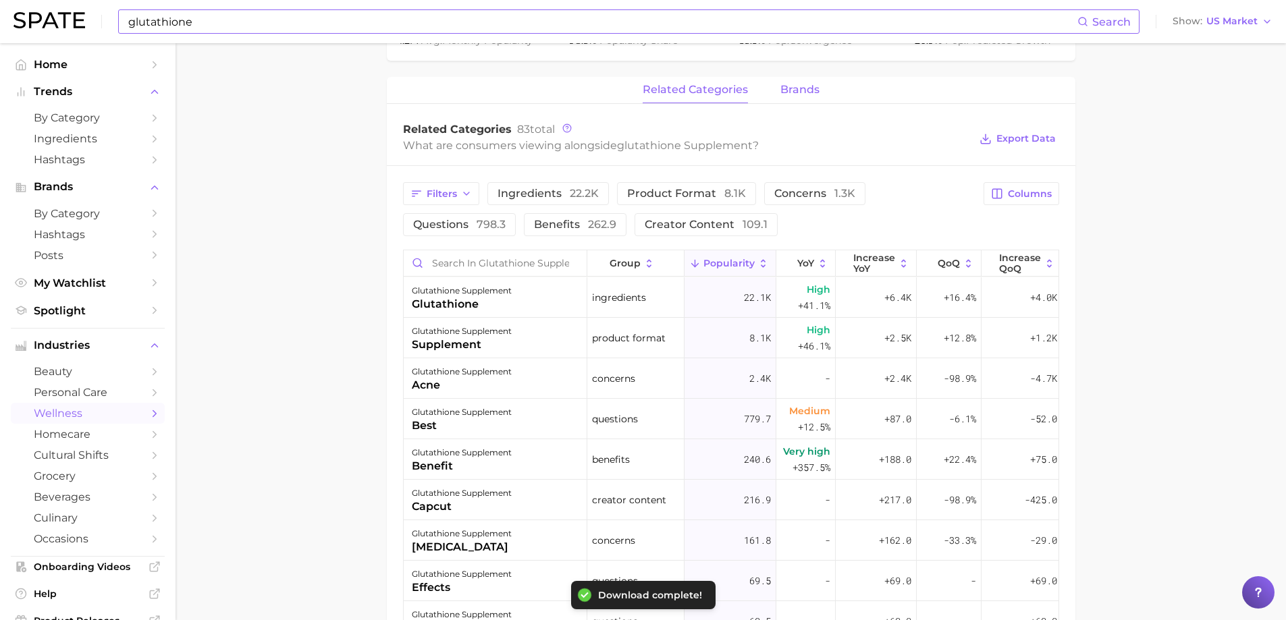
click at [814, 85] on span "brands" at bounding box center [799, 90] width 39 height 12
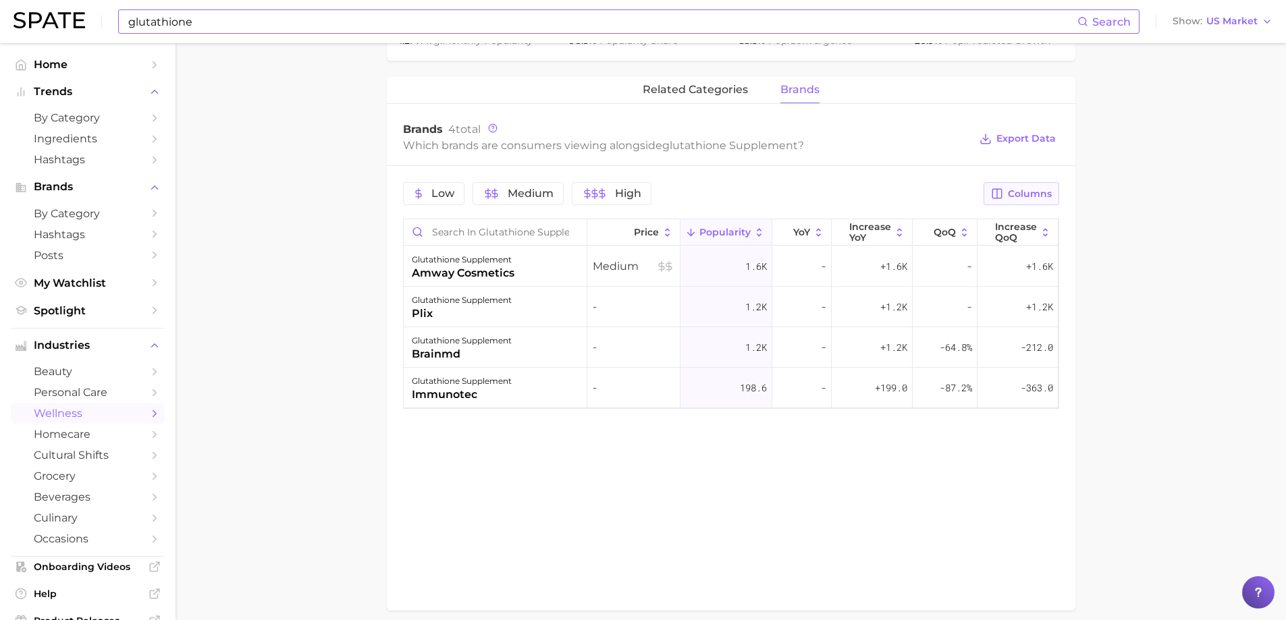
click at [1030, 192] on span "Columns" at bounding box center [1030, 193] width 44 height 11
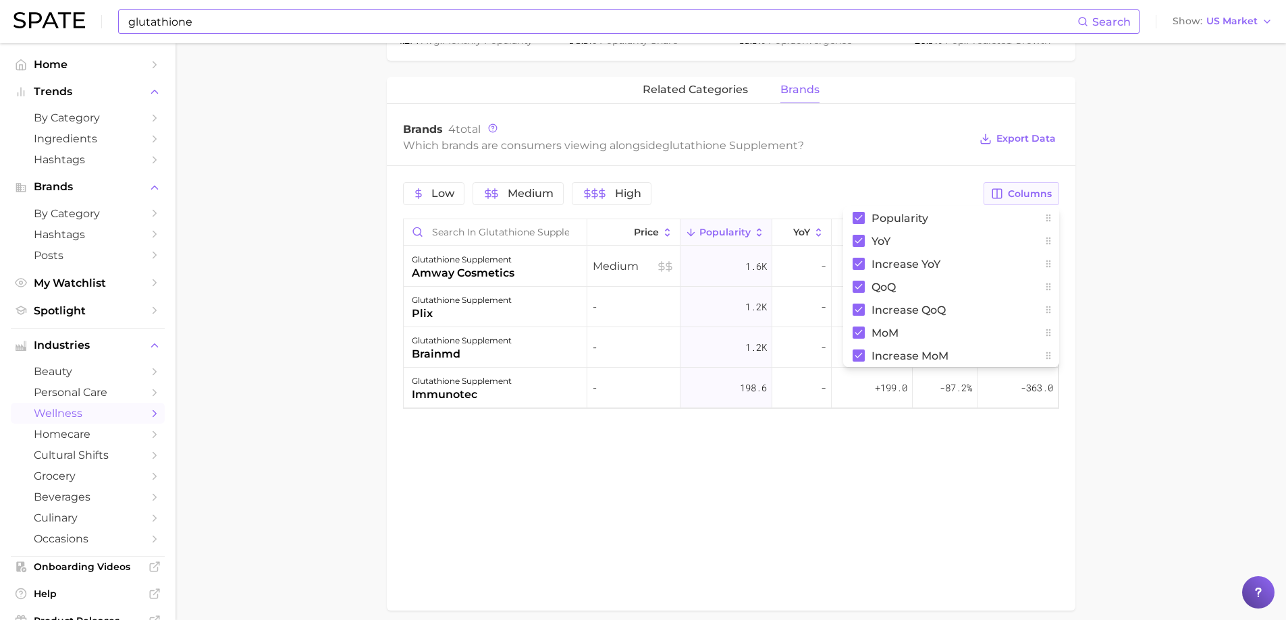
click at [1030, 192] on span "Columns" at bounding box center [1030, 193] width 44 height 11
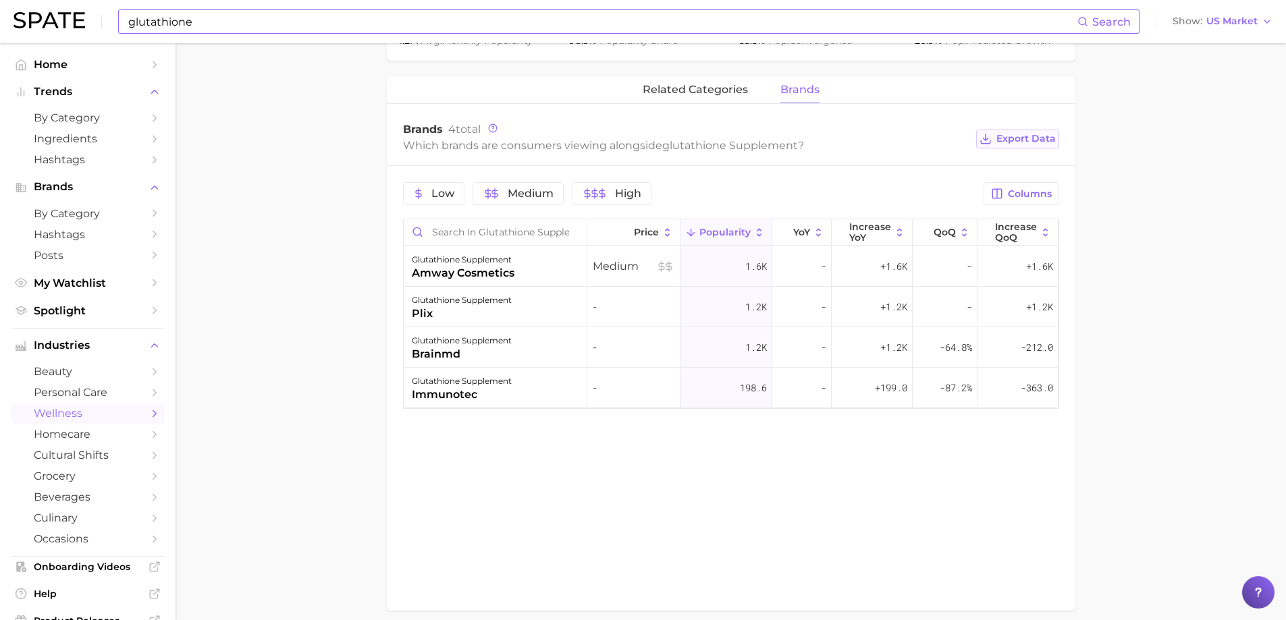
click at [1027, 136] on span "Export Data" at bounding box center [1025, 138] width 59 height 11
drag, startPoint x: 221, startPoint y: 27, endPoint x: 0, endPoint y: -20, distance: 226.2
type input "lifespan"
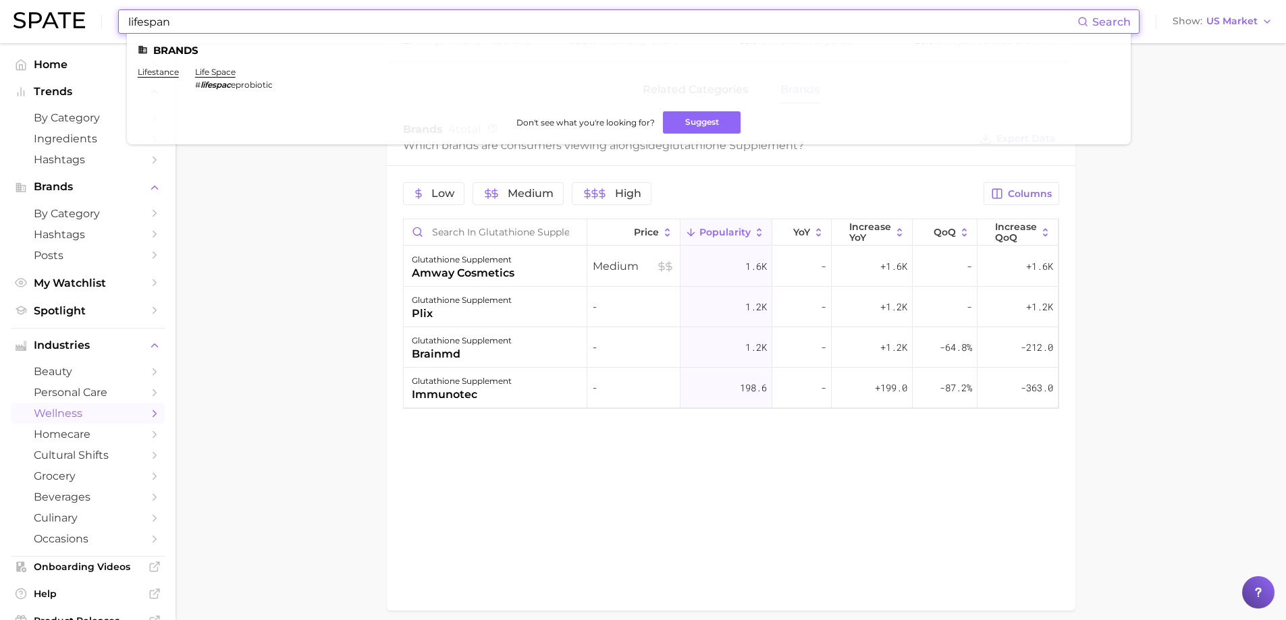
drag, startPoint x: 185, startPoint y: 23, endPoint x: 76, endPoint y: 17, distance: 109.5
click at [76, 17] on div "lifespan Search Brands lifestance life space # lifespac eprobiotic Don't see wh…" at bounding box center [642, 21] width 1259 height 43
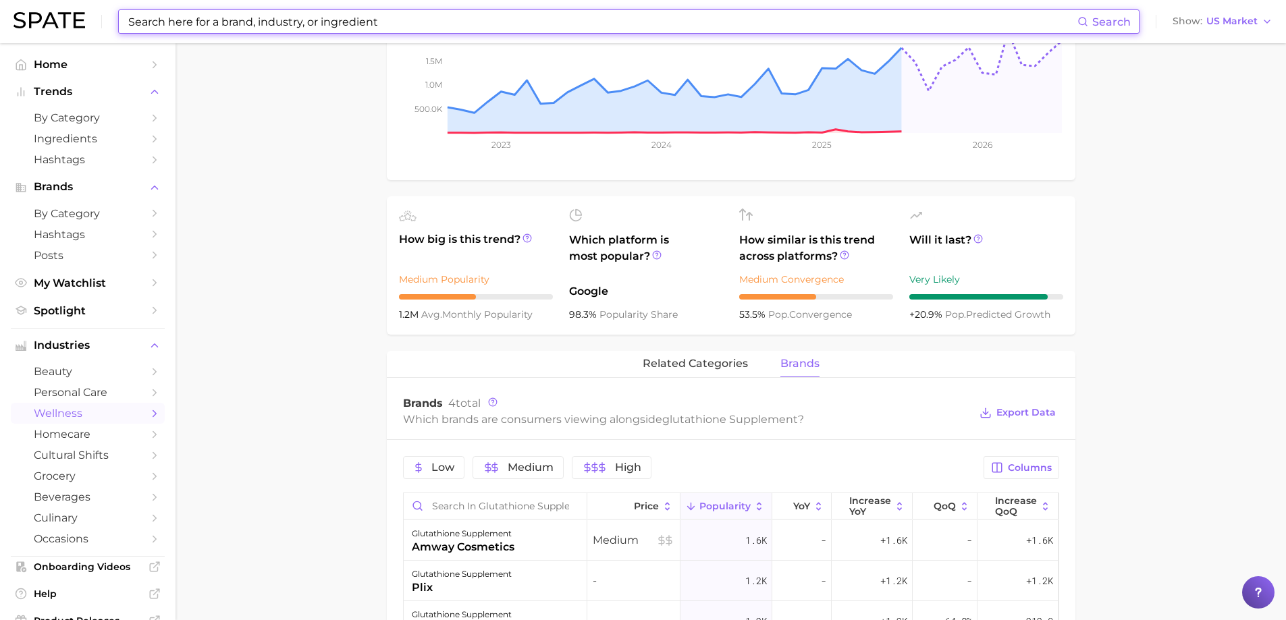
scroll to position [0, 0]
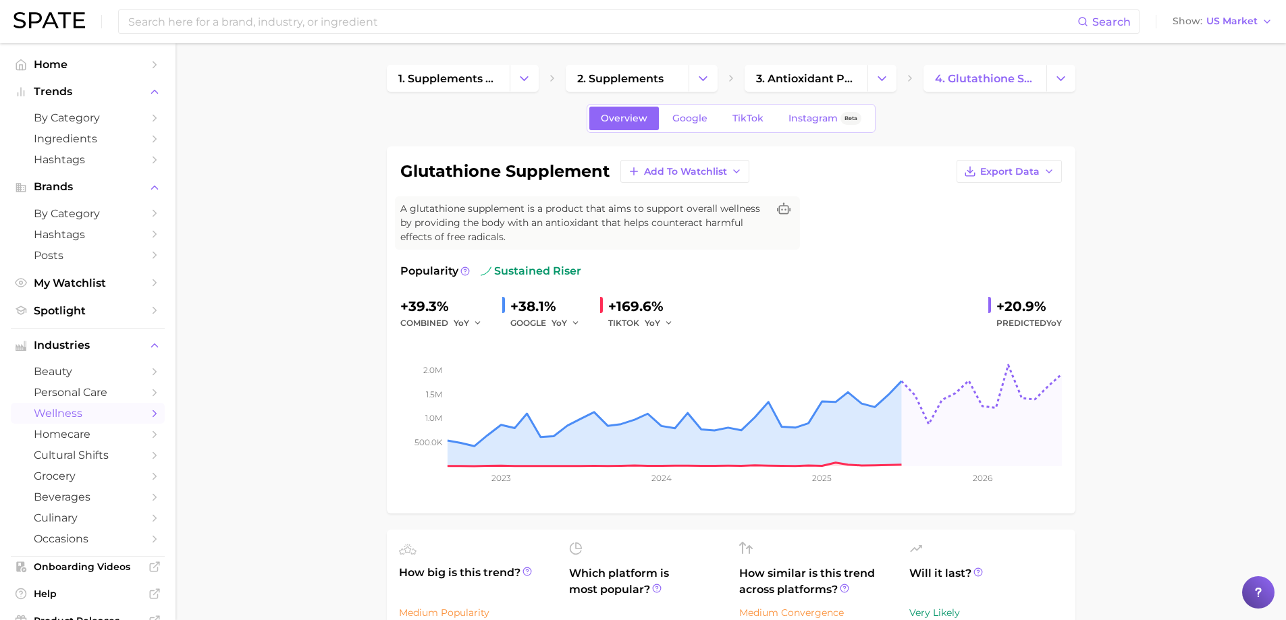
click at [65, 420] on span "wellness" at bounding box center [88, 413] width 108 height 13
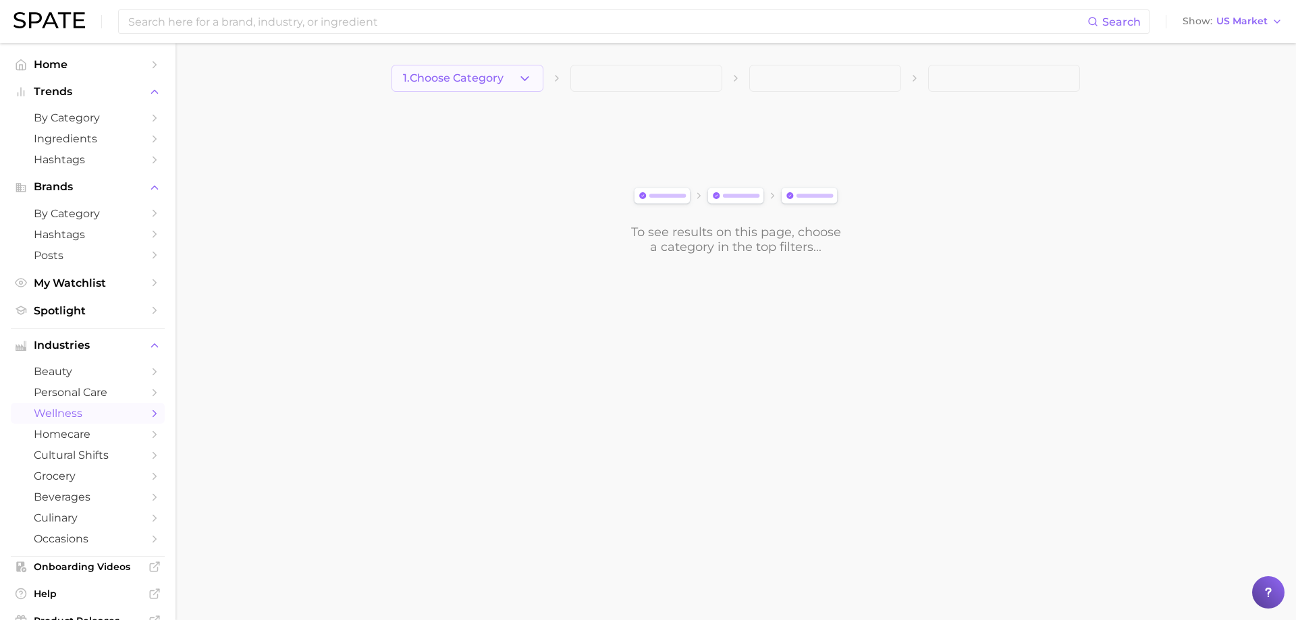
click at [526, 79] on polyline "button" at bounding box center [524, 77] width 7 height 3
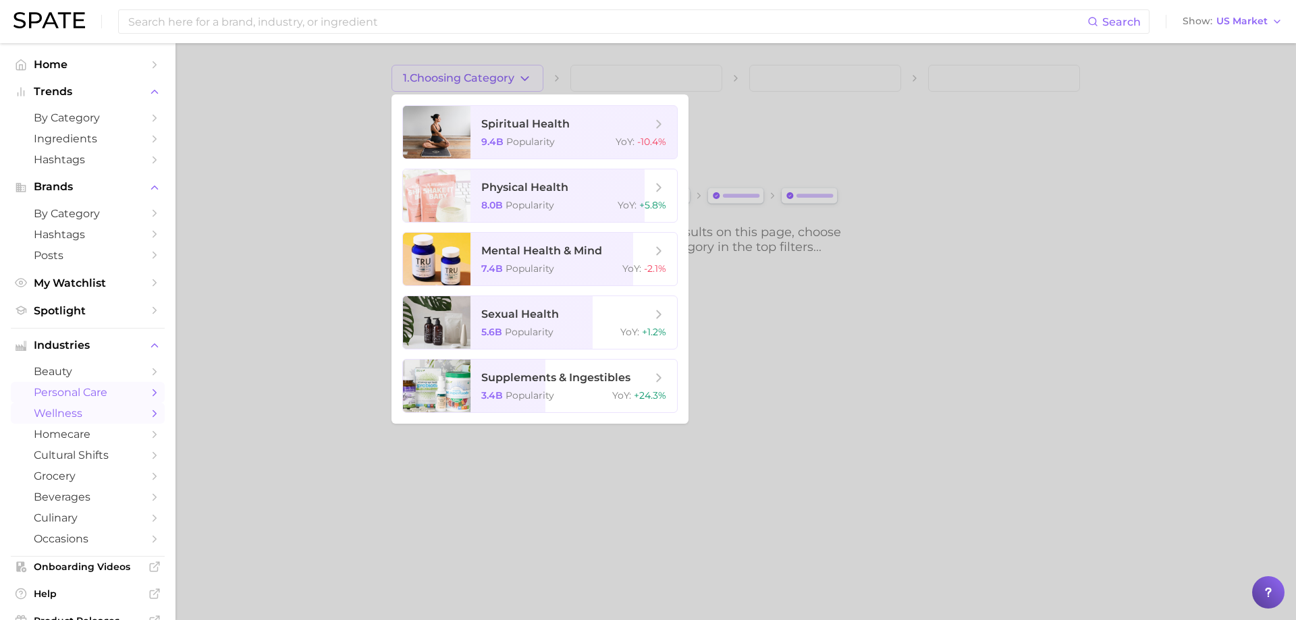
click at [78, 396] on span "personal care" at bounding box center [88, 392] width 108 height 13
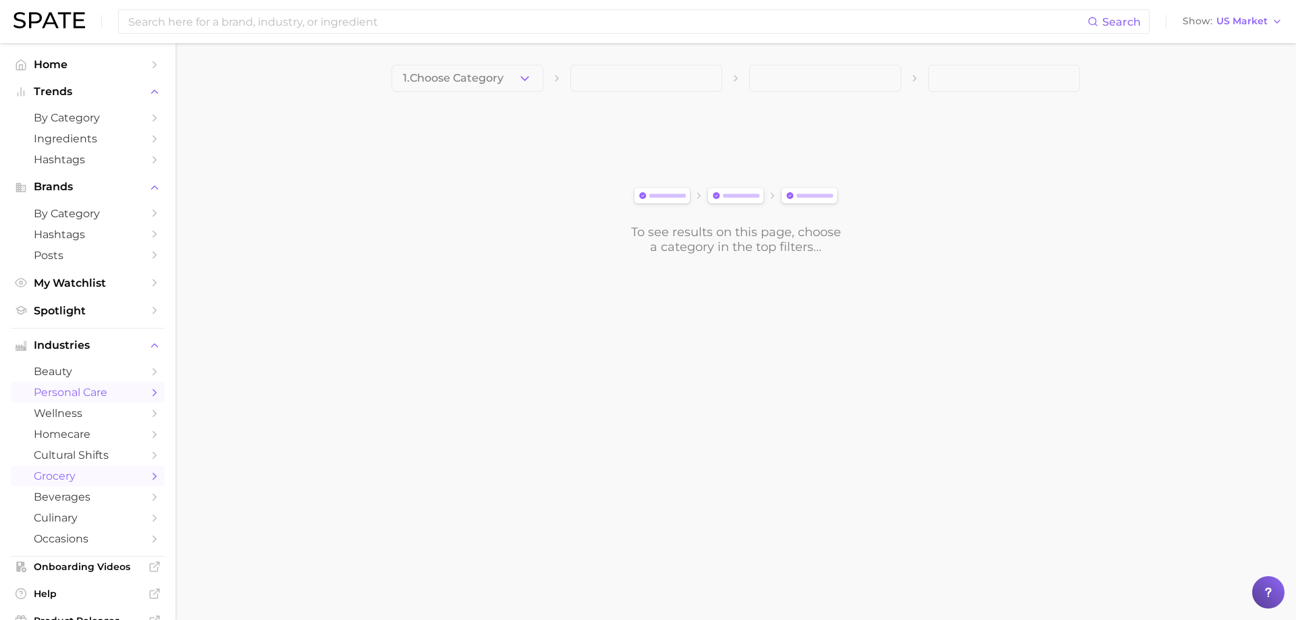
click at [71, 474] on span "grocery" at bounding box center [88, 476] width 108 height 13
click at [86, 121] on span "by Category" at bounding box center [88, 117] width 108 height 13
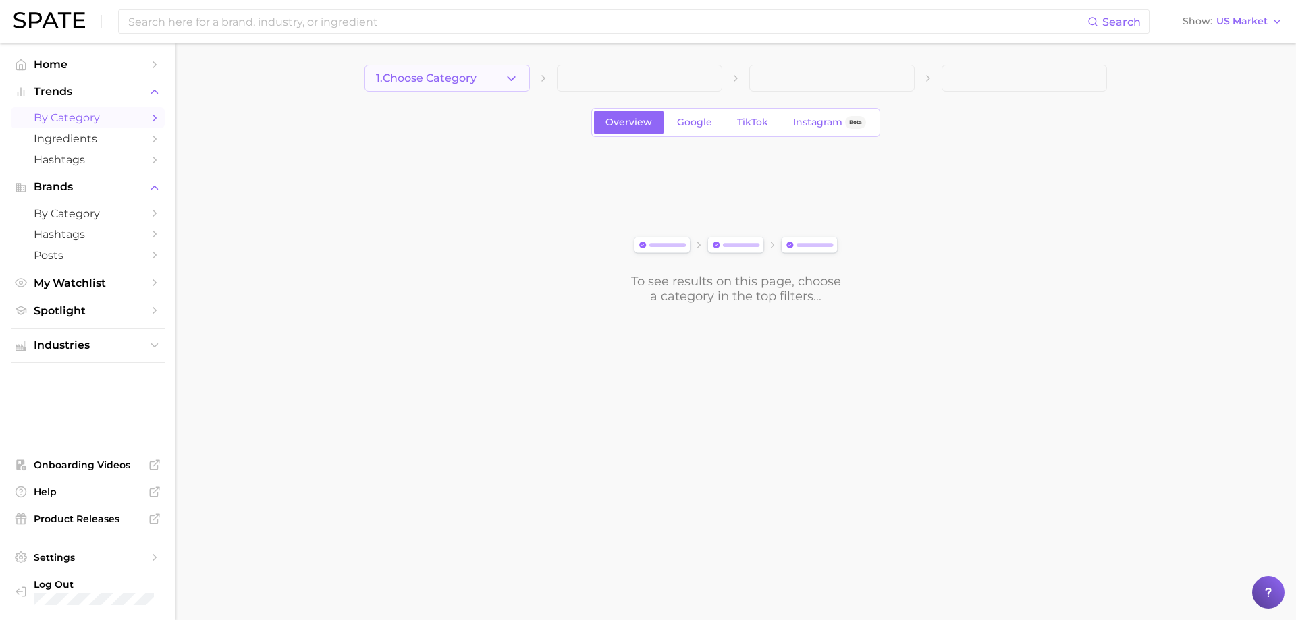
click at [506, 80] on icon "button" at bounding box center [511, 79] width 14 height 14
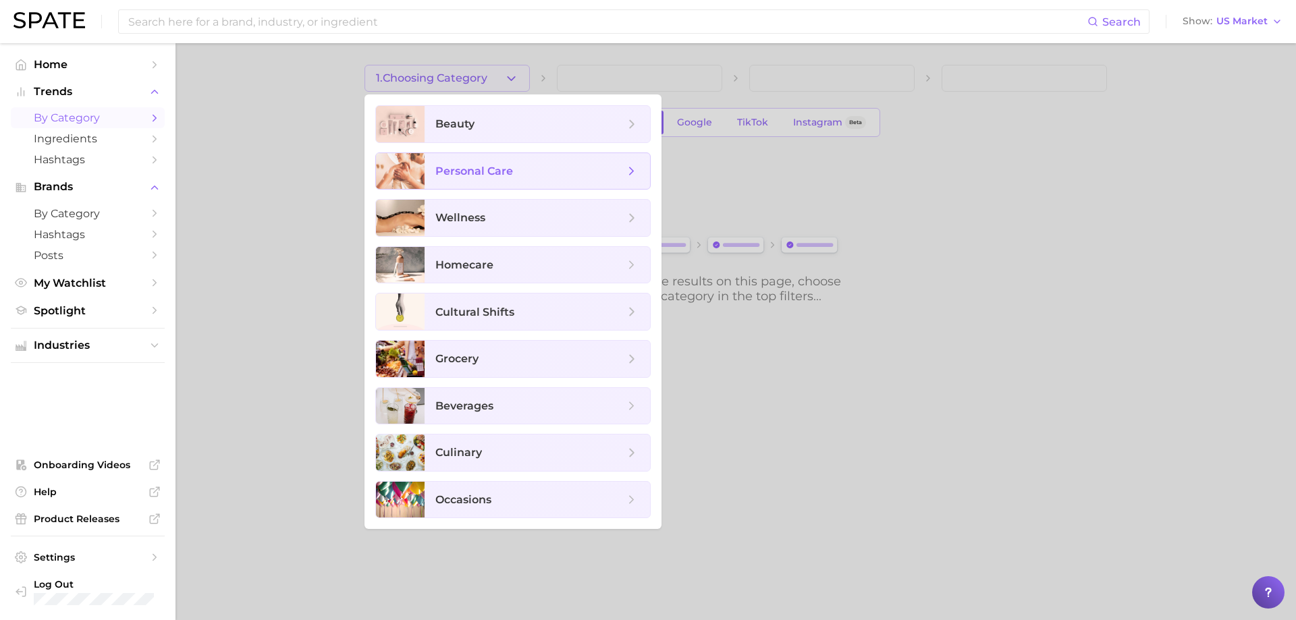
click at [629, 171] on icon at bounding box center [631, 171] width 15 height 15
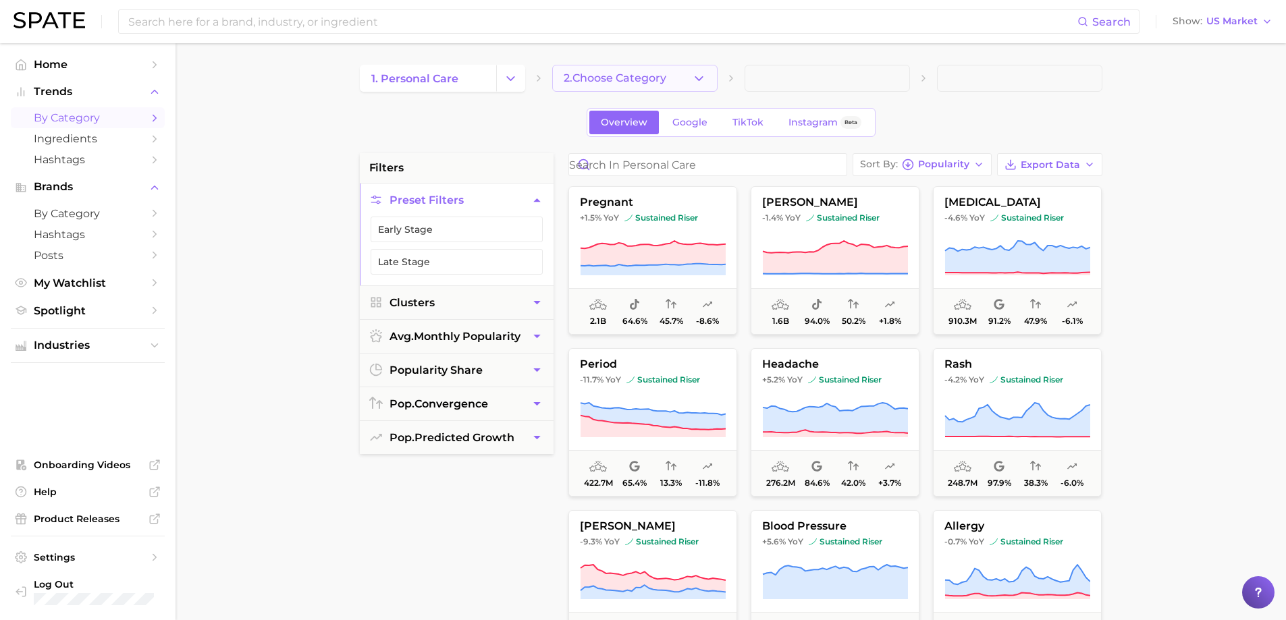
click at [695, 75] on icon "button" at bounding box center [699, 79] width 14 height 14
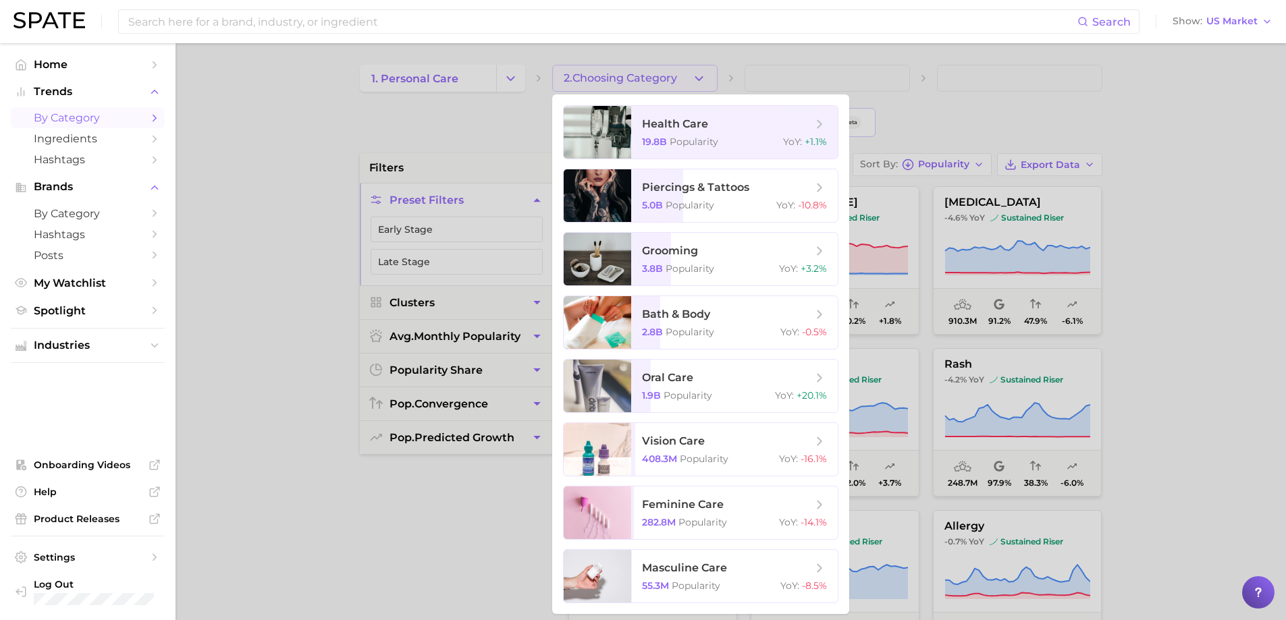
click at [510, 78] on div at bounding box center [643, 310] width 1286 height 620
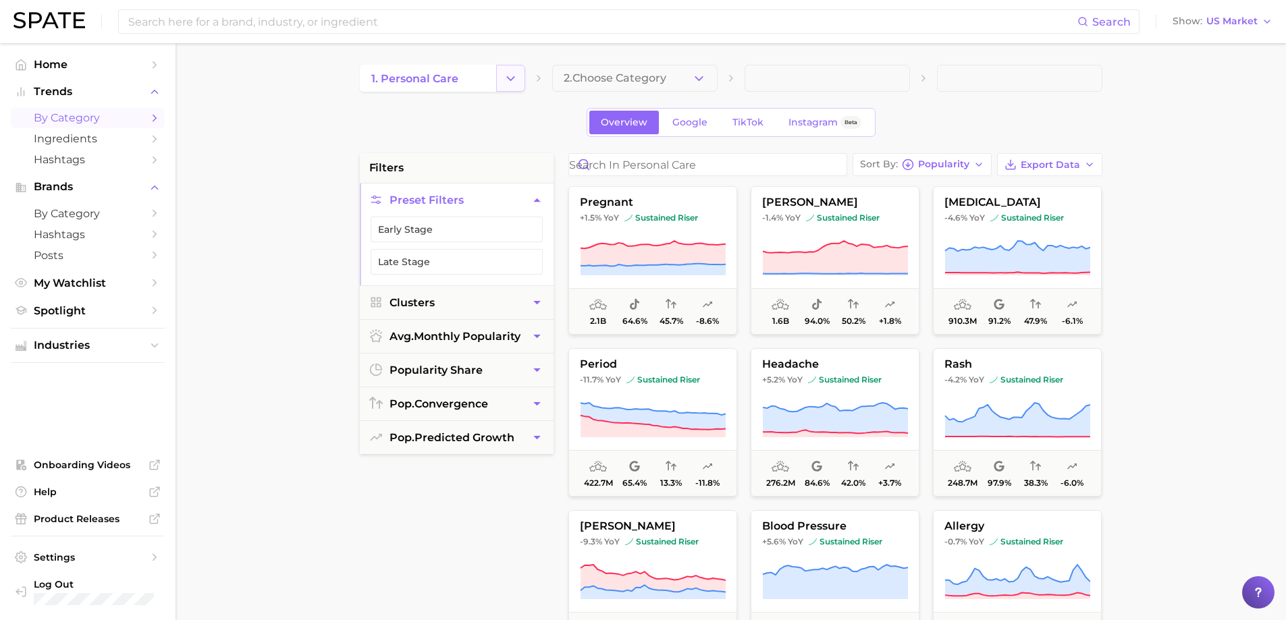
click at [514, 75] on icon "Change Category" at bounding box center [510, 79] width 14 height 14
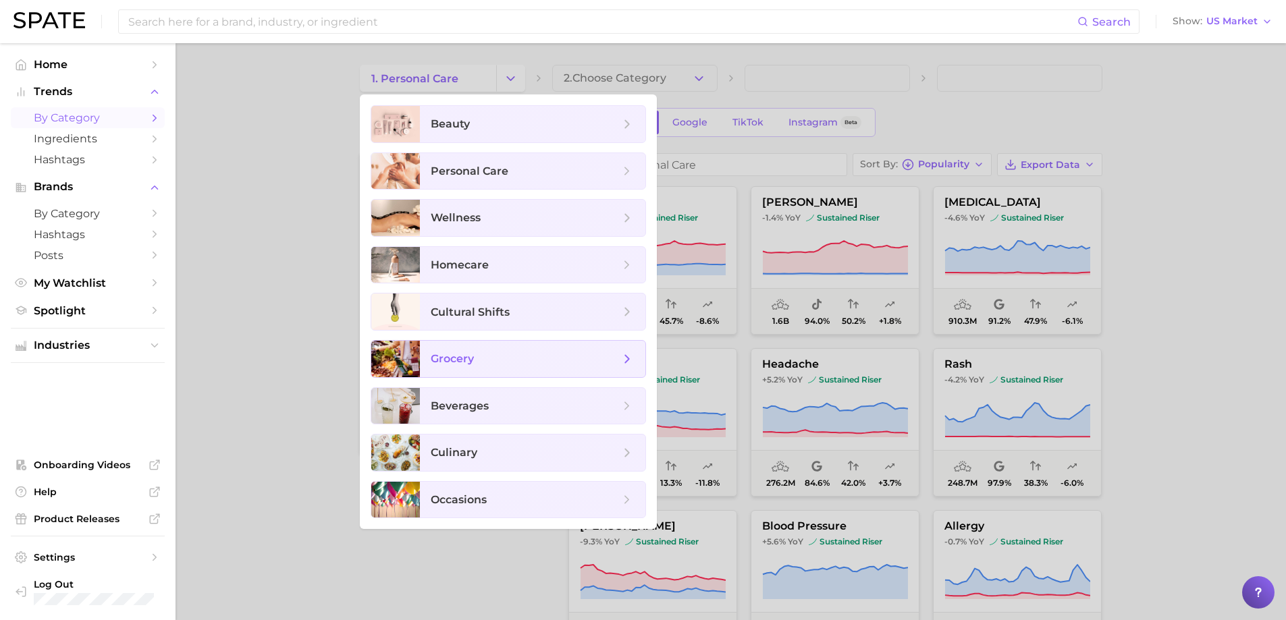
click at [463, 350] on span "grocery" at bounding box center [532, 359] width 225 height 36
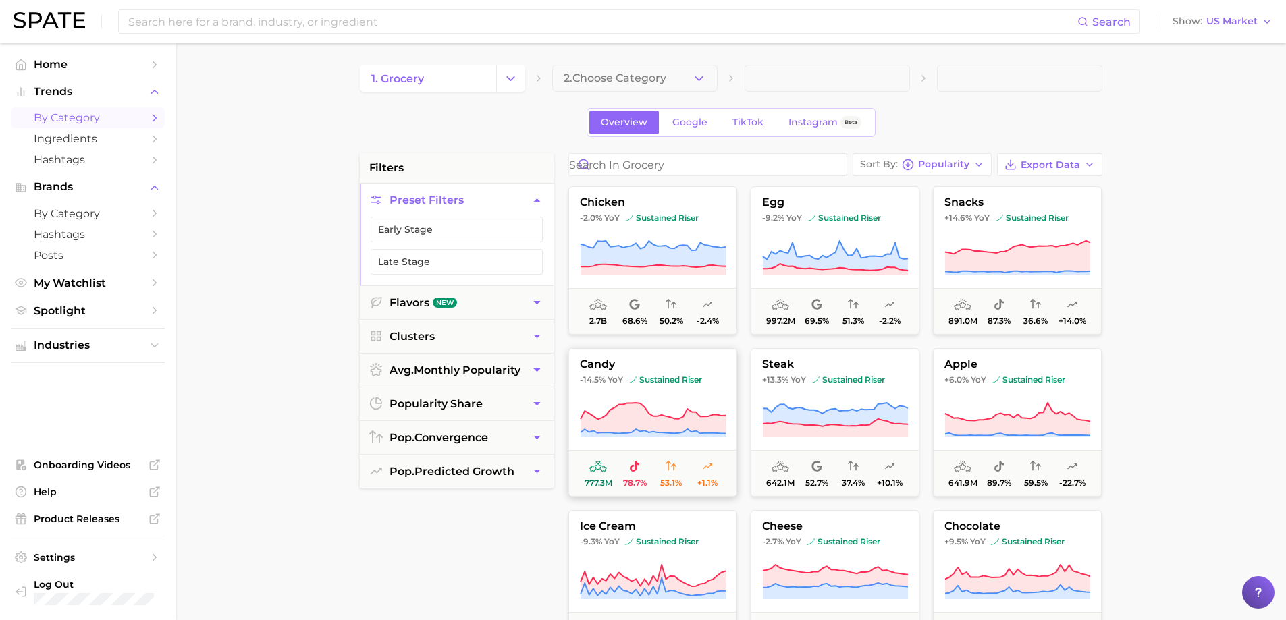
click at [643, 393] on button "candy -14.5% YoY sustained riser 777.3m 78.7% 53.1% +1.1%" at bounding box center [652, 422] width 169 height 148
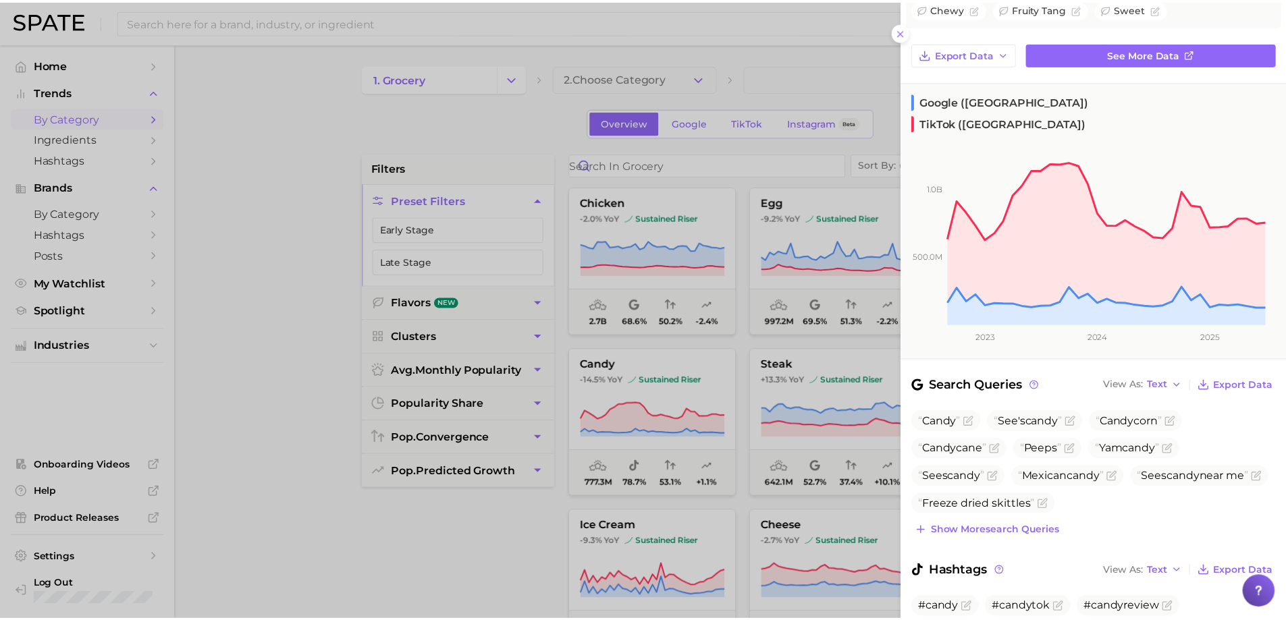
scroll to position [135, 0]
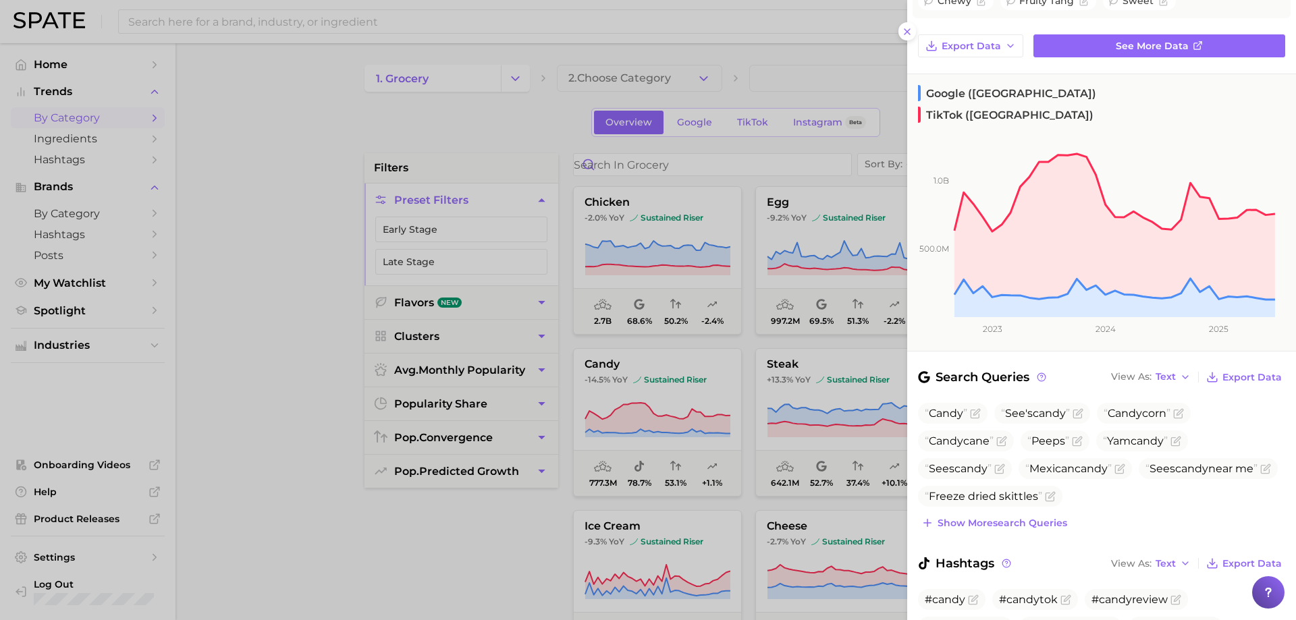
click at [295, 277] on div at bounding box center [648, 310] width 1296 height 620
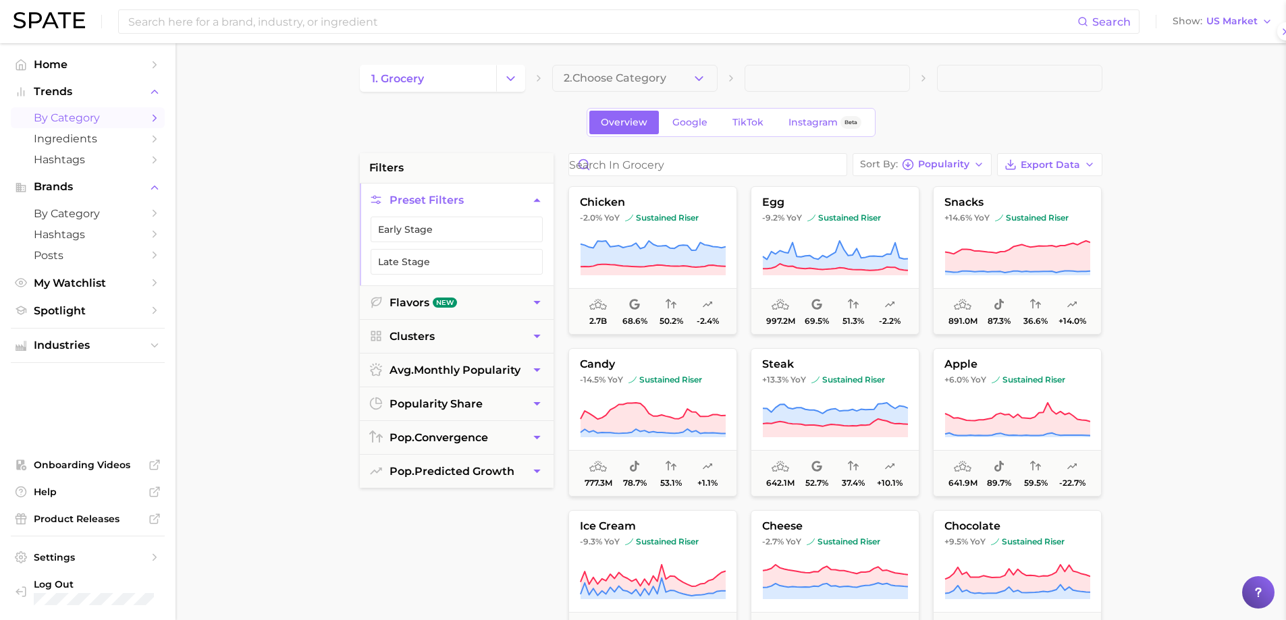
scroll to position [0, 0]
click at [300, 22] on input at bounding box center [602, 21] width 950 height 23
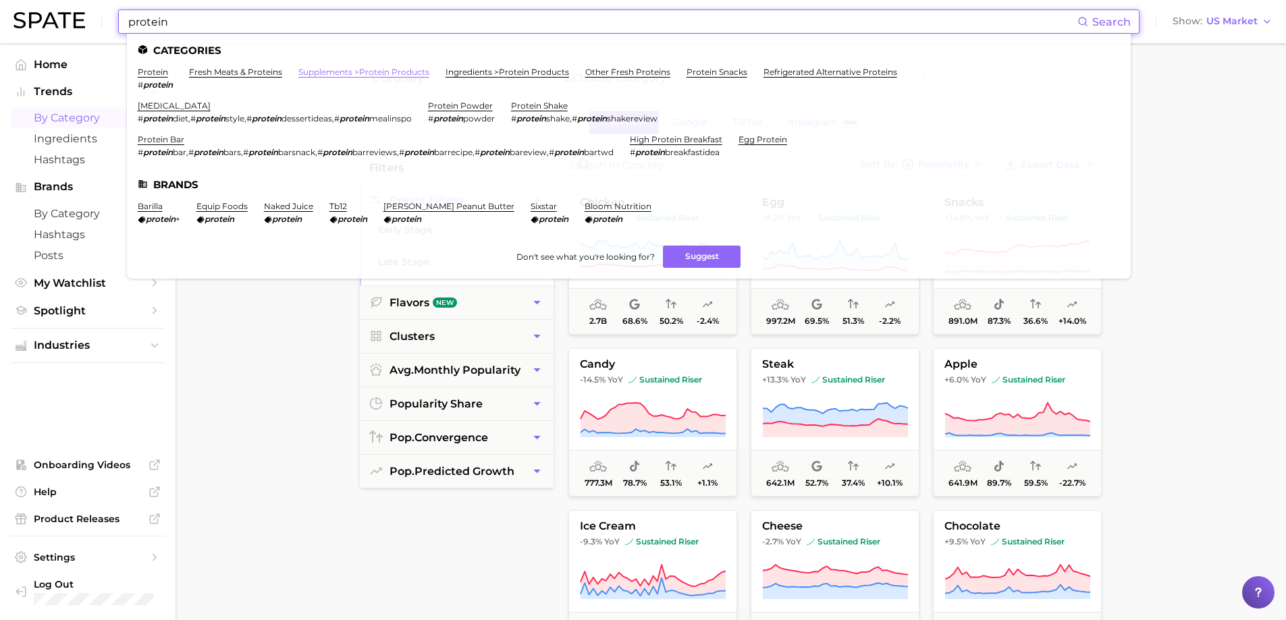
type input "protein"
click at [365, 70] on link "supplements > protein products" at bounding box center [363, 72] width 131 height 10
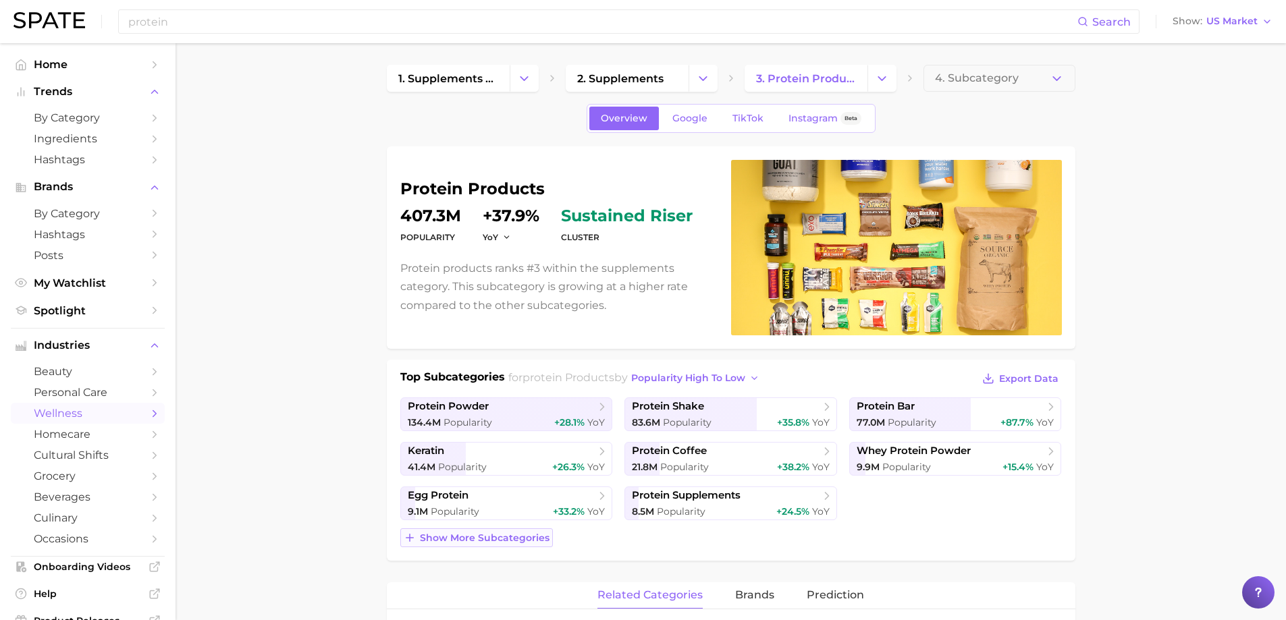
click at [493, 539] on span "Show more subcategories" at bounding box center [485, 538] width 130 height 11
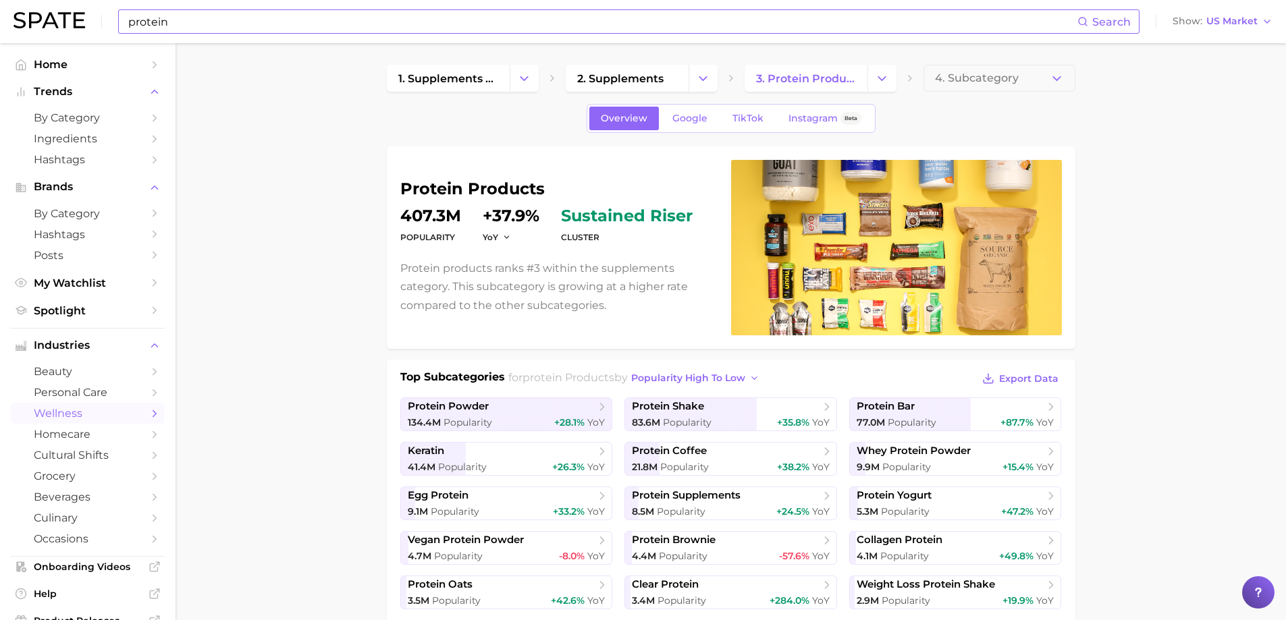
click at [276, 12] on input "protein" at bounding box center [602, 21] width 950 height 23
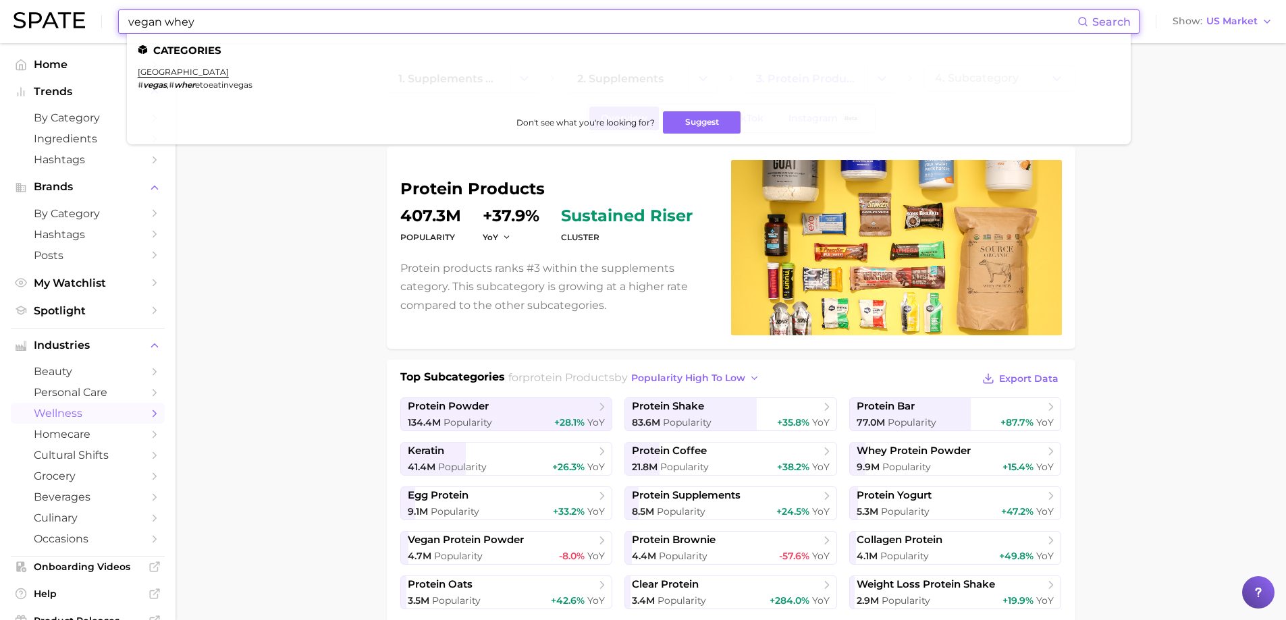
drag, startPoint x: 231, startPoint y: 22, endPoint x: 0, endPoint y: -12, distance: 233.3
click at [0, 0] on html "vegan whey Search Categories [GEOGRAPHIC_DATA] , # wher etoeatinvegas Don't see…" at bounding box center [643, 310] width 1286 height 620
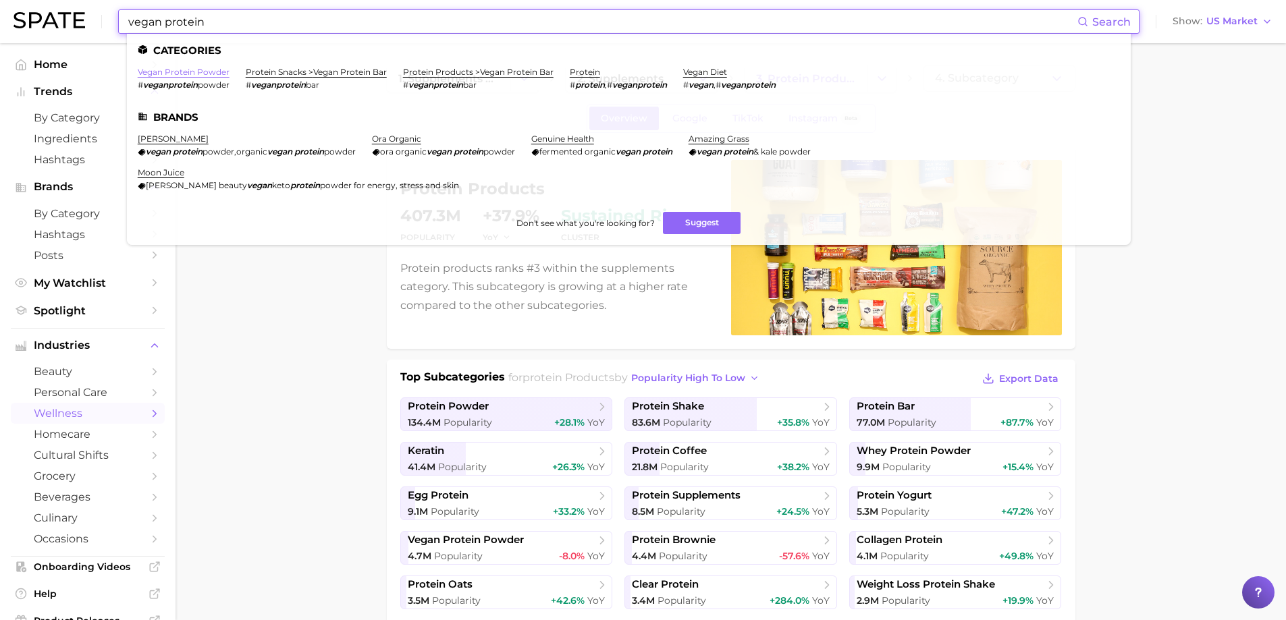
type input "vegan protein"
click at [205, 72] on link "vegan protein powder" at bounding box center [184, 72] width 92 height 10
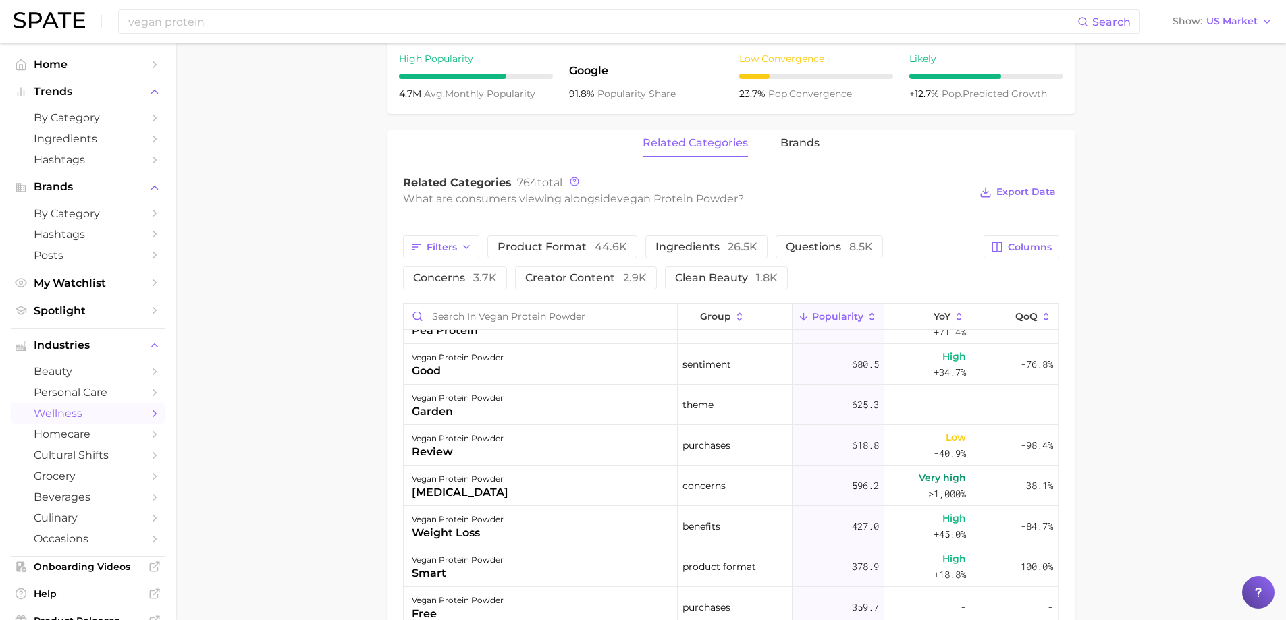
scroll to position [1147, 0]
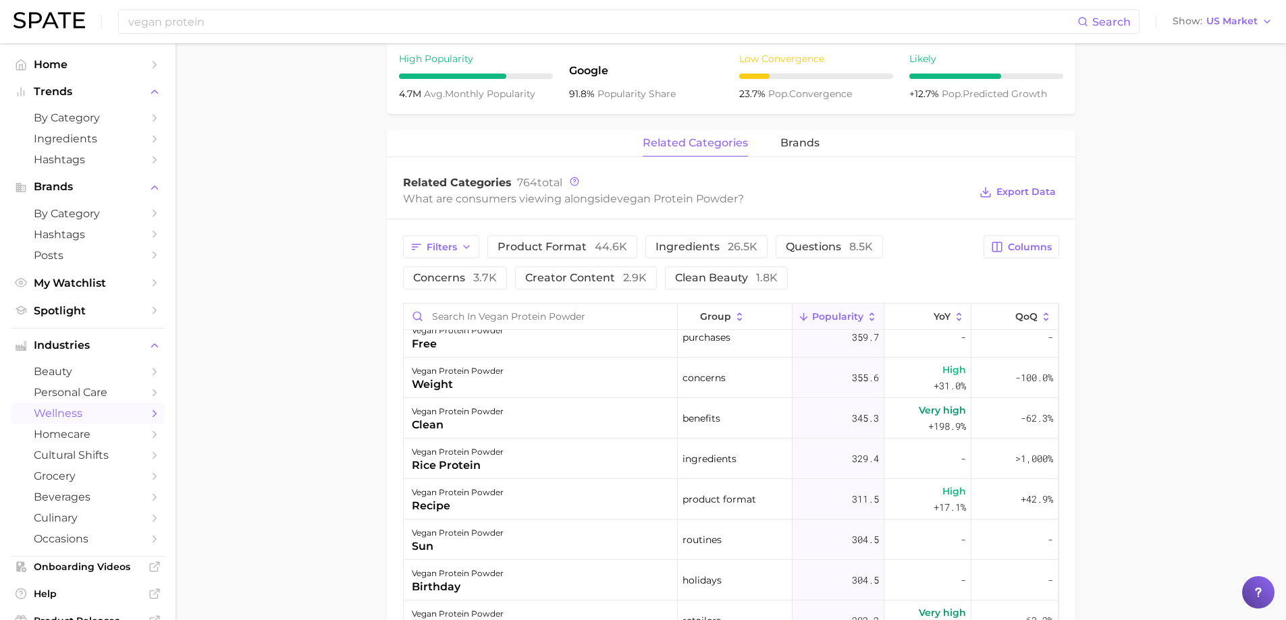
click at [613, 196] on div "What are consumers viewing alongside vegan protein powder ?" at bounding box center [686, 199] width 567 height 18
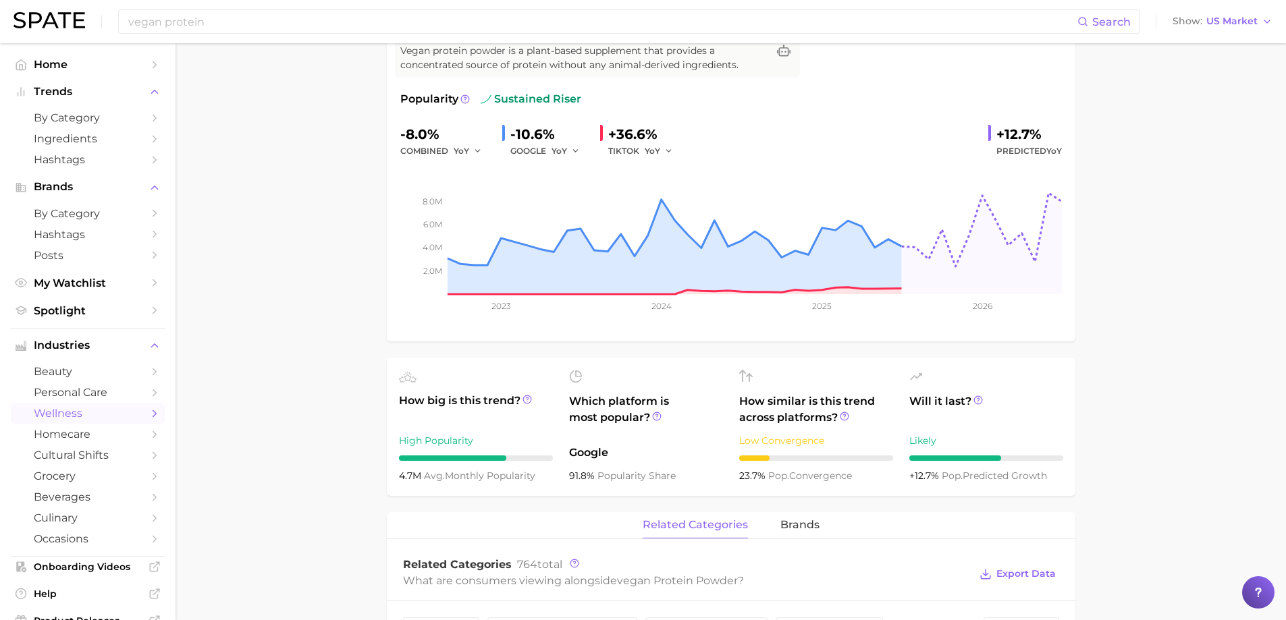
scroll to position [0, 0]
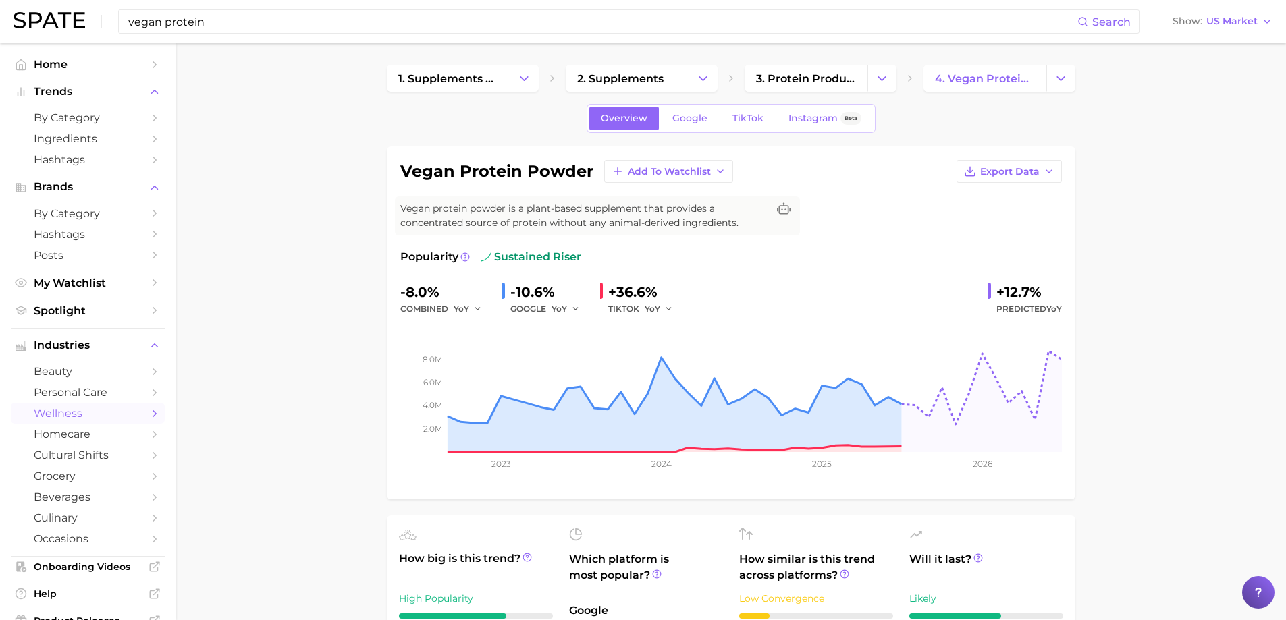
drag, startPoint x: 251, startPoint y: 20, endPoint x: 0, endPoint y: -29, distance: 255.7
click at [0, 0] on html "vegan protein Search Show US Market Home Trends by Category Ingredients Hashtag…" at bounding box center [643, 310] width 1286 height 620
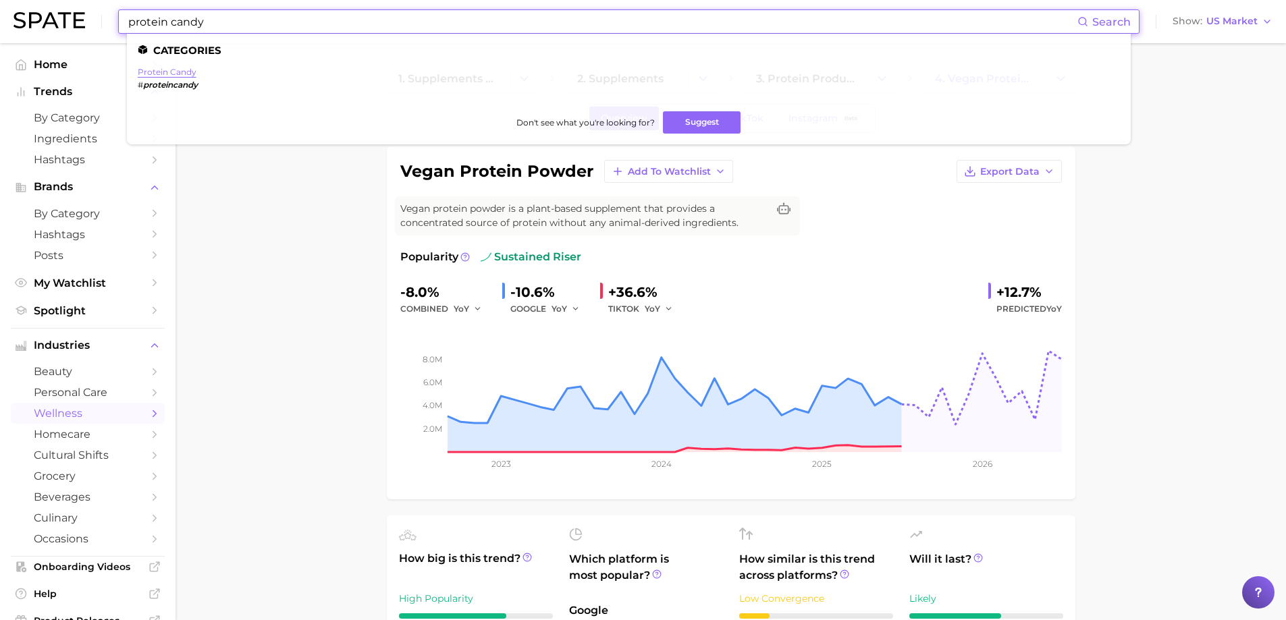
type input "protein candy"
click at [180, 72] on link "protein candy" at bounding box center [167, 72] width 59 height 10
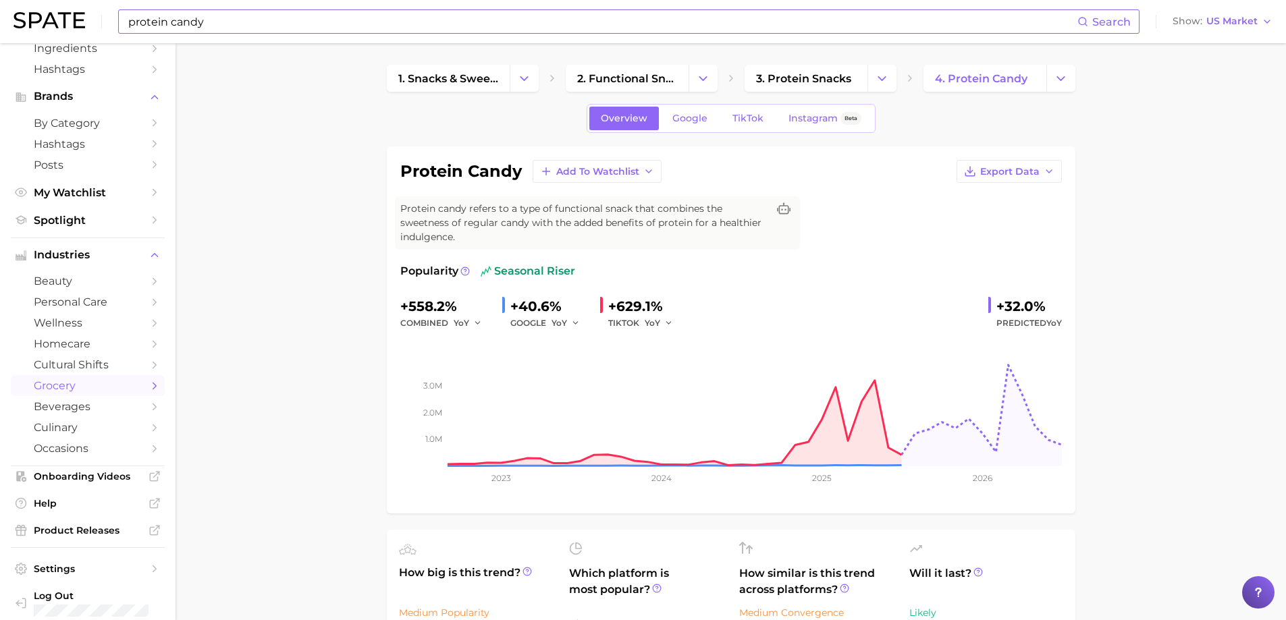
scroll to position [102, 0]
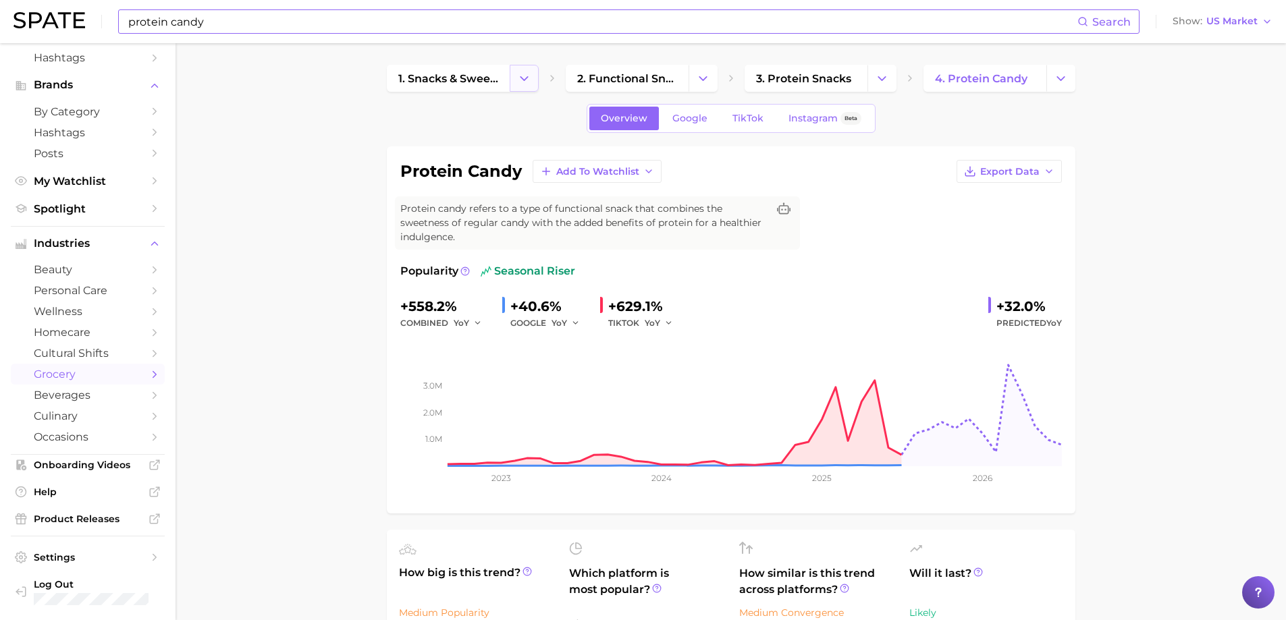
click at [526, 78] on icon "Change Category" at bounding box center [524, 79] width 14 height 14
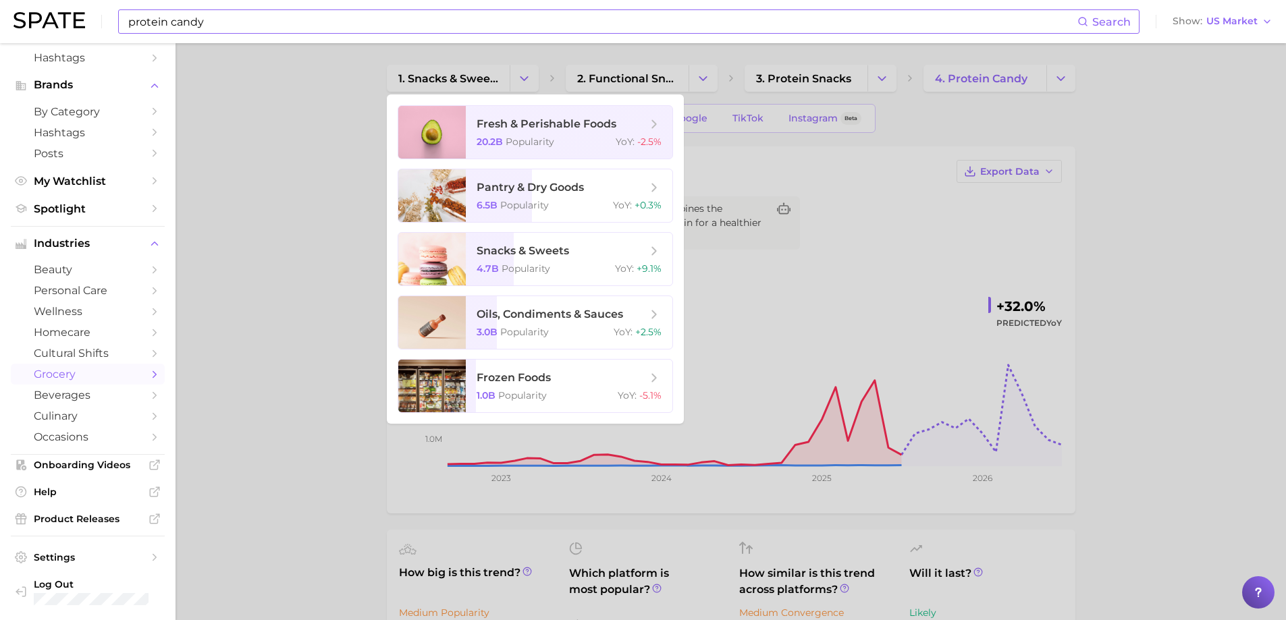
click at [350, 229] on div at bounding box center [643, 310] width 1286 height 620
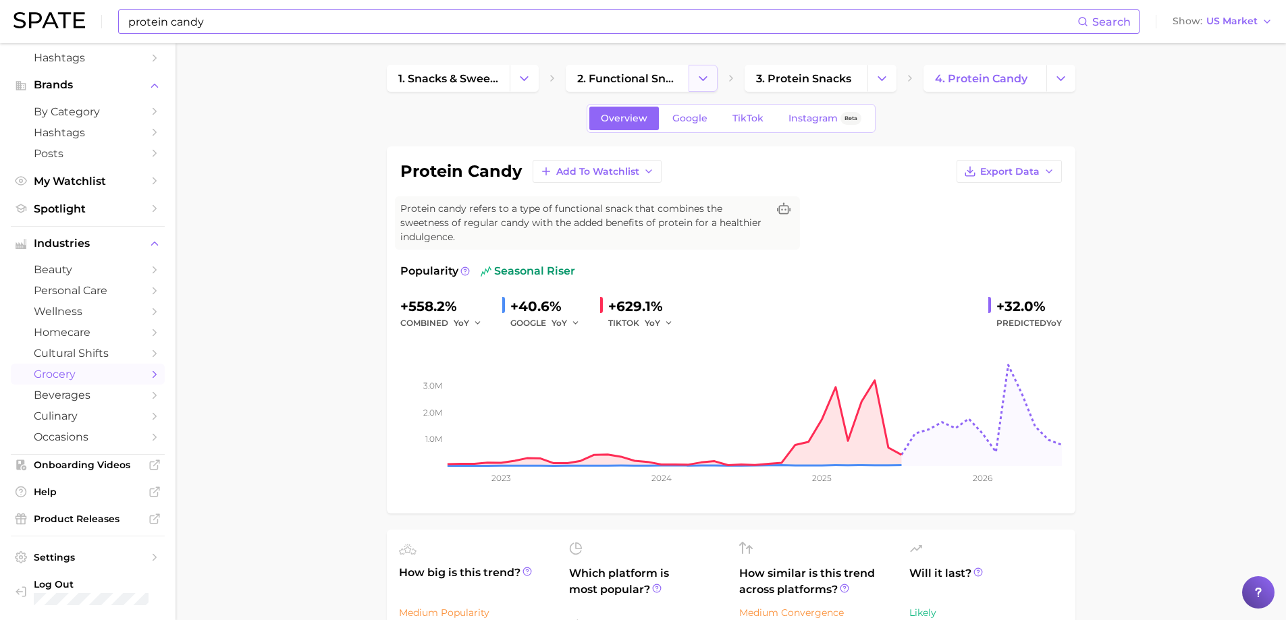
click at [694, 84] on button "Change Category" at bounding box center [702, 78] width 29 height 27
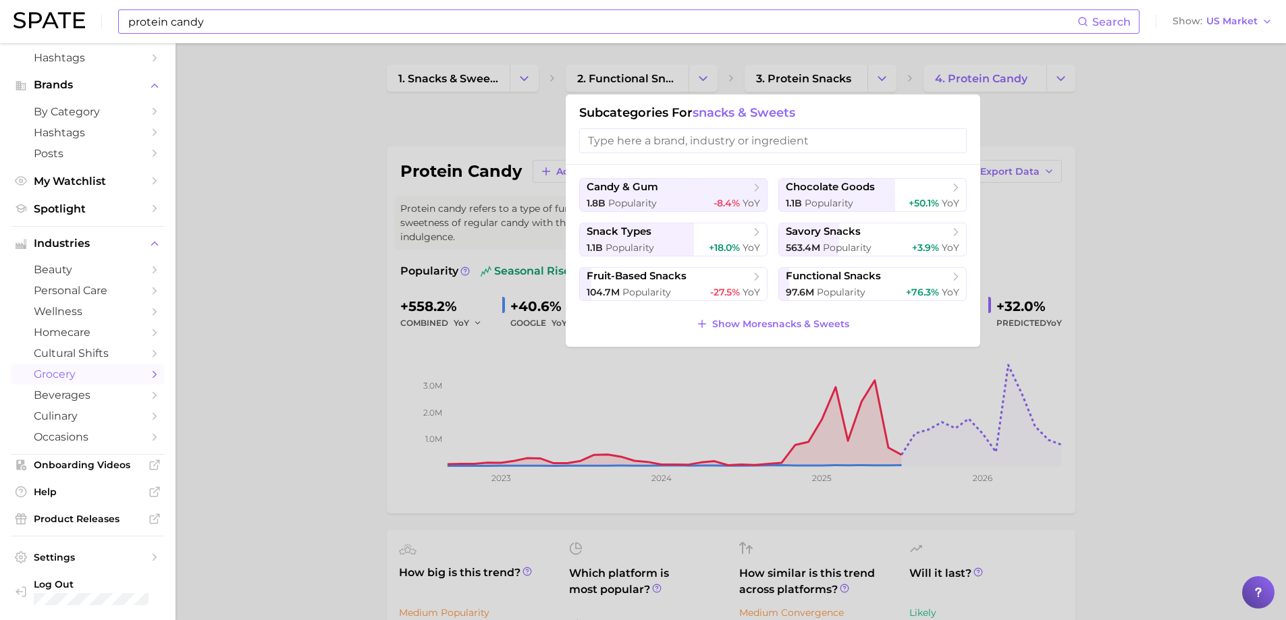
click at [698, 81] on div at bounding box center [643, 310] width 1286 height 620
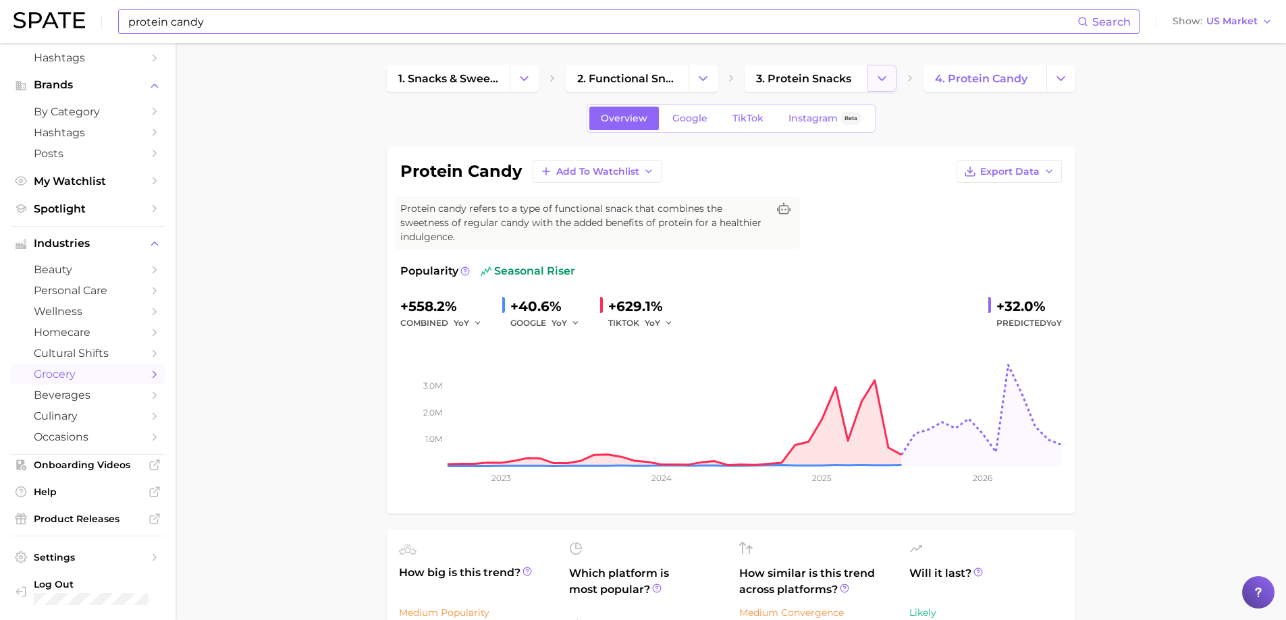
click at [886, 78] on icon "Change Category" at bounding box center [882, 79] width 14 height 14
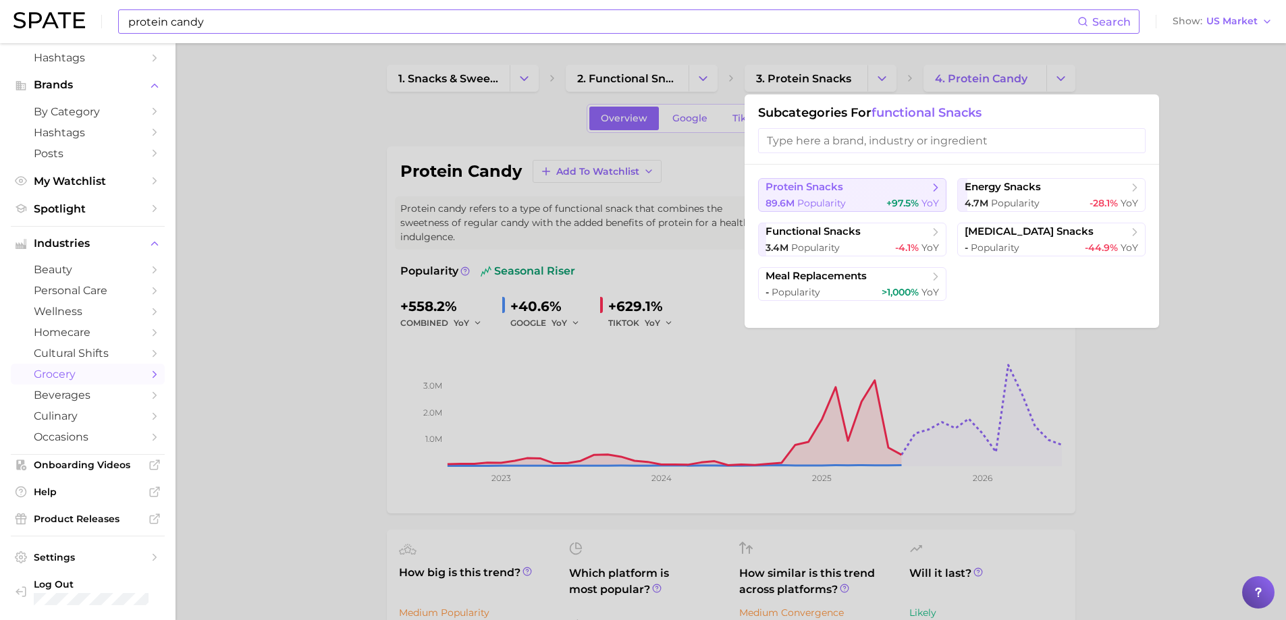
click at [838, 196] on button "protein snacks 89.6m Popularity +97.5% YoY" at bounding box center [852, 195] width 188 height 34
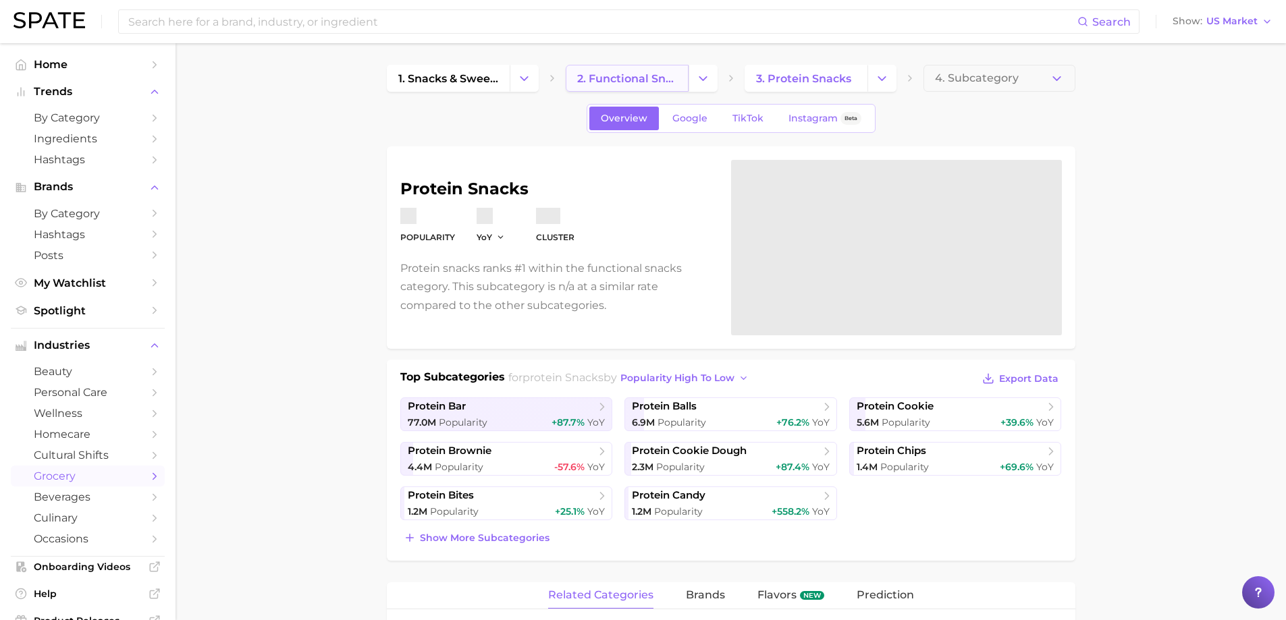
click at [649, 74] on span "2. functional snacks" at bounding box center [627, 78] width 100 height 13
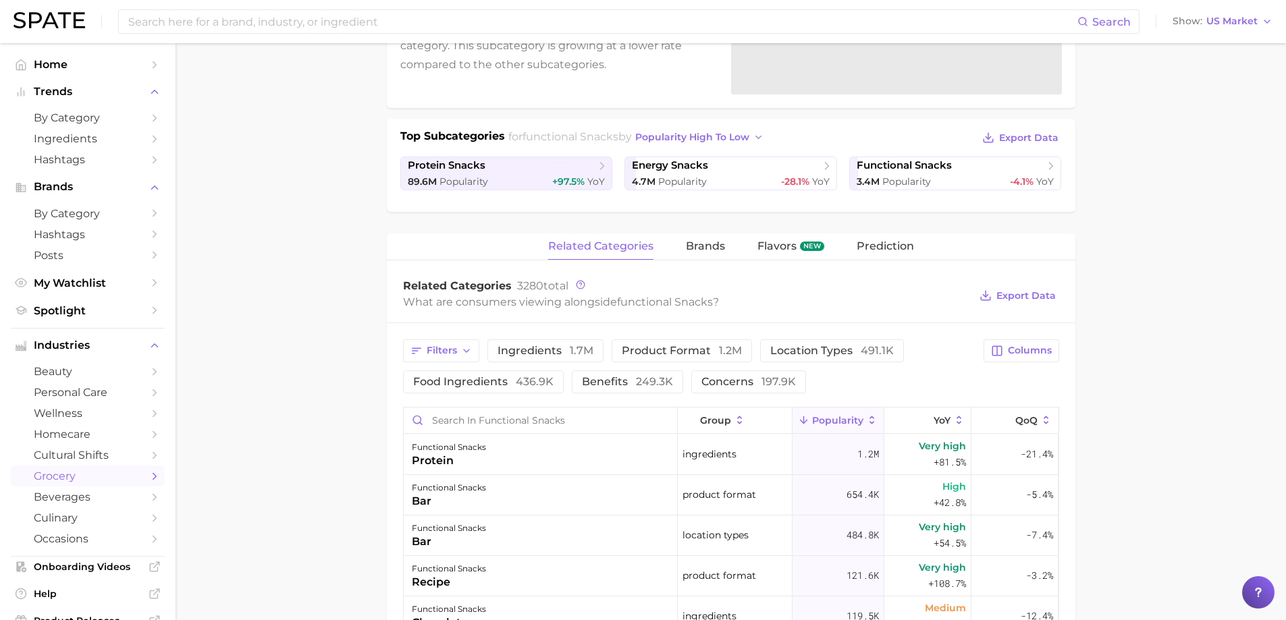
scroll to position [337, 0]
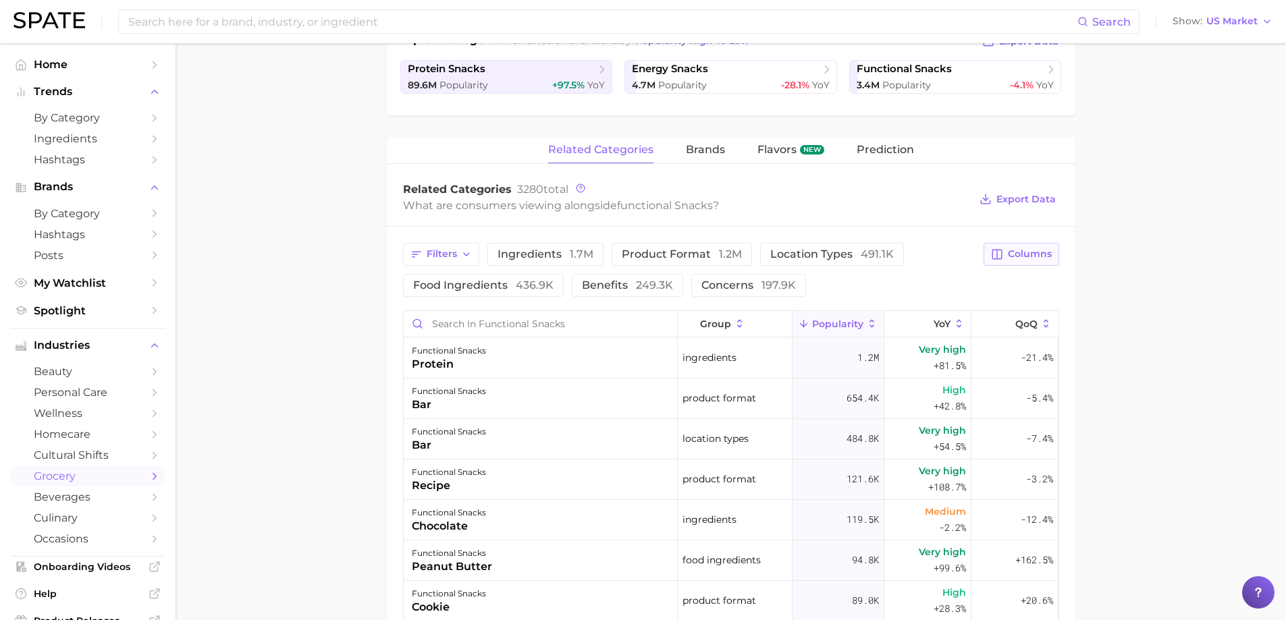
click at [1020, 256] on span "Columns" at bounding box center [1030, 253] width 44 height 11
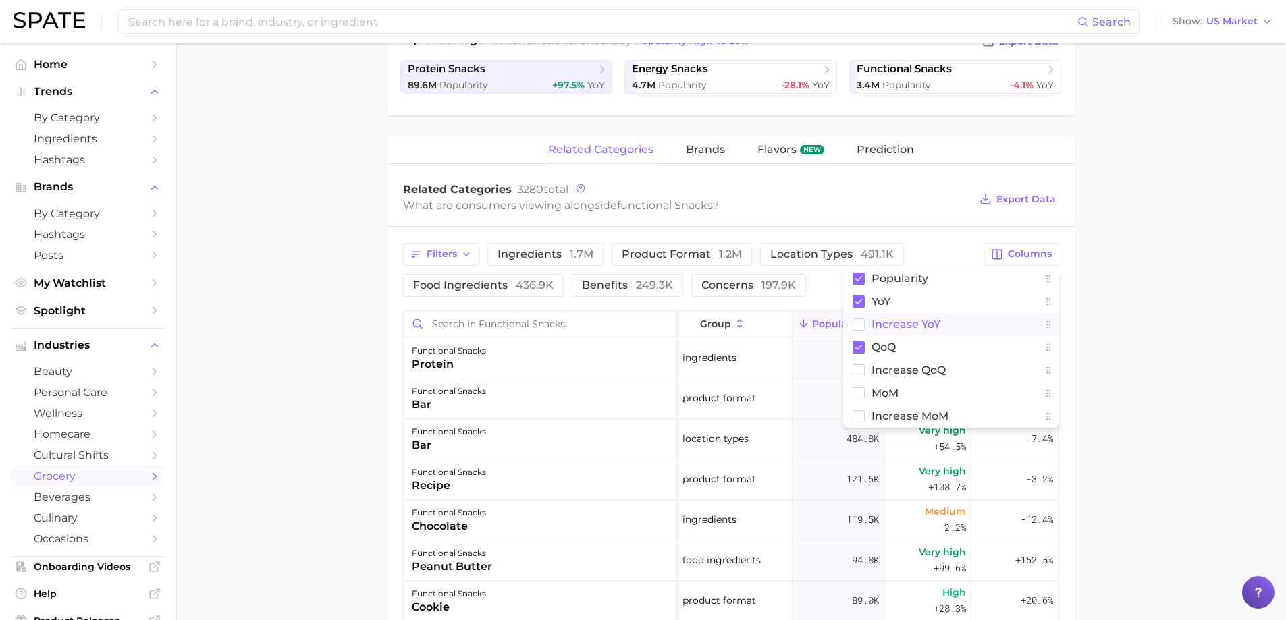
click at [925, 320] on span "Increase YoY" at bounding box center [905, 324] width 69 height 11
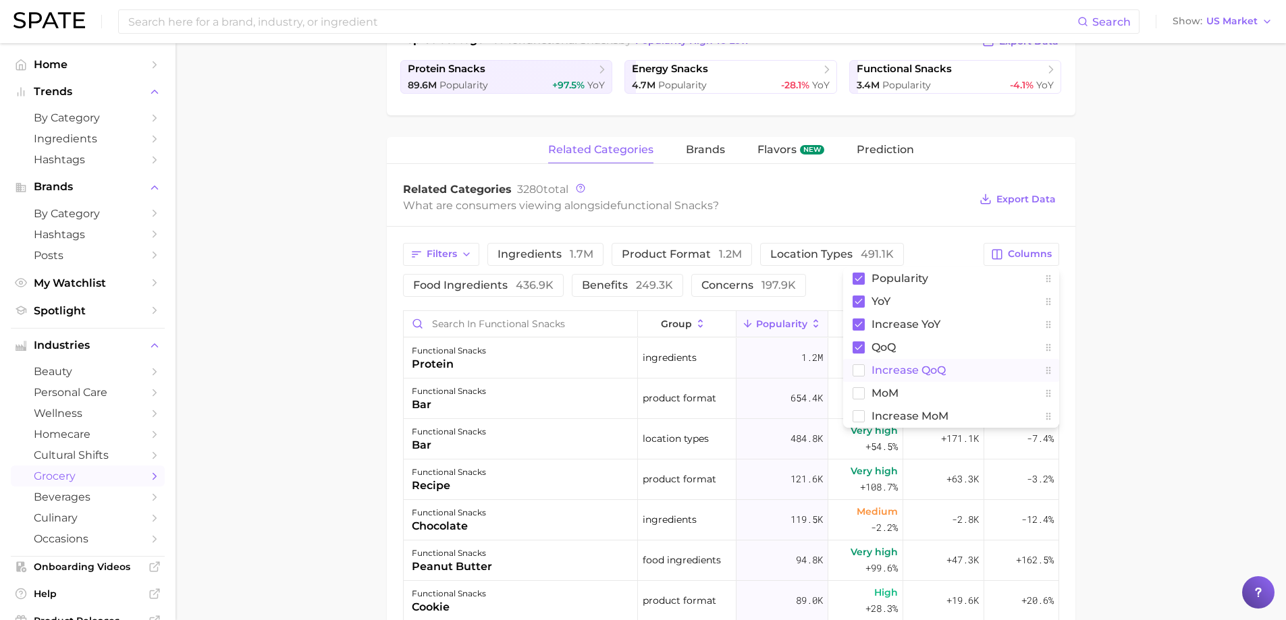
click at [892, 366] on span "Increase QoQ" at bounding box center [908, 369] width 74 height 11
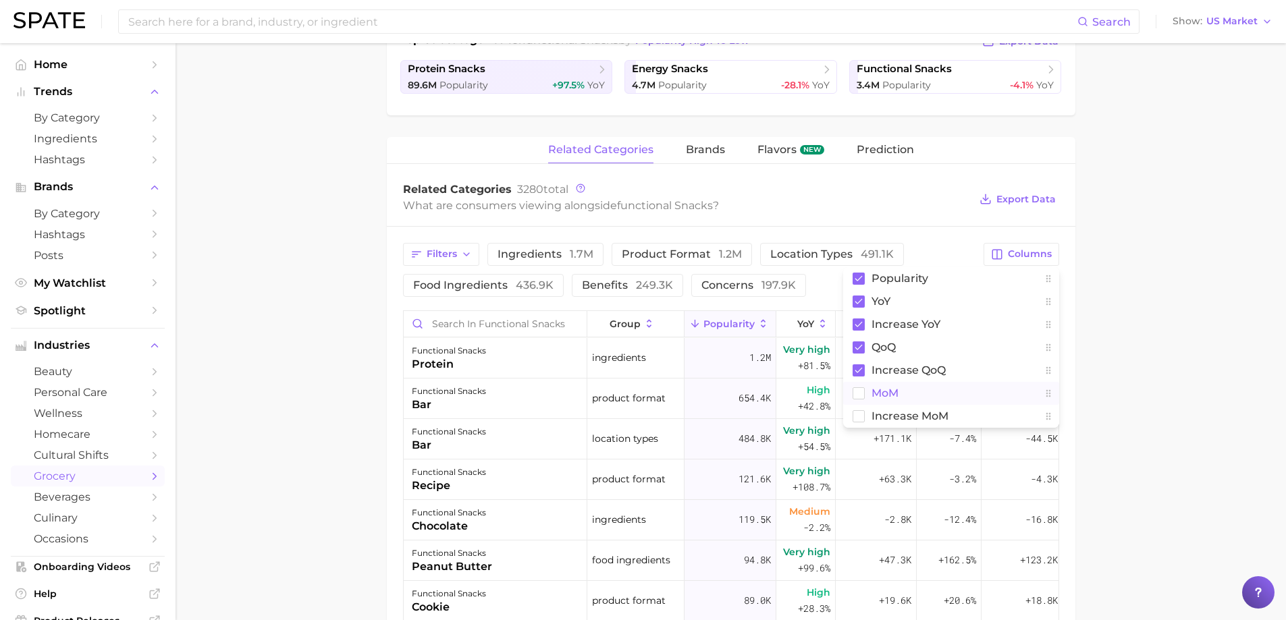
click at [876, 396] on span "MoM" at bounding box center [884, 392] width 27 height 11
click at [877, 416] on span "Increase MoM" at bounding box center [909, 415] width 77 height 11
click at [1029, 192] on button "Export Data" at bounding box center [1017, 199] width 82 height 19
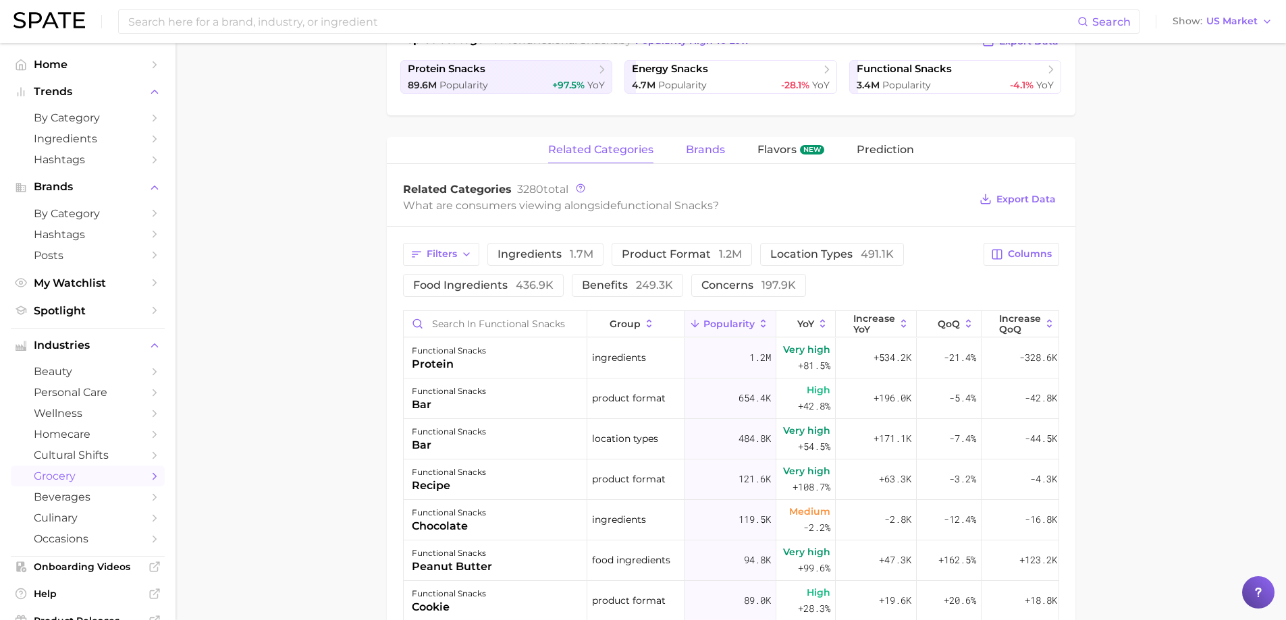
click at [711, 146] on span "brands" at bounding box center [705, 150] width 39 height 12
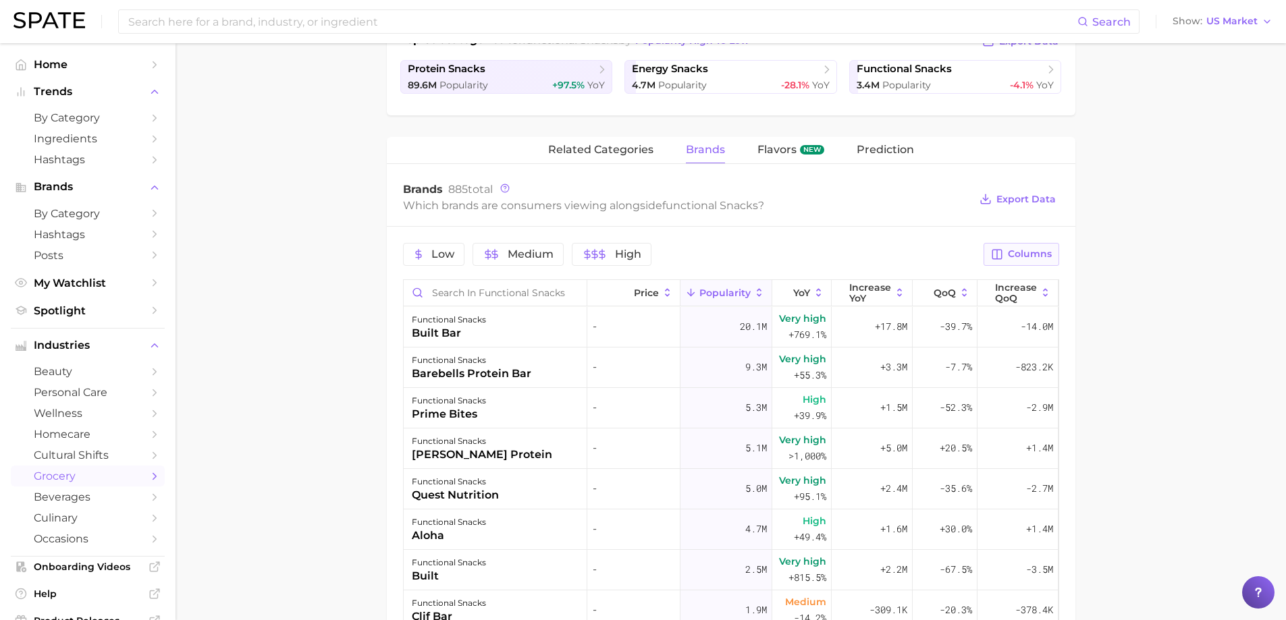
click at [1033, 254] on span "Columns" at bounding box center [1030, 253] width 44 height 11
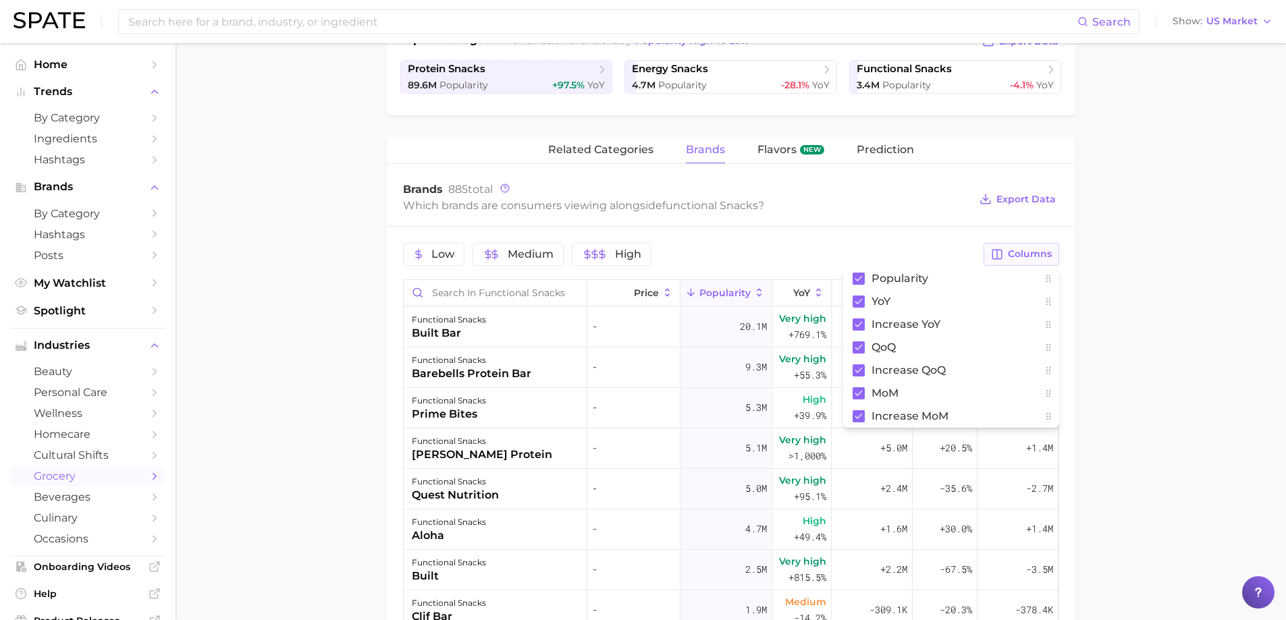
click at [1033, 254] on span "Columns" at bounding box center [1030, 253] width 44 height 11
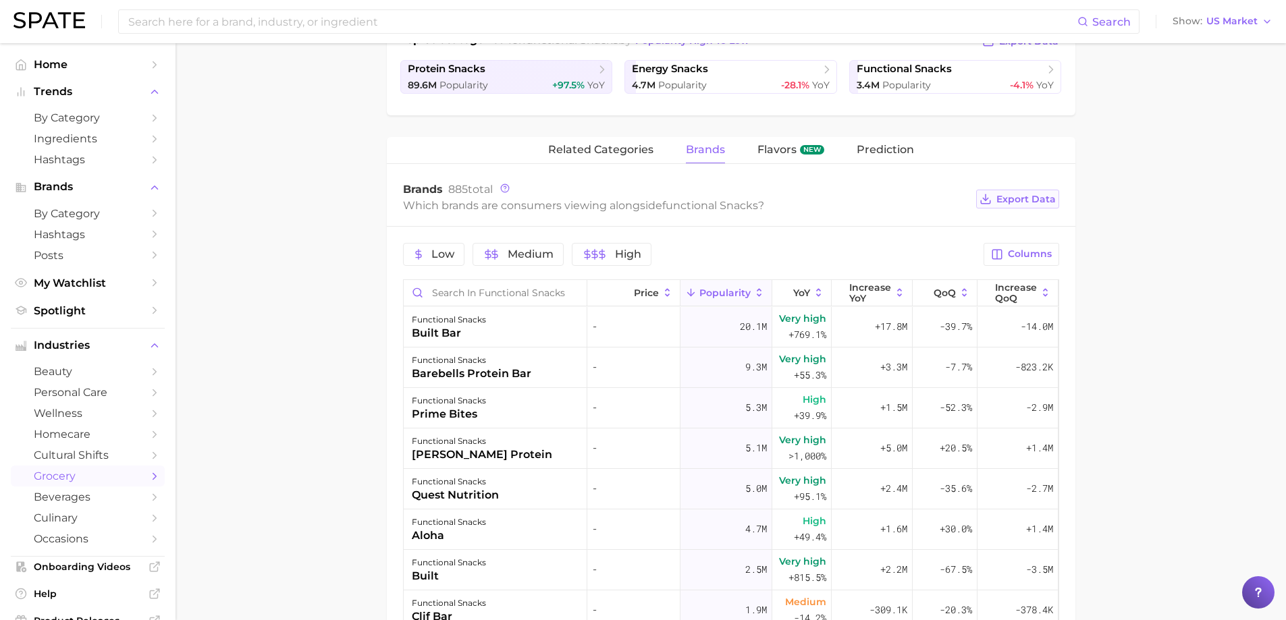
click at [1013, 198] on span "Export Data" at bounding box center [1025, 199] width 59 height 11
click at [792, 148] on span "Flavors" at bounding box center [776, 150] width 39 height 12
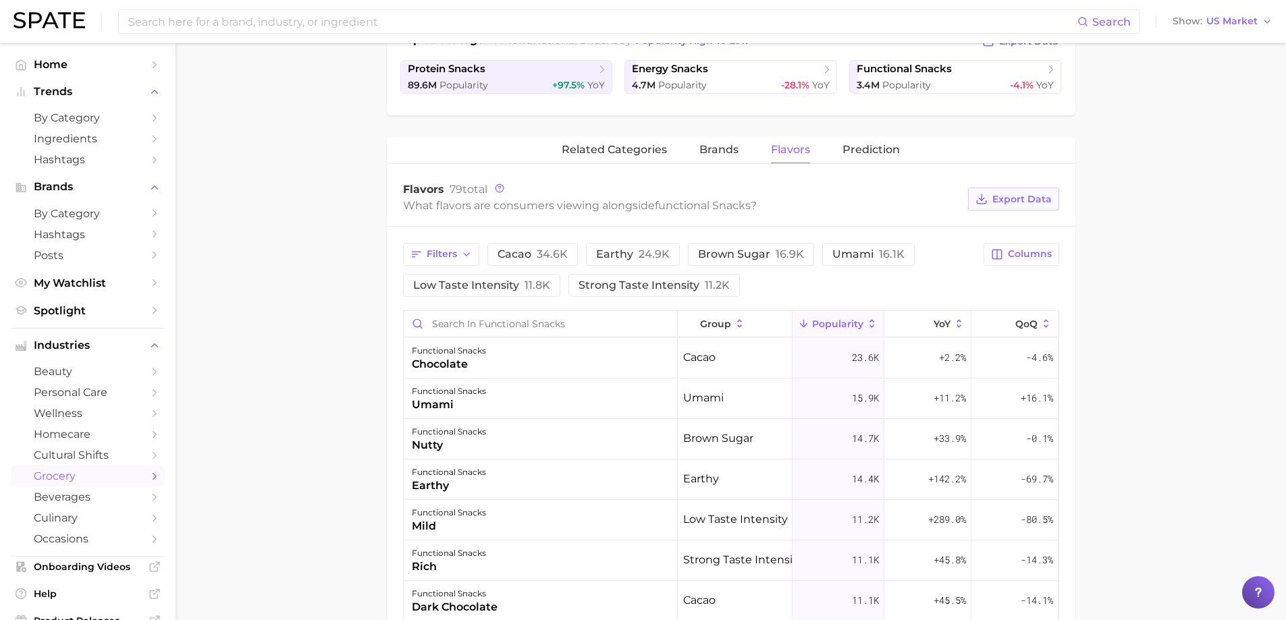
click at [1038, 198] on span "Export Data" at bounding box center [1021, 199] width 59 height 11
click at [863, 134] on div "functional snacks Popularity 97.6m YoY +76.3% cluster sustained riser Functiona…" at bounding box center [731, 378] width 688 height 1138
click at [871, 148] on span "Prediction" at bounding box center [870, 150] width 57 height 12
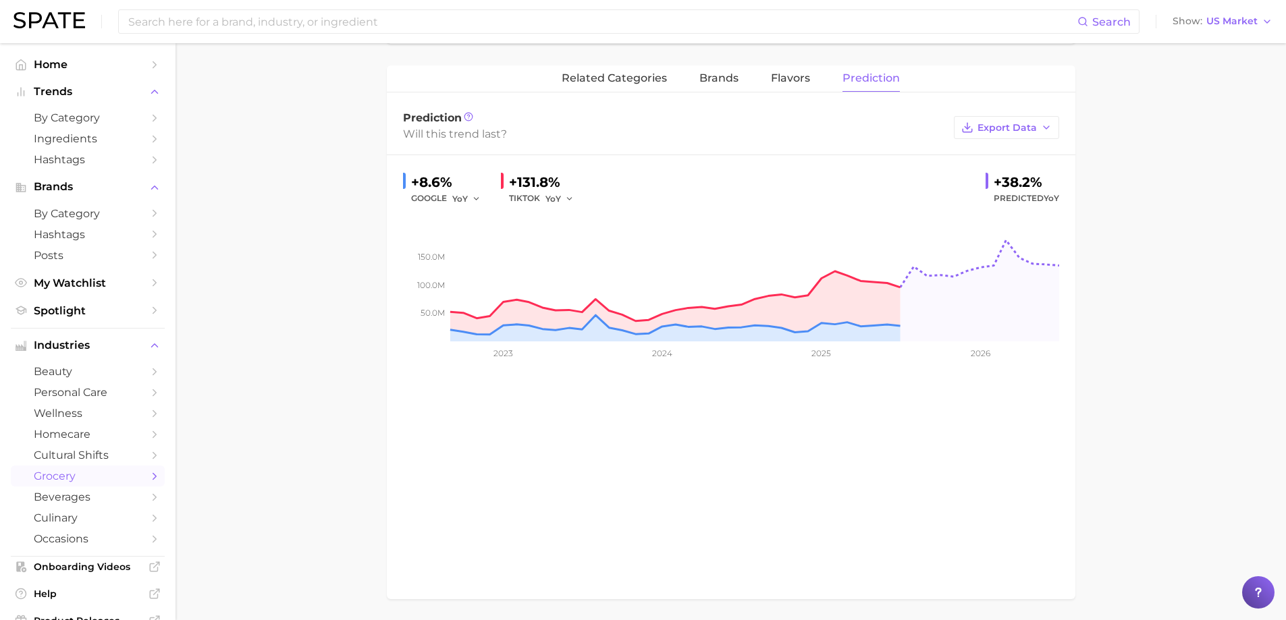
scroll to position [388, 0]
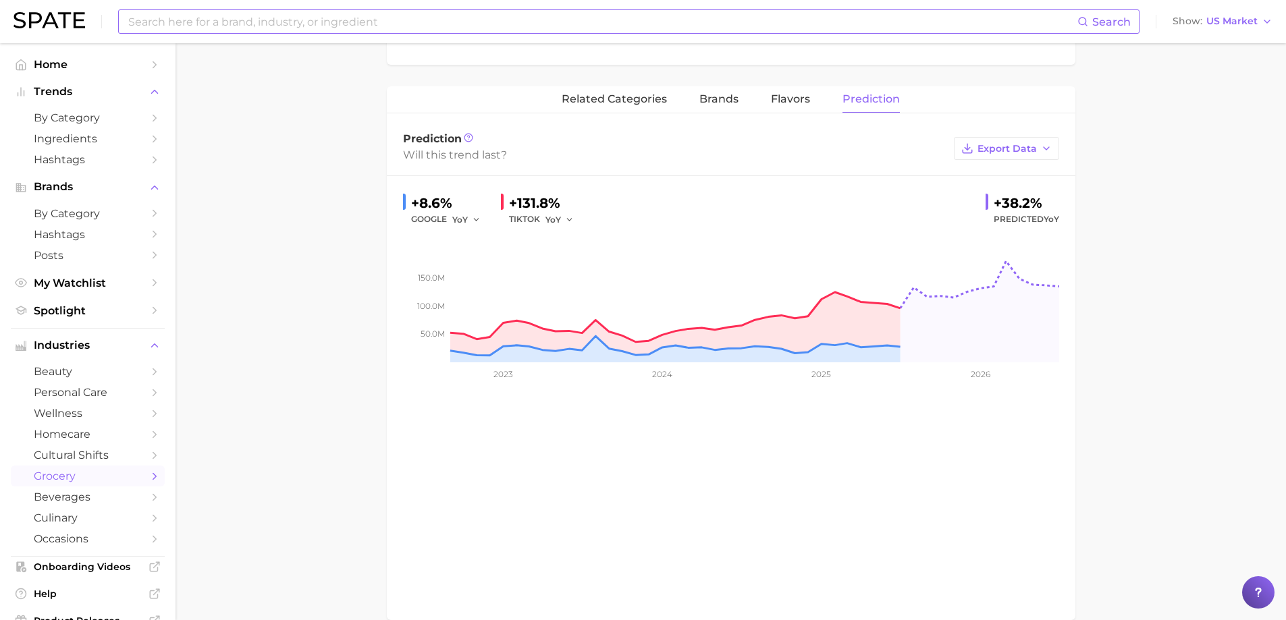
click at [381, 19] on input at bounding box center [602, 21] width 950 height 23
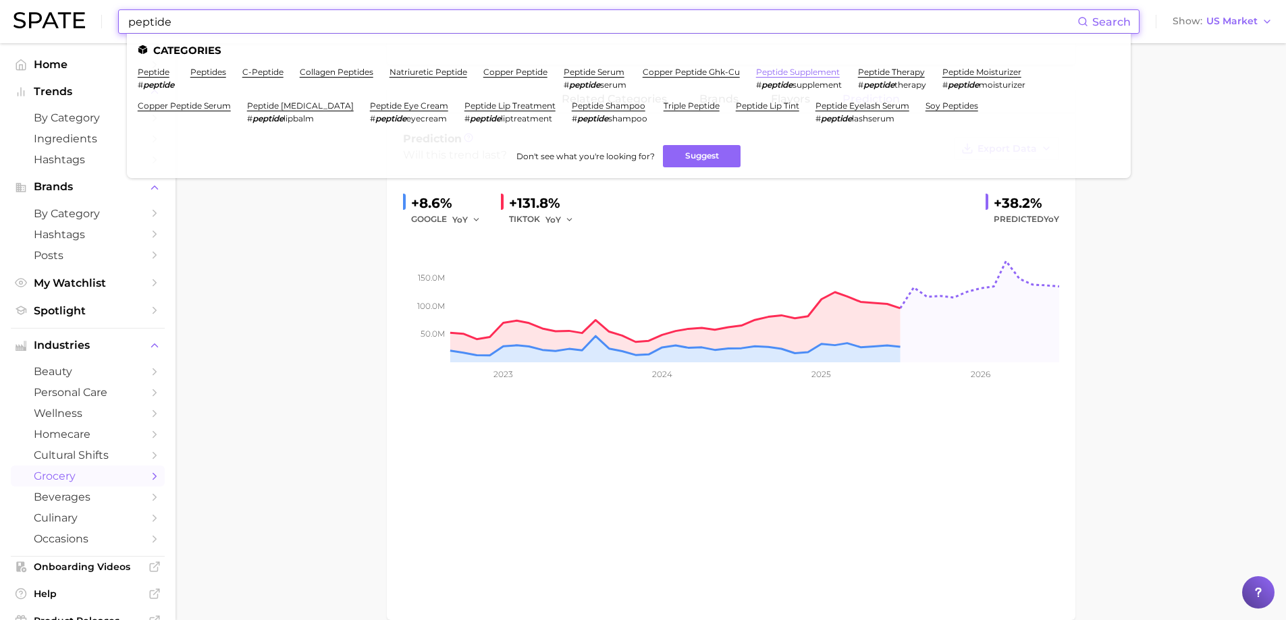
type input "peptide"
click at [825, 74] on link "peptide supplement" at bounding box center [798, 72] width 84 height 10
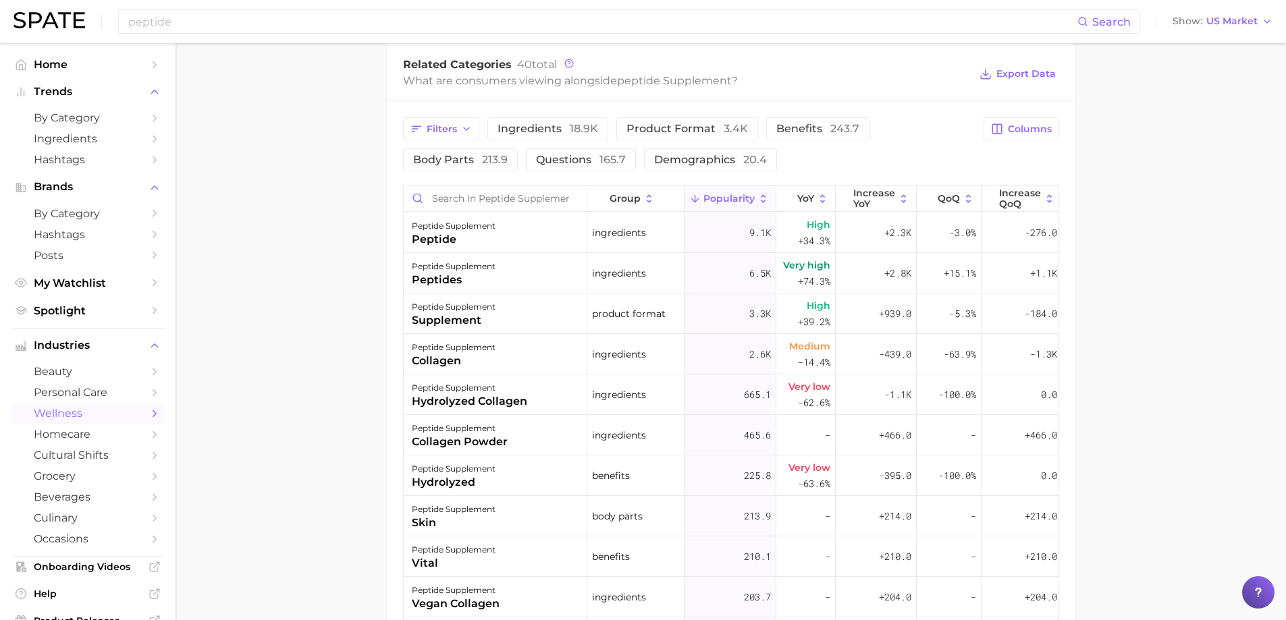
scroll to position [675, 0]
click at [1006, 126] on button "Columns" at bounding box center [1020, 126] width 75 height 23
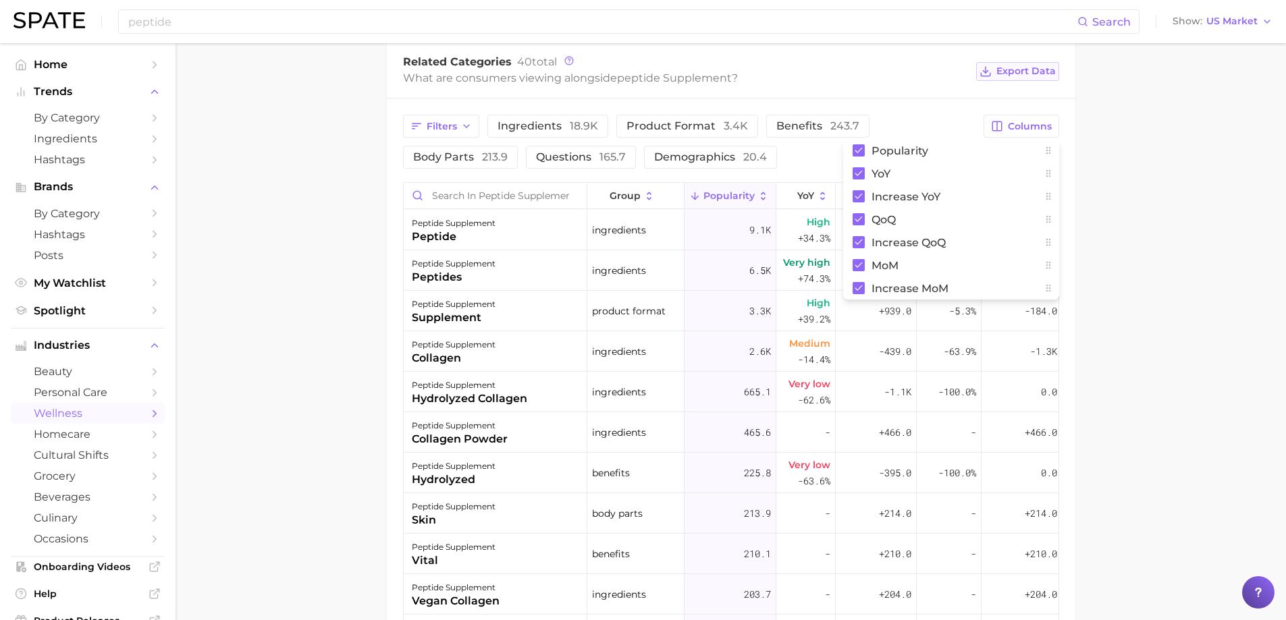
click at [1027, 74] on span "Export Data" at bounding box center [1025, 70] width 59 height 11
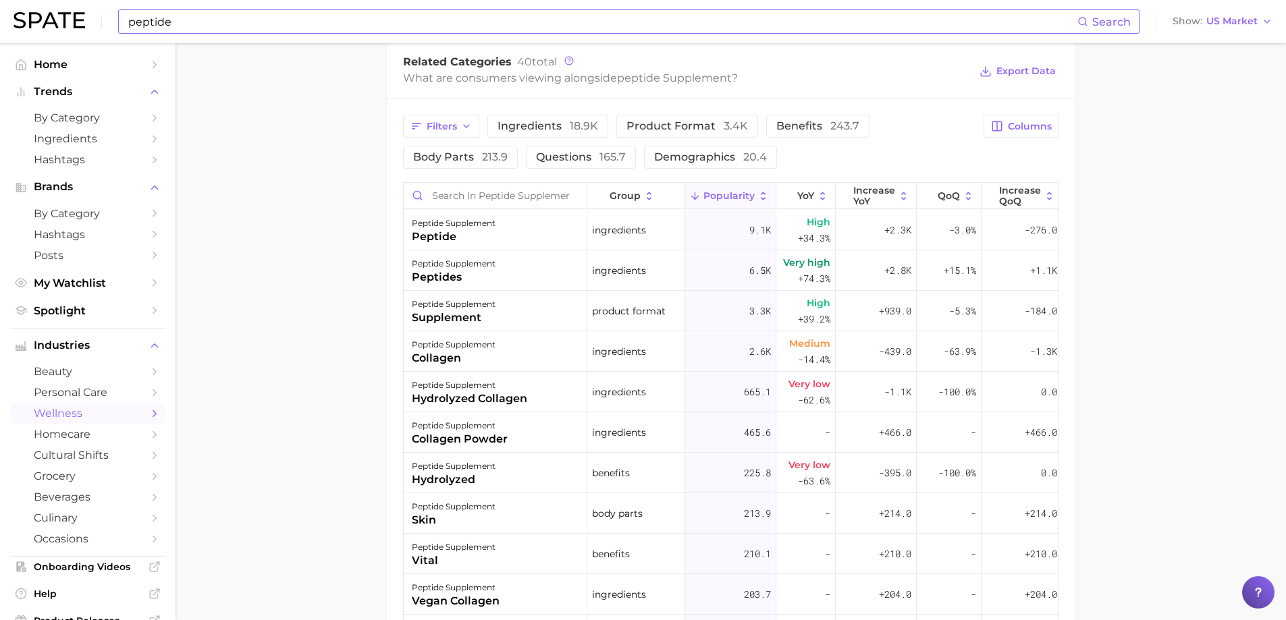
click at [205, 20] on input "peptide" at bounding box center [602, 21] width 950 height 23
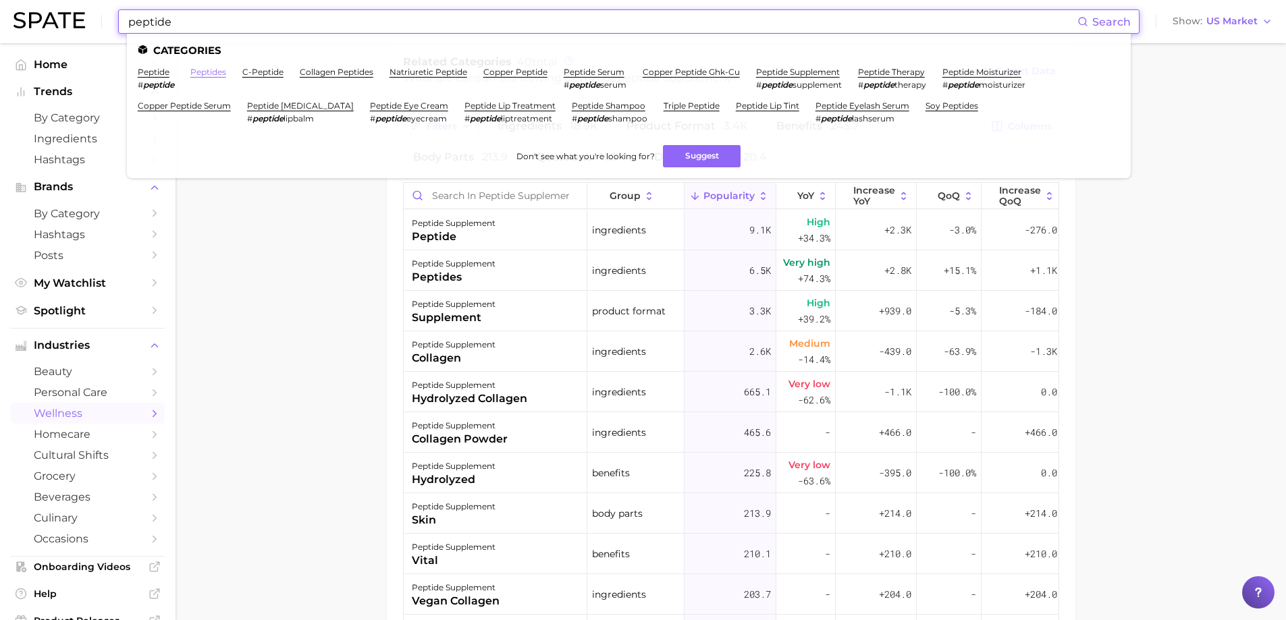
click at [200, 73] on link "peptides" at bounding box center [208, 72] width 36 height 10
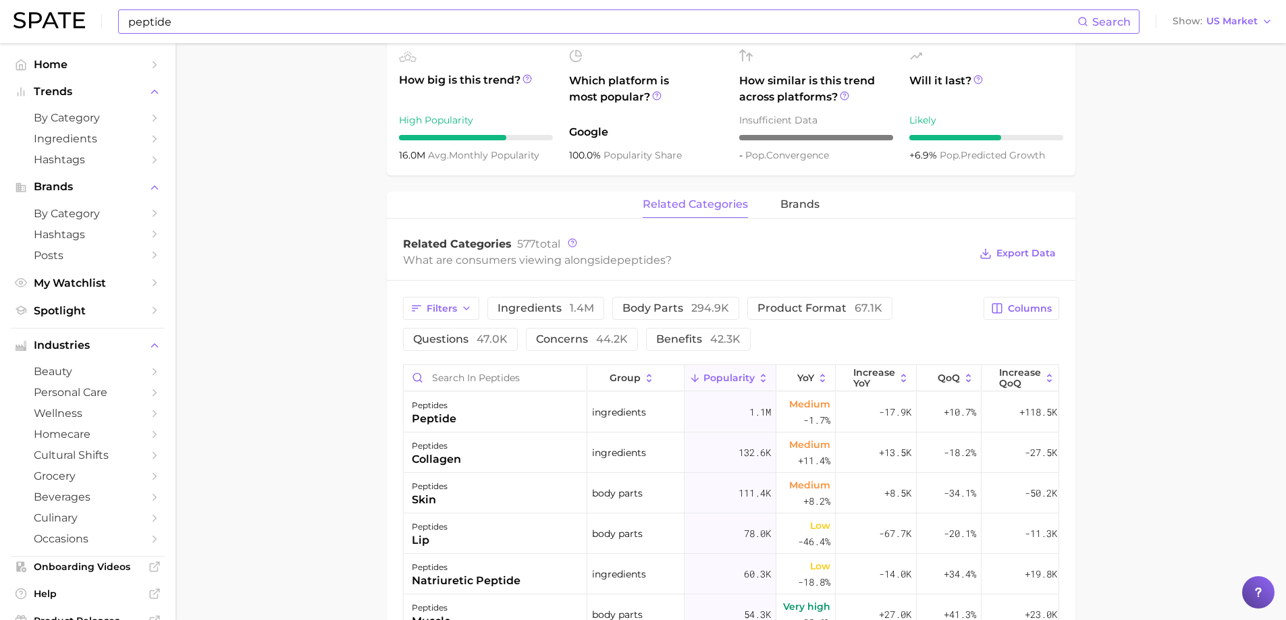
scroll to position [675, 0]
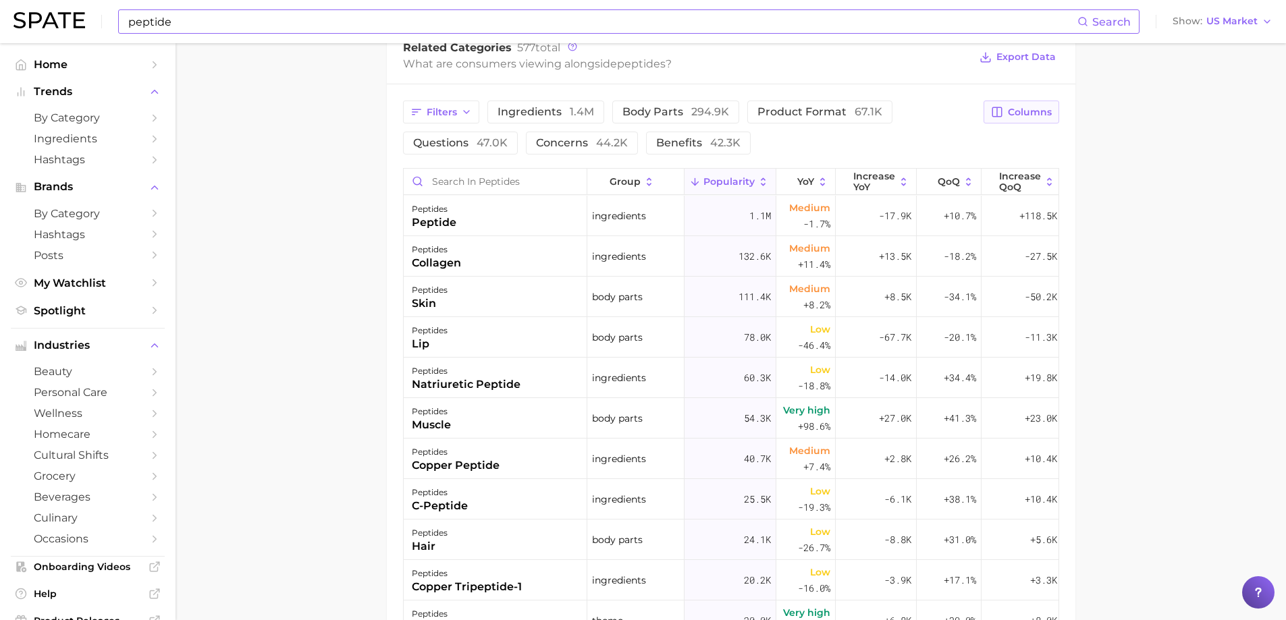
click at [1020, 111] on span "Columns" at bounding box center [1030, 112] width 44 height 11
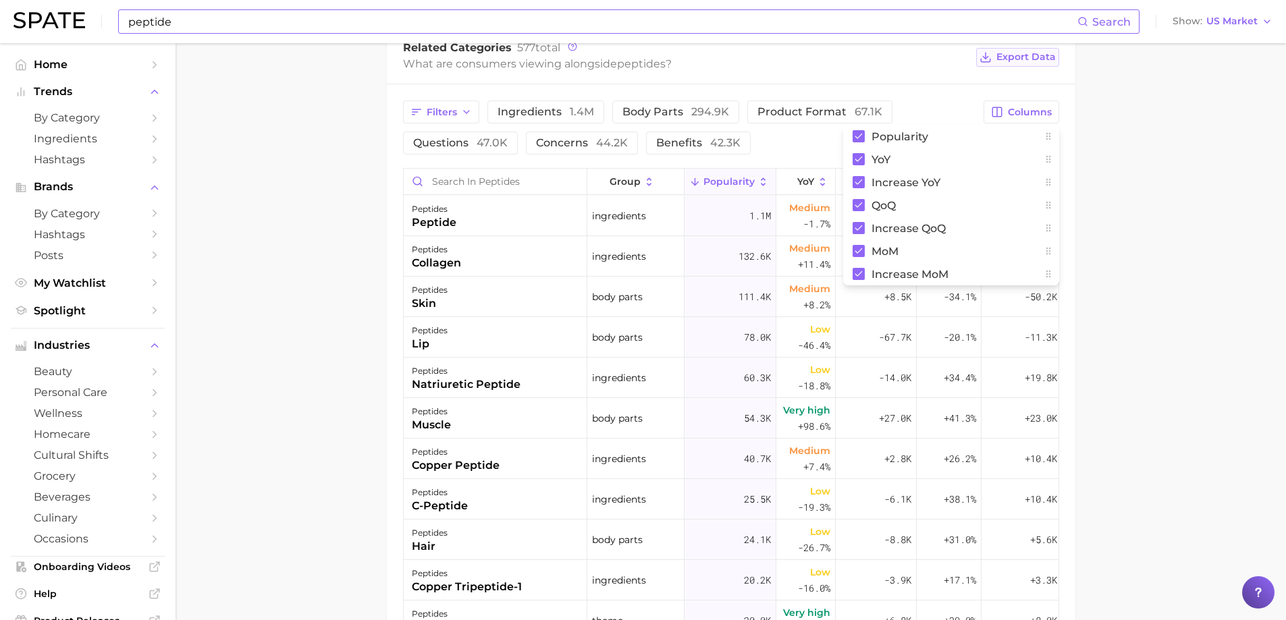
click at [1025, 55] on span "Export Data" at bounding box center [1025, 56] width 59 height 11
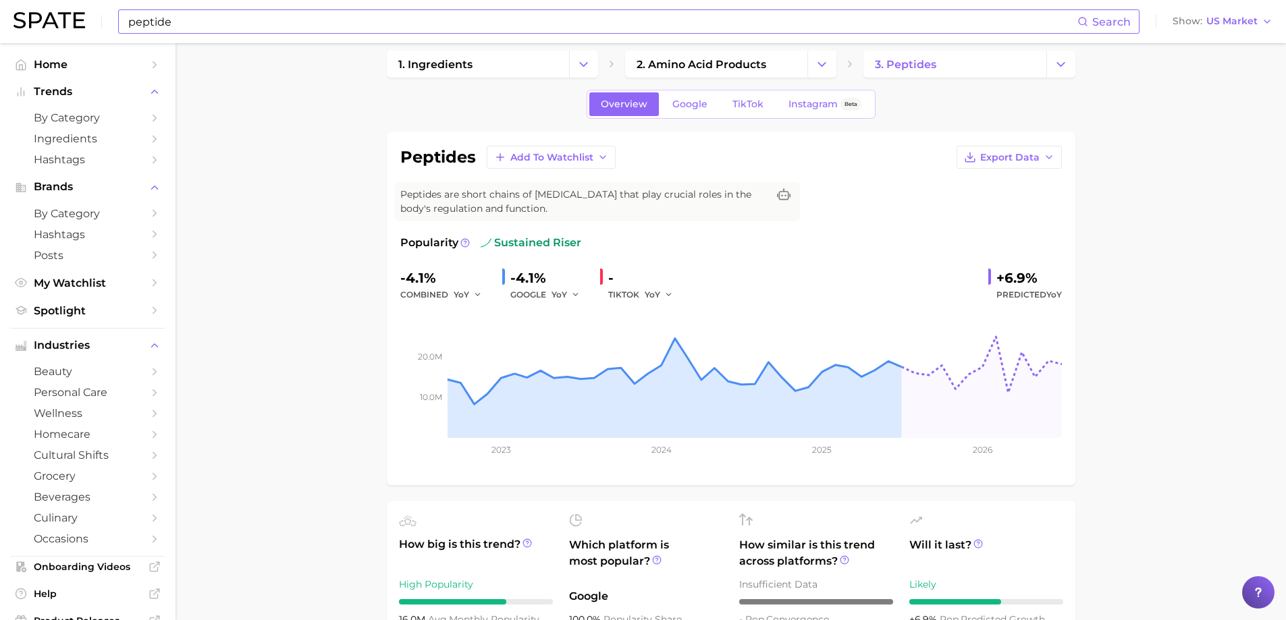
scroll to position [0, 0]
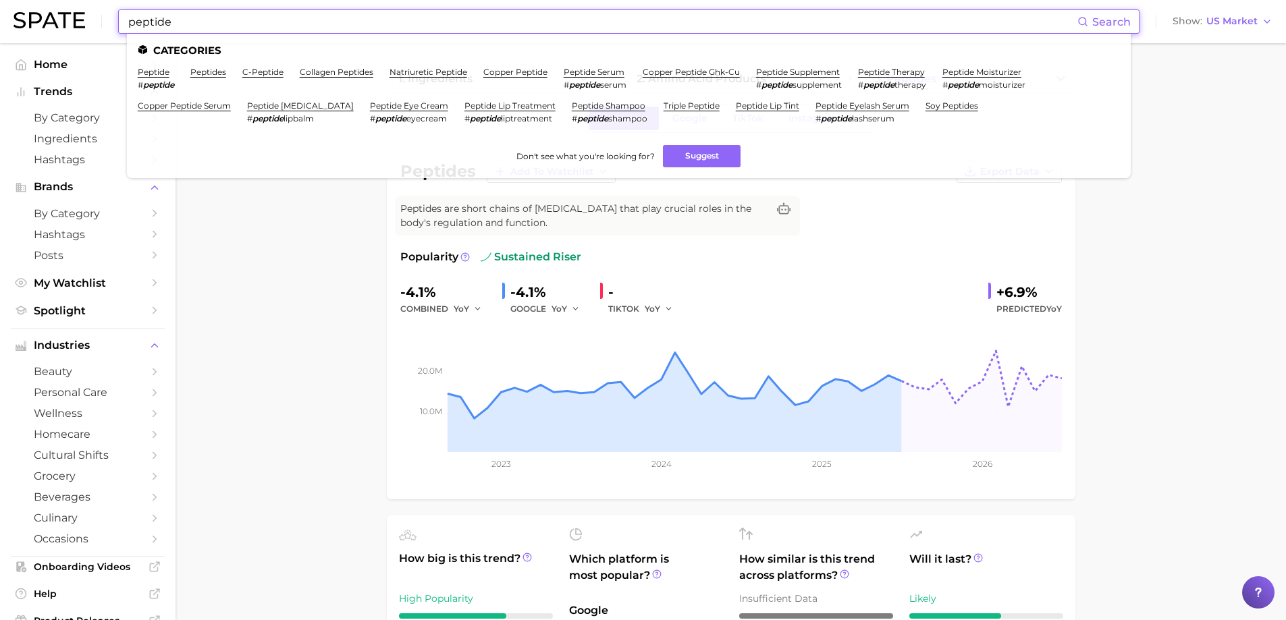
click at [241, 20] on input "peptide" at bounding box center [602, 21] width 950 height 23
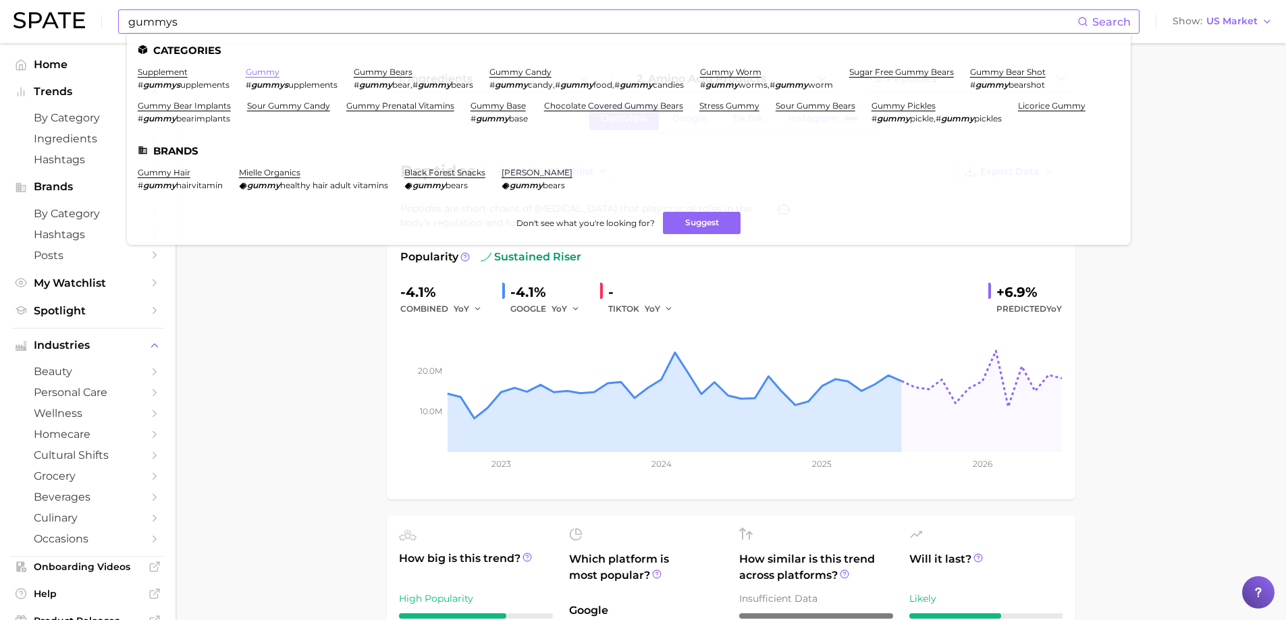
click at [265, 74] on link "gummy" at bounding box center [263, 72] width 34 height 10
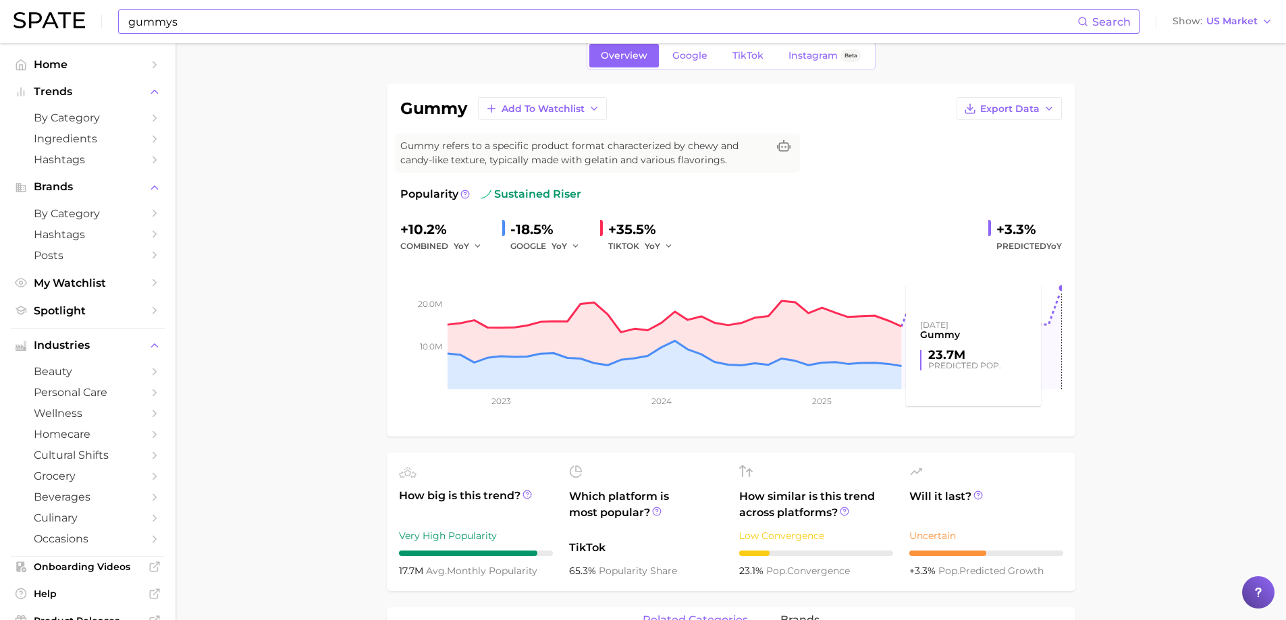
scroll to position [67, 0]
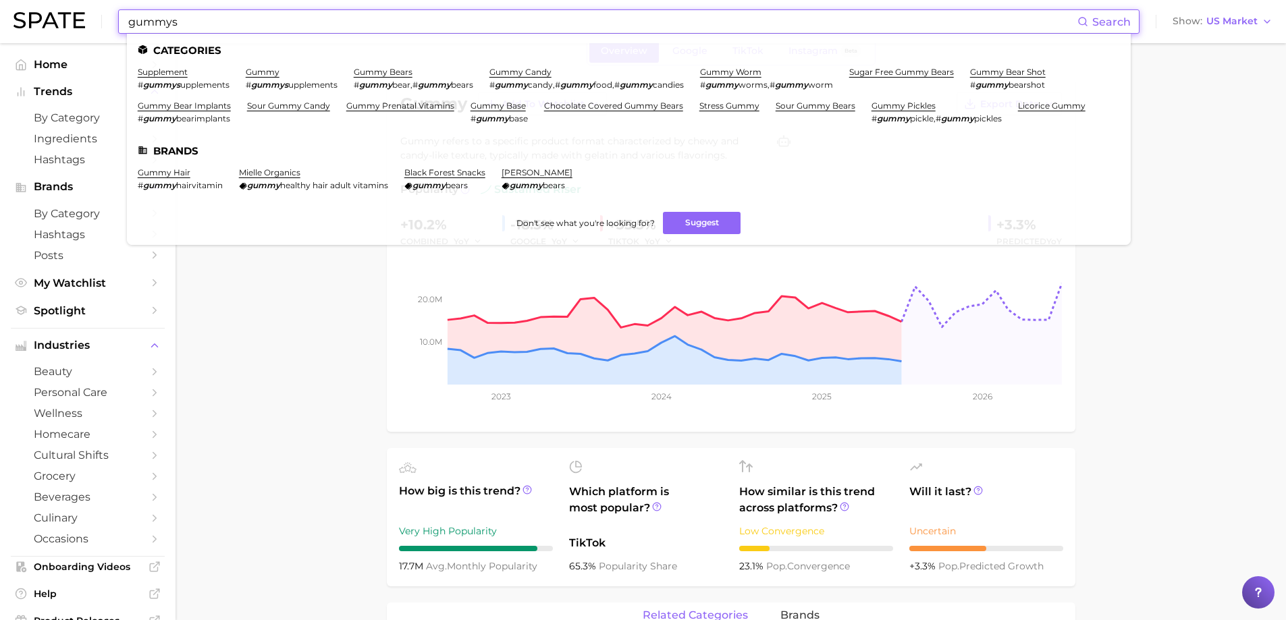
click at [208, 30] on input "gummys" at bounding box center [602, 21] width 950 height 23
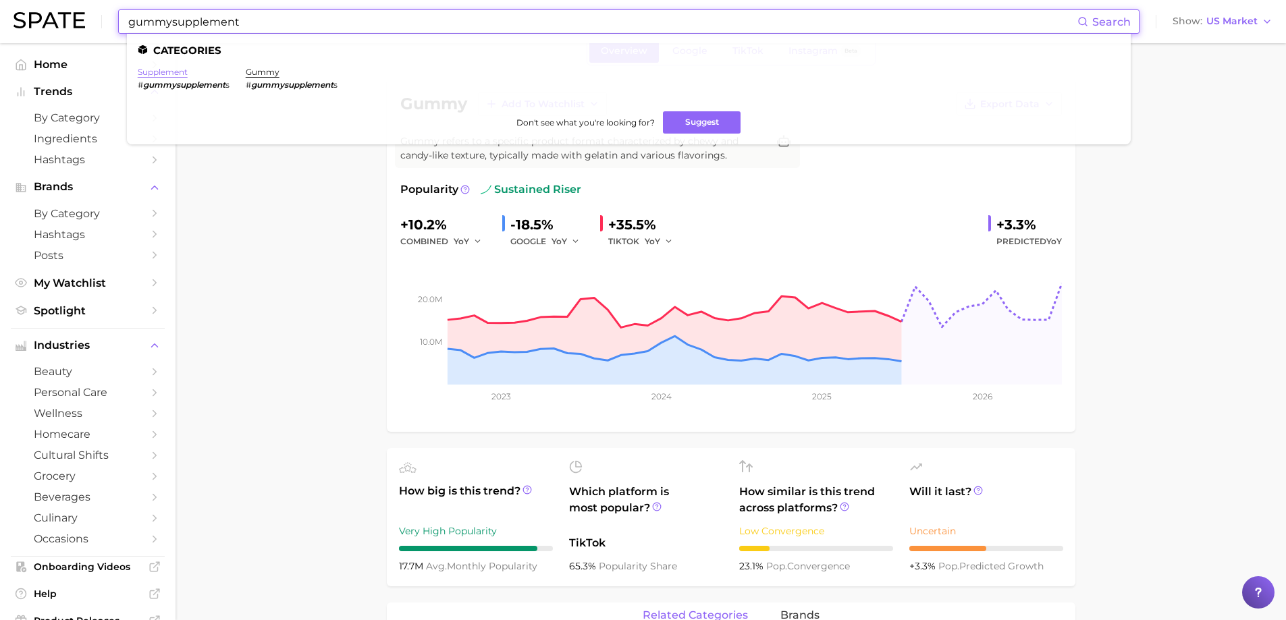
click at [165, 74] on link "supplement" at bounding box center [163, 72] width 50 height 10
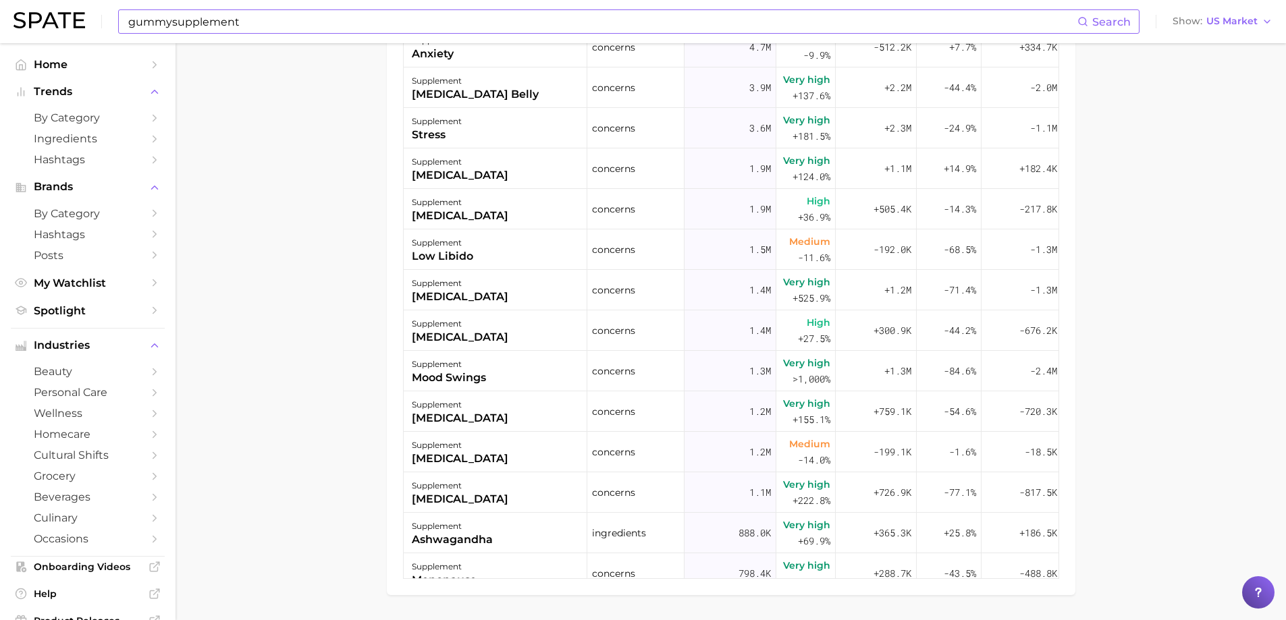
scroll to position [941, 0]
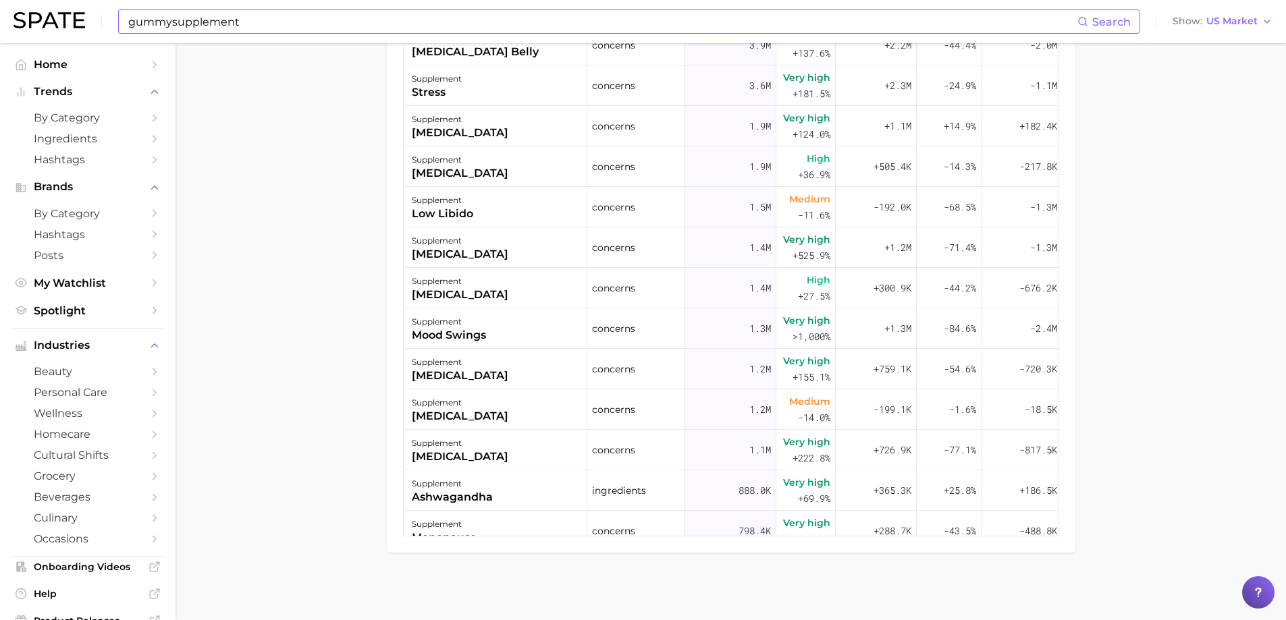
click at [383, 30] on input "gummysupplement" at bounding box center [602, 21] width 950 height 23
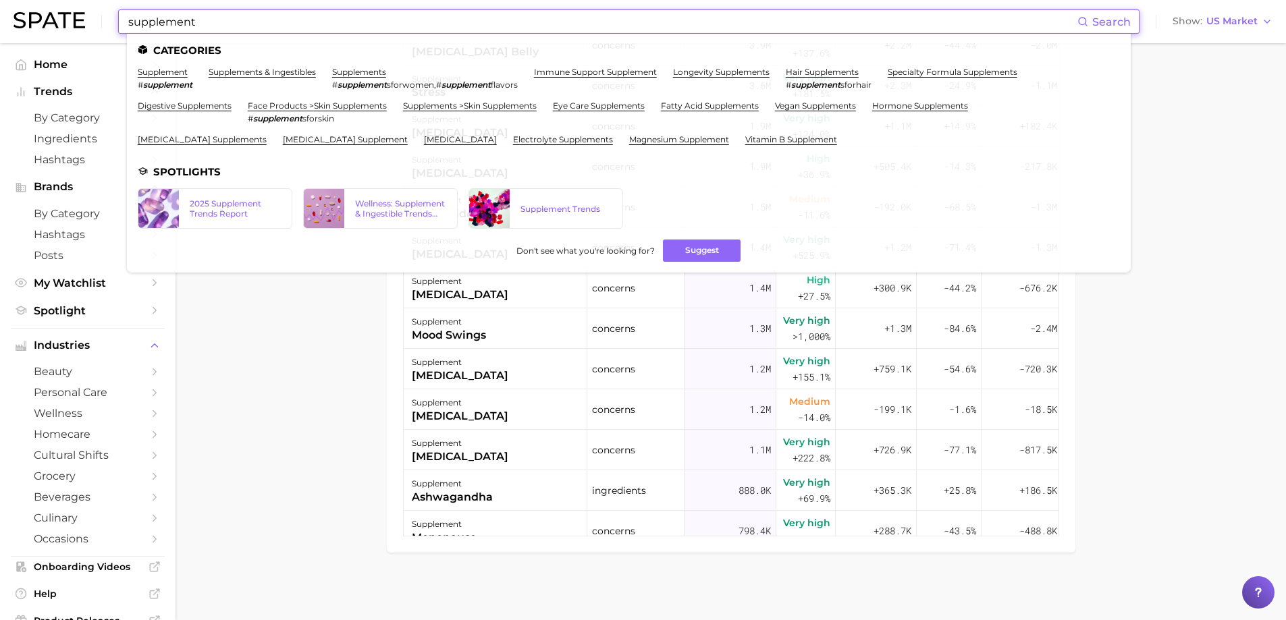
type input "supplement"
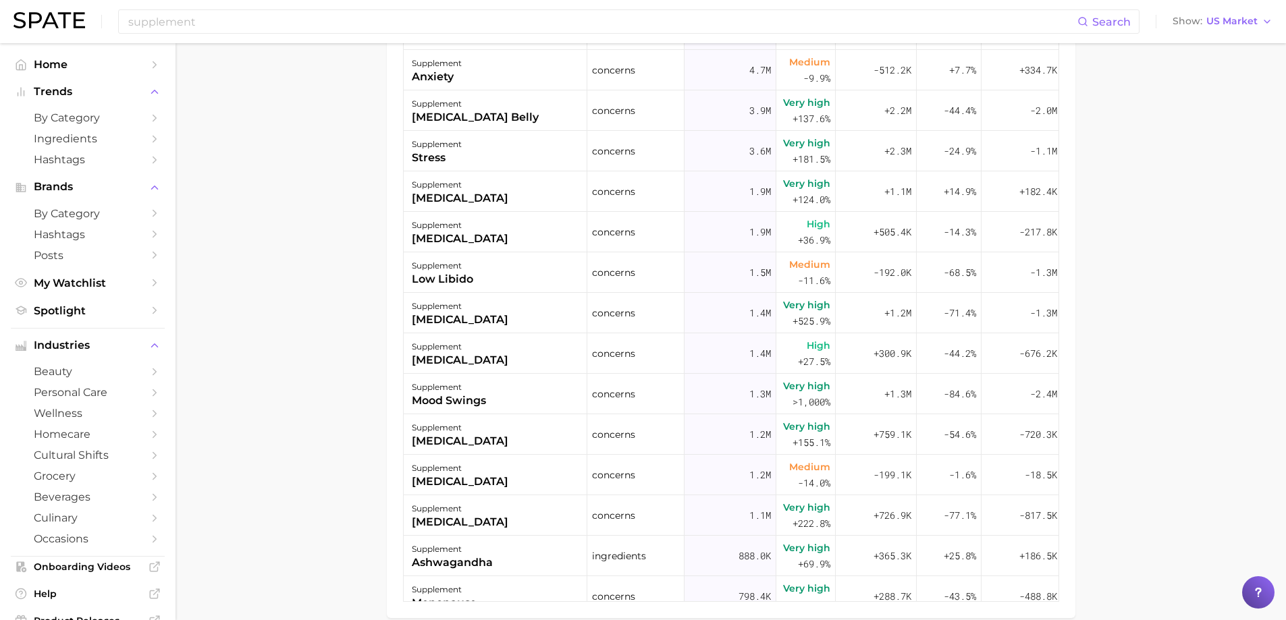
scroll to position [671, 0]
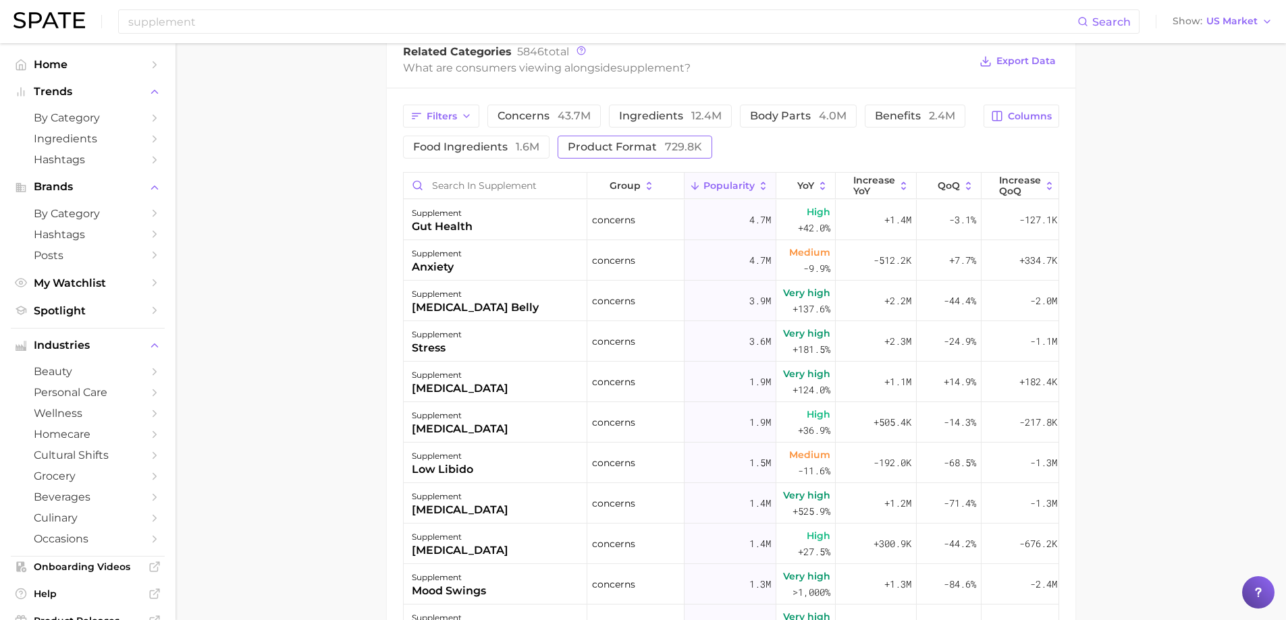
click at [665, 153] on span "729.8k" at bounding box center [683, 146] width 37 height 13
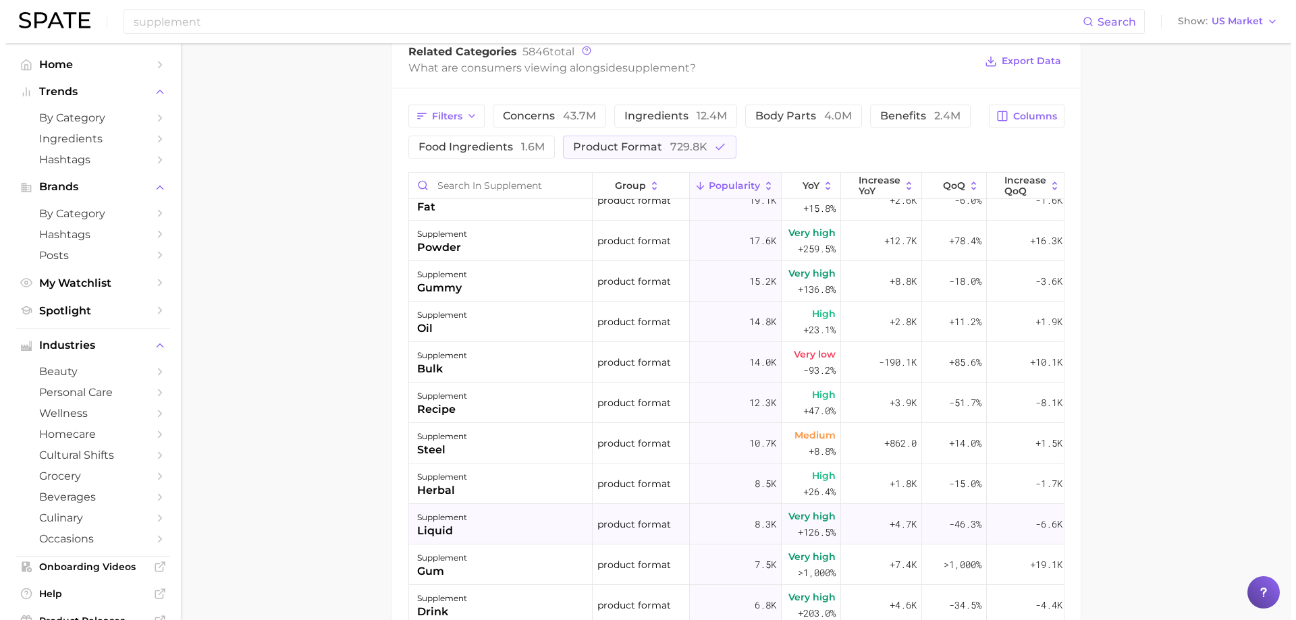
scroll to position [135, 0]
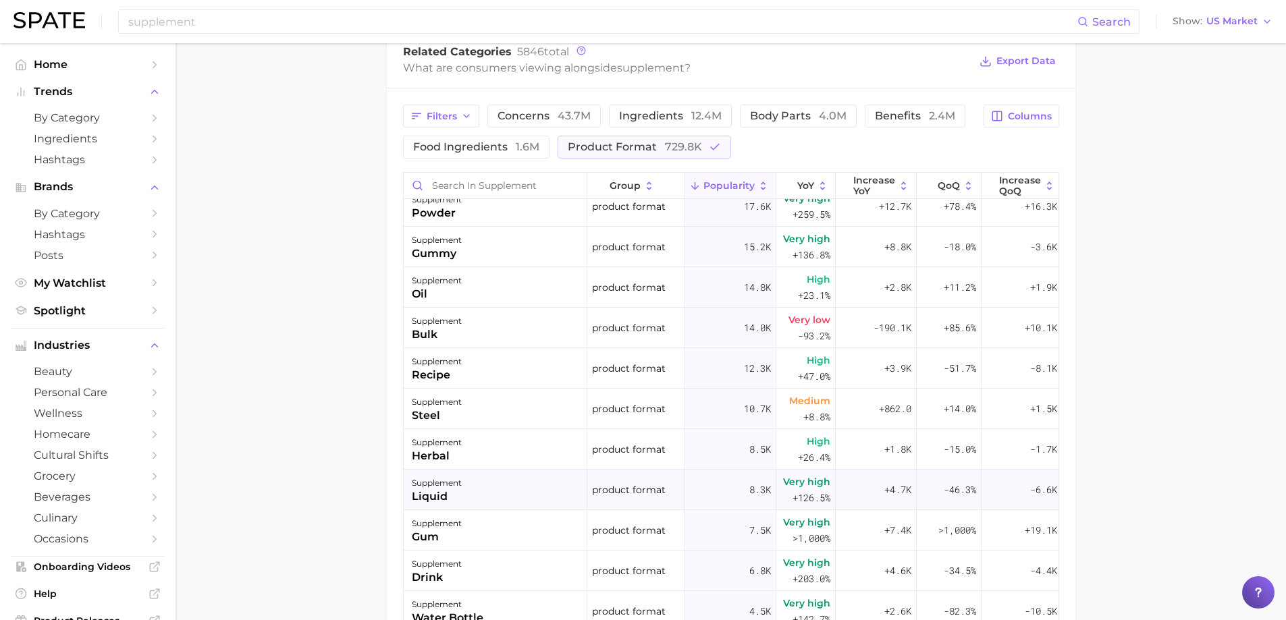
click at [493, 510] on div "supplement liquid" at bounding box center [496, 490] width 184 height 40
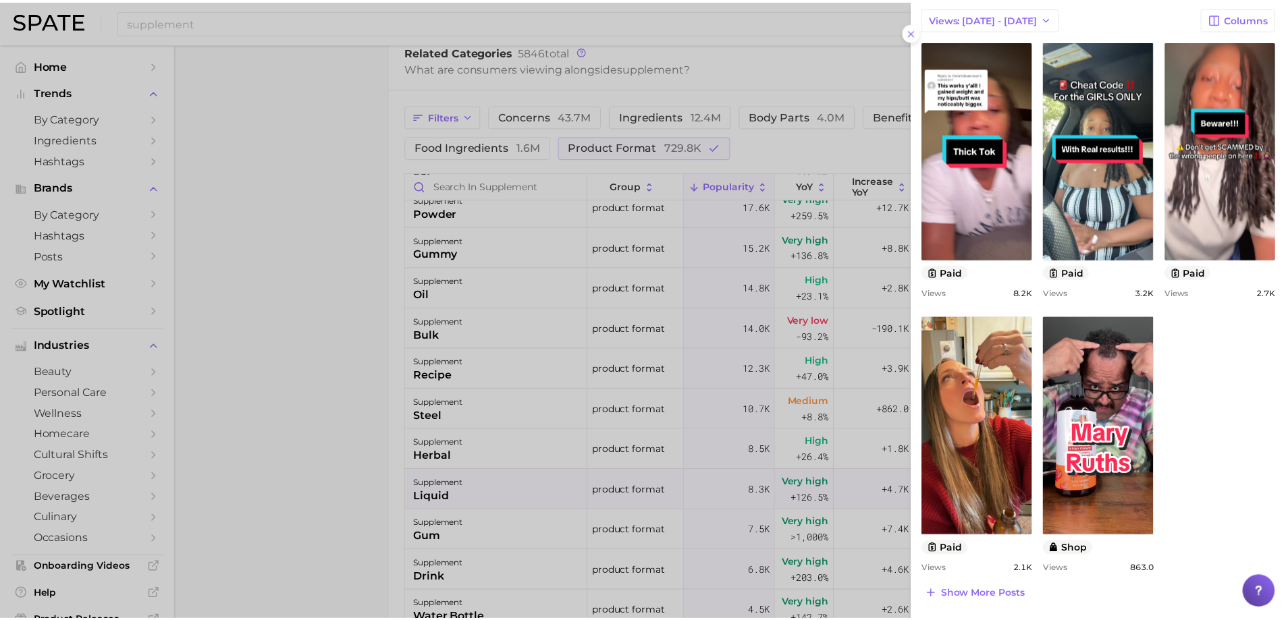
scroll to position [0, 0]
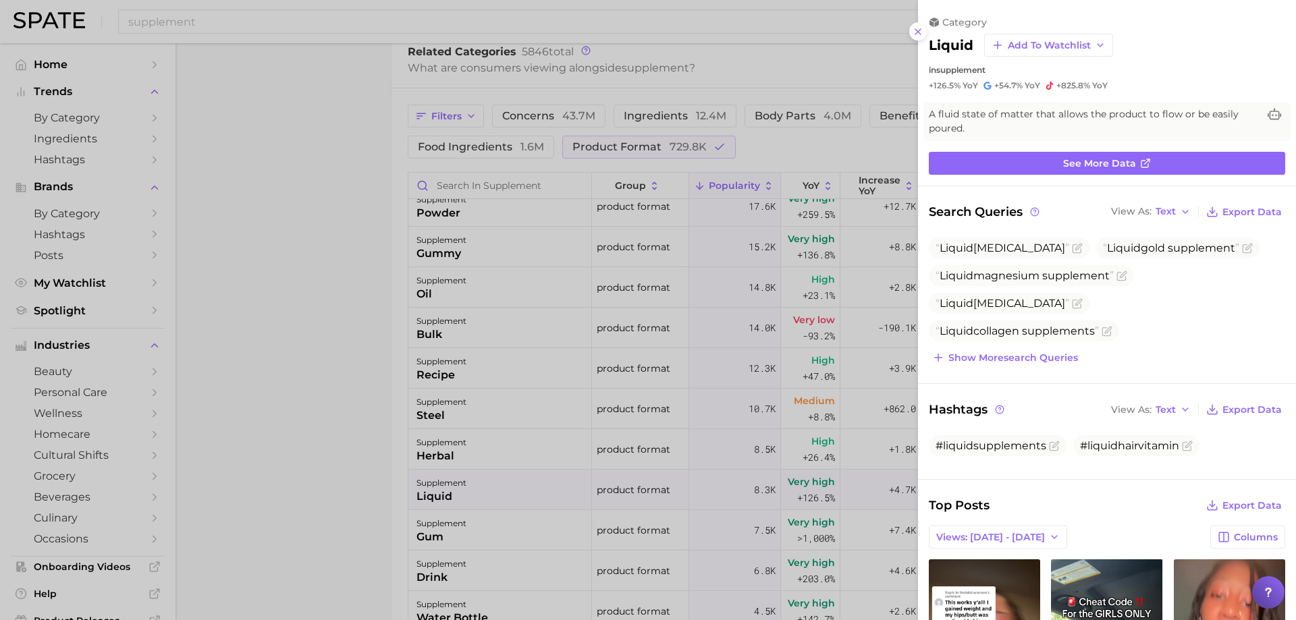
click at [331, 326] on div at bounding box center [648, 310] width 1296 height 620
